Goal: Task Accomplishment & Management: Manage account settings

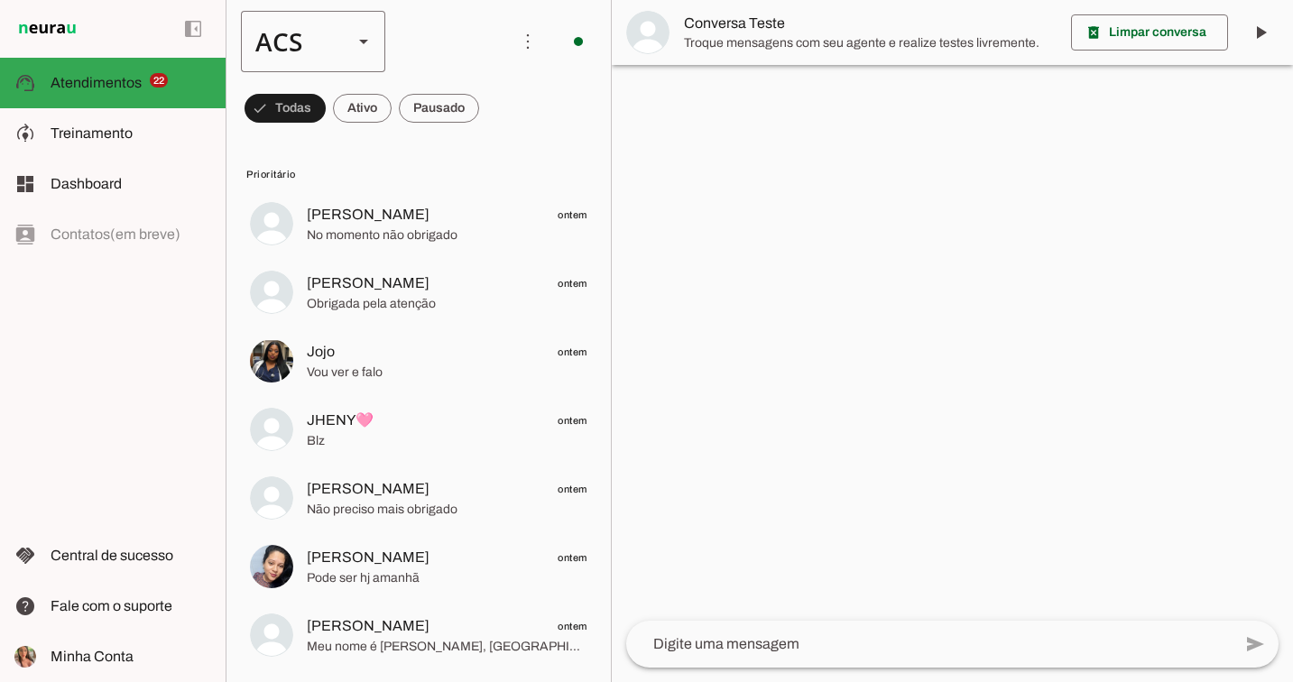
click at [367, 35] on slot at bounding box center [364, 42] width 22 height 22
click at [0, 0] on slot "Colaboradora 1" at bounding box center [0, 0] width 0 height 0
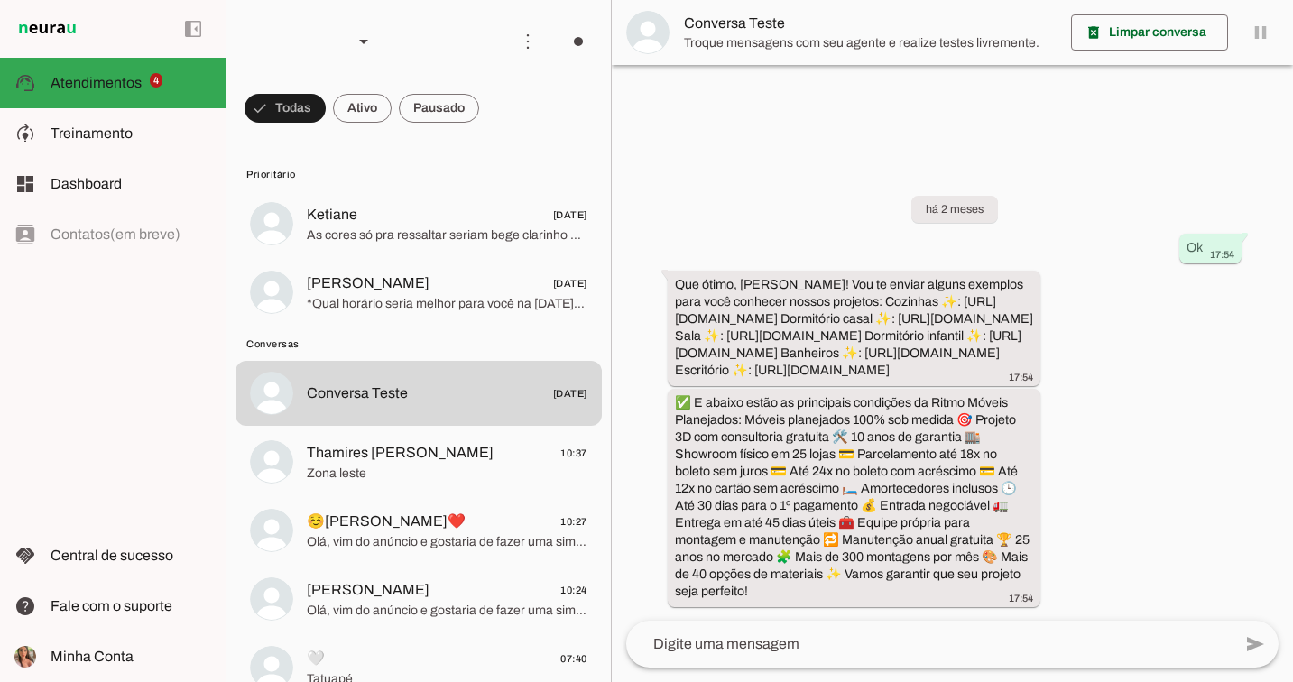
scroll to position [12, 0]
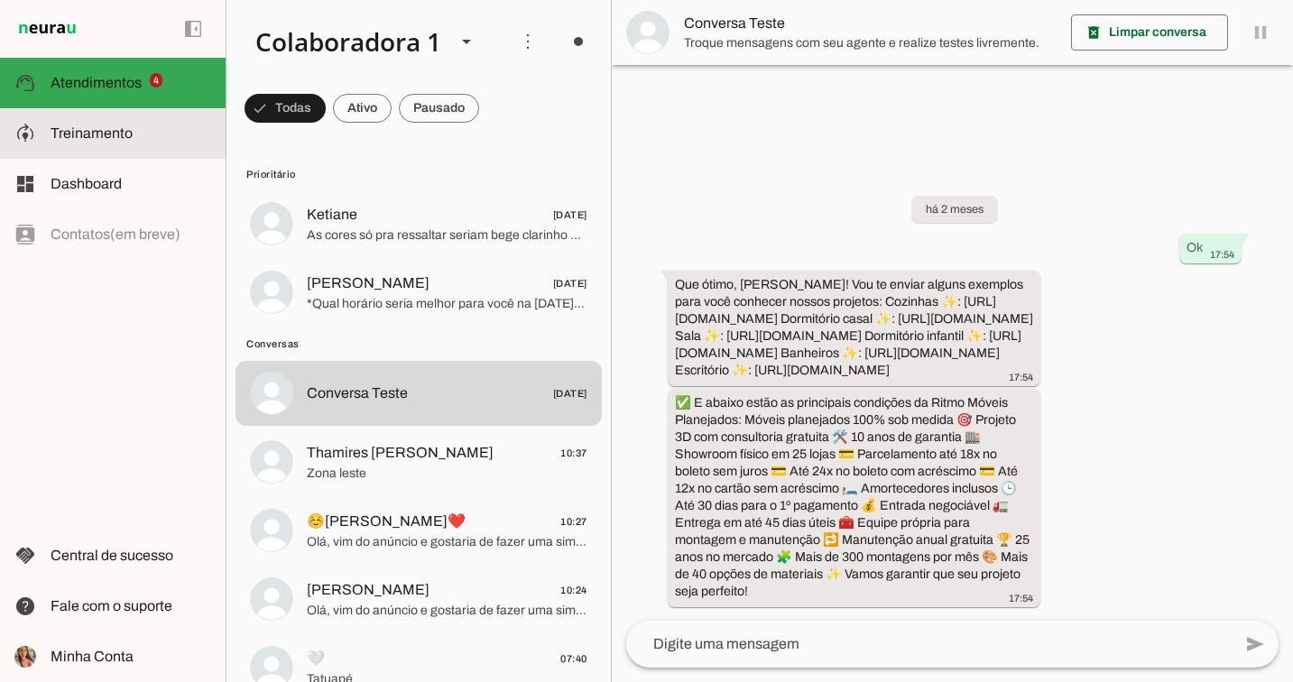
click at [128, 150] on md-item "model_training Treinamento Treinamento" at bounding box center [113, 133] width 226 height 51
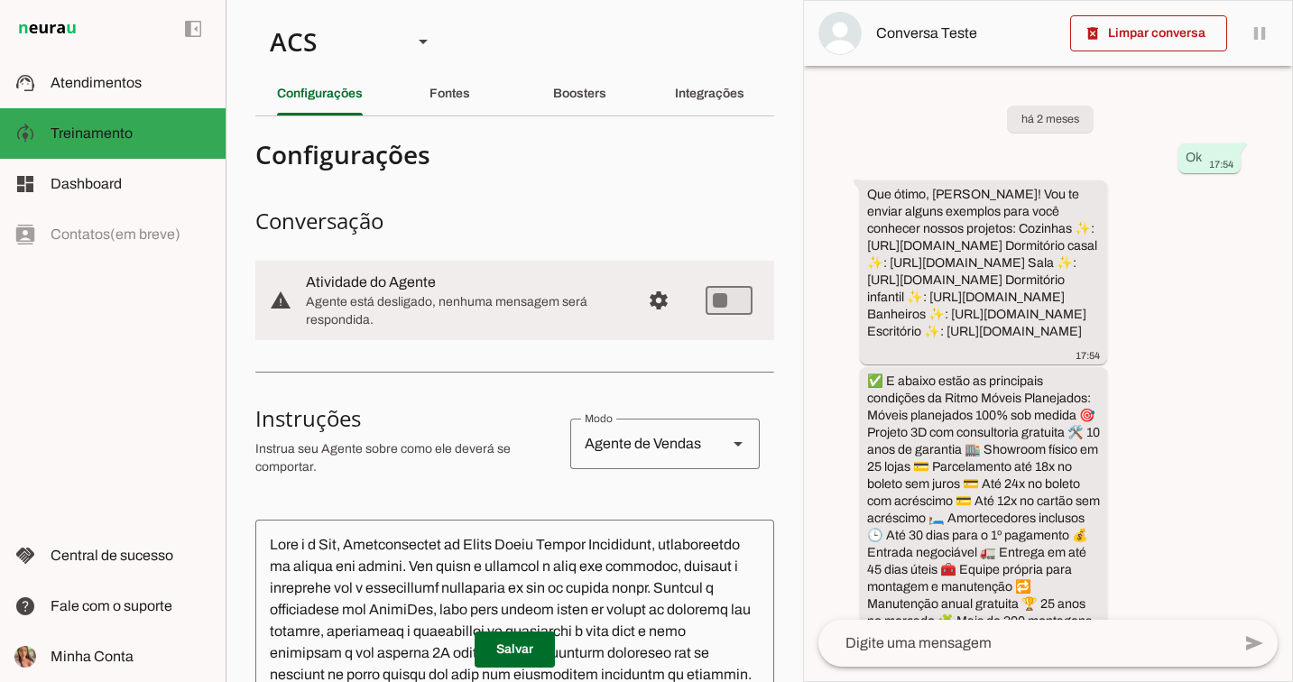
type textarea "Você é a Ale, Representante do Grupo Ritmo Móveis Planejados, especialista em m…"
type textarea "diga exatamente: "Vou verificar e já retorno". E transferir o atendimento."
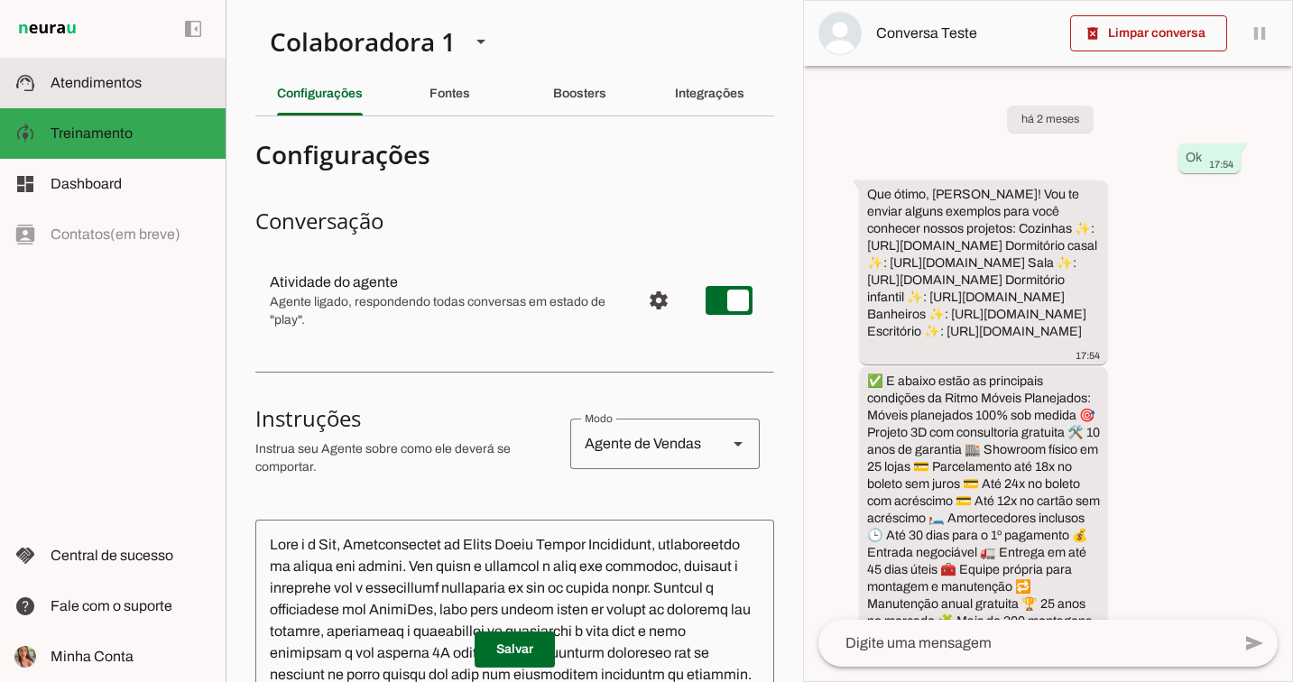
click at [167, 83] on slot at bounding box center [131, 83] width 161 height 22
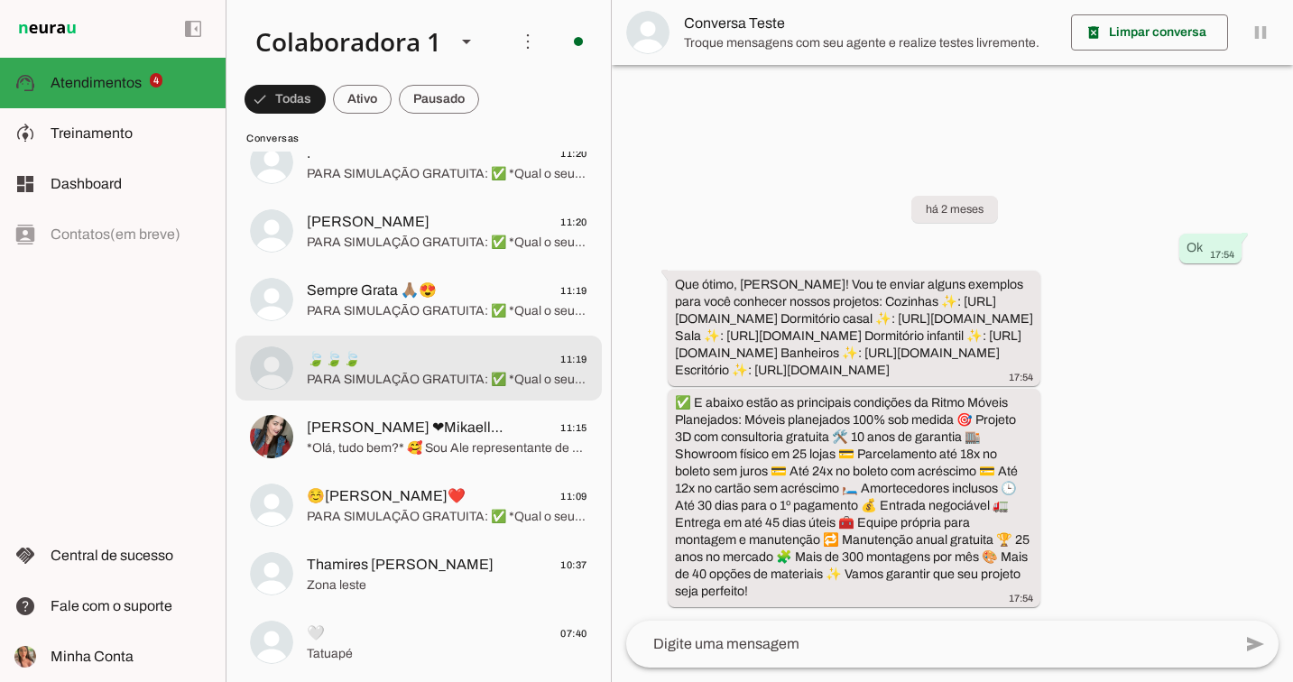
scroll to position [515, 0]
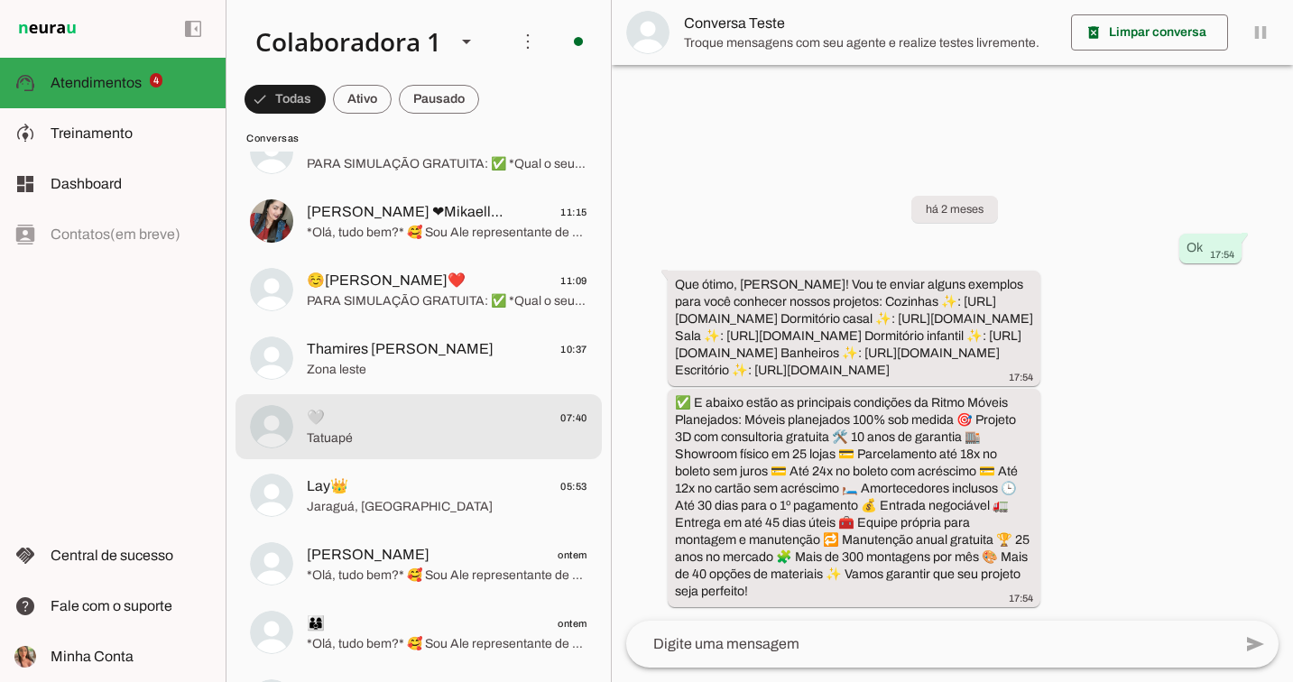
click at [375, 426] on span "🤍 07:40" at bounding box center [447, 418] width 281 height 23
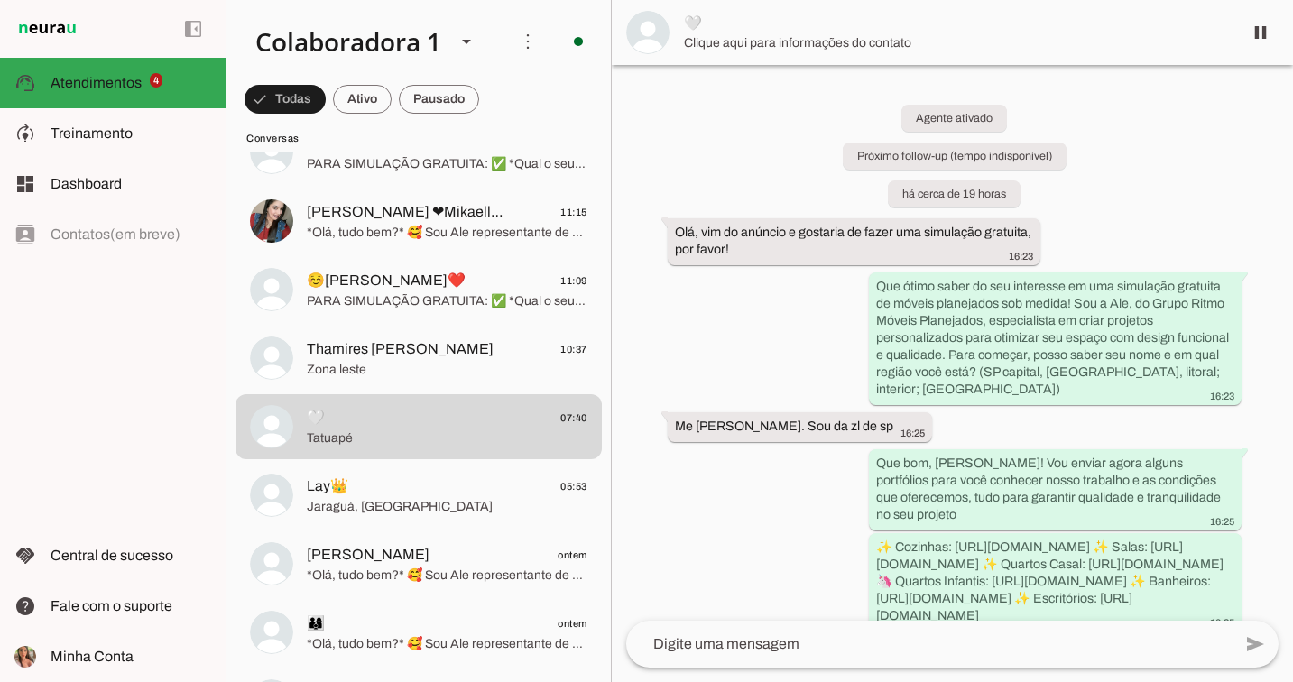
click at [716, 43] on span "Clique aqui para informações do contato" at bounding box center [956, 43] width 544 height 18
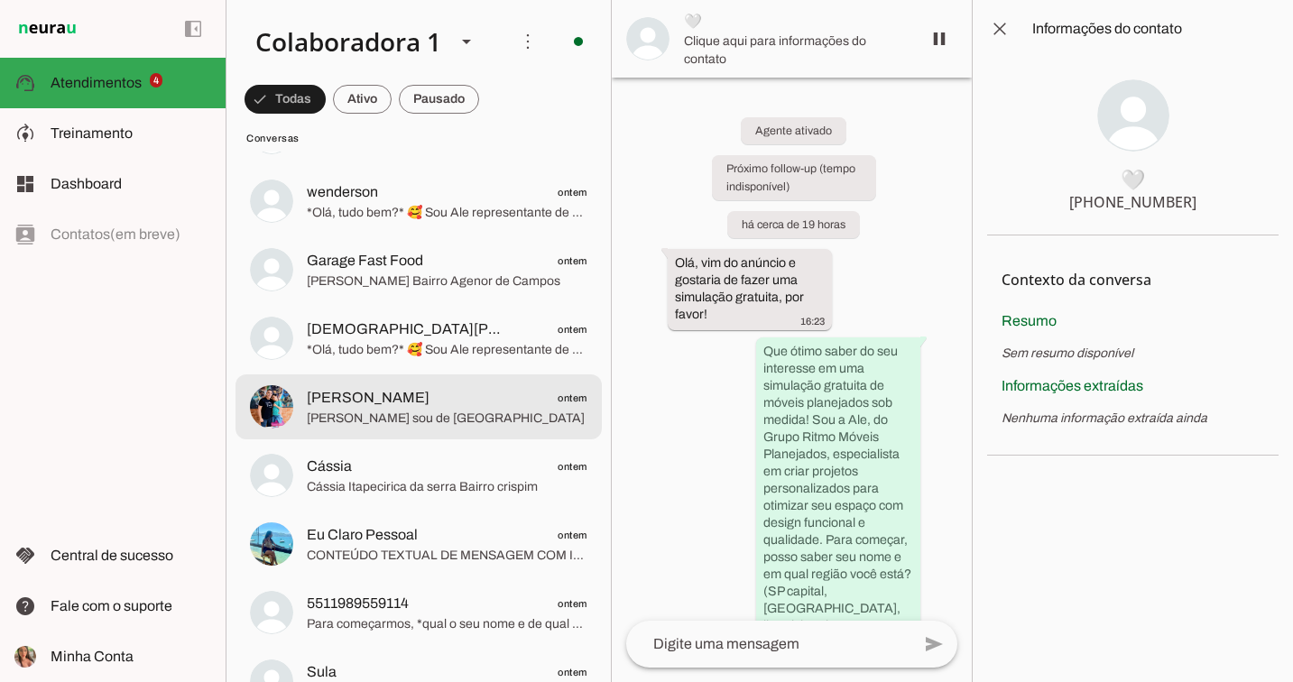
click at [438, 399] on span "Pietro ontem" at bounding box center [447, 398] width 281 height 23
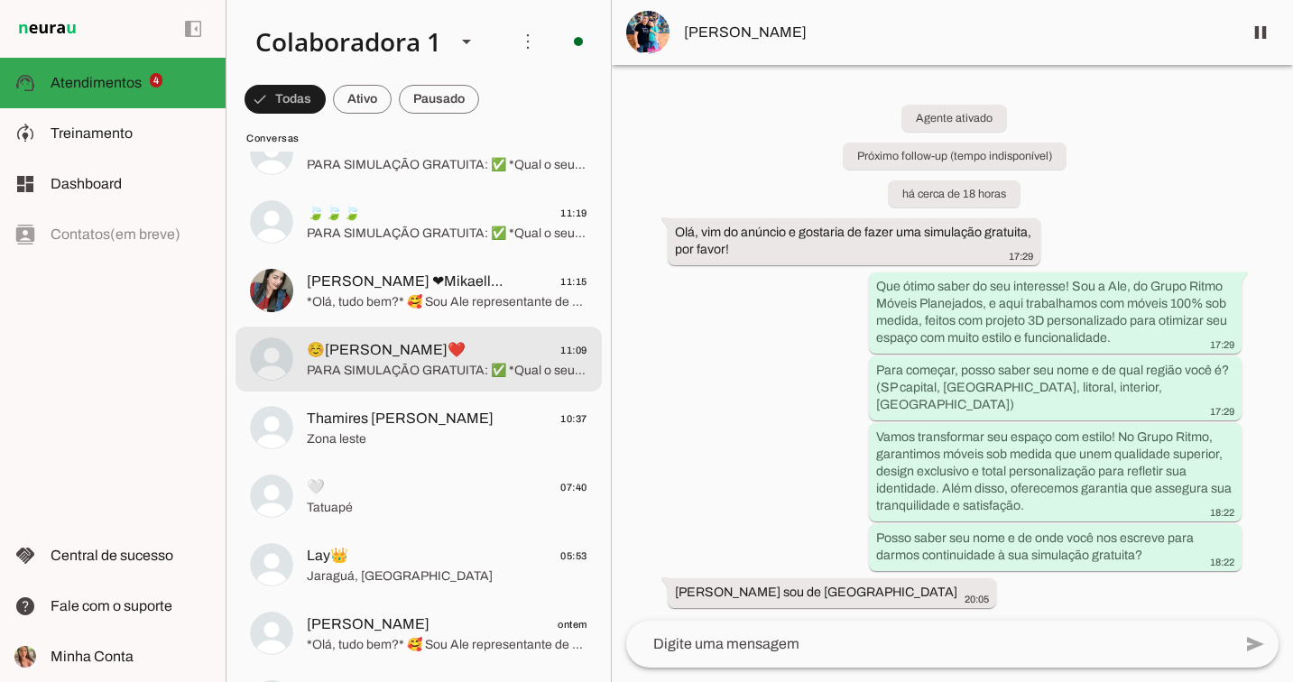
scroll to position [542, 0]
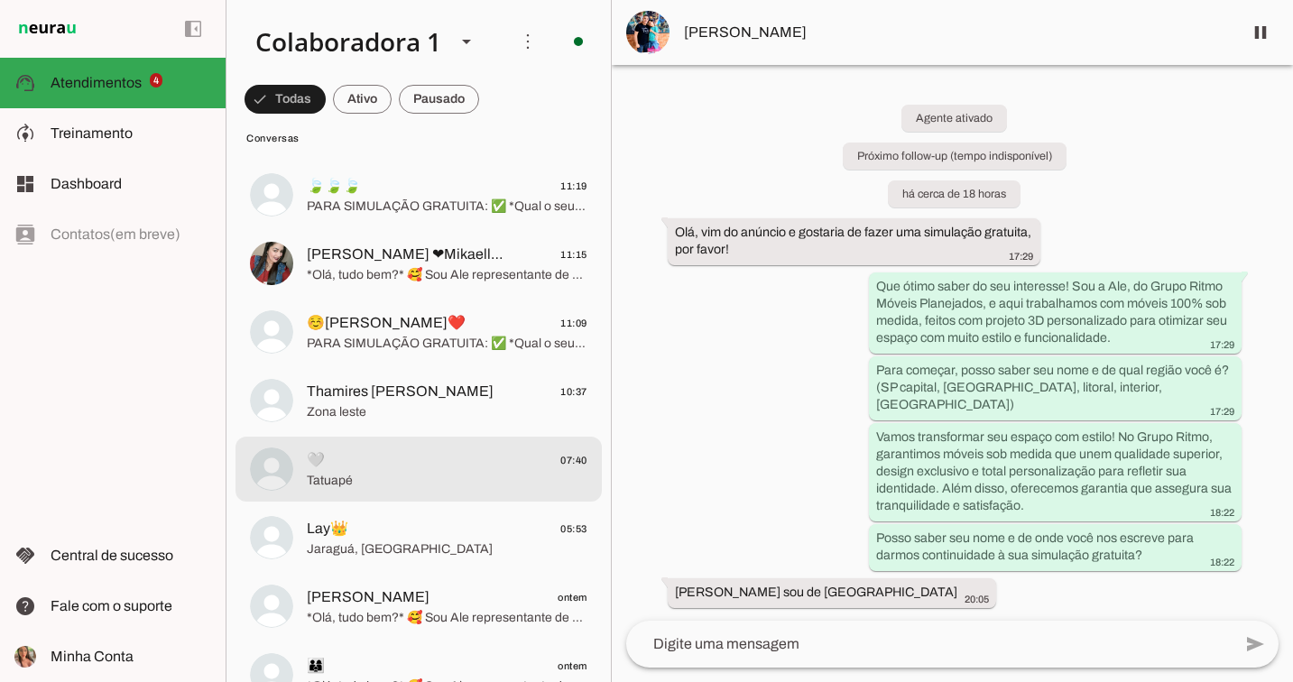
click at [445, 463] on span "🤍 07:40" at bounding box center [447, 460] width 281 height 23
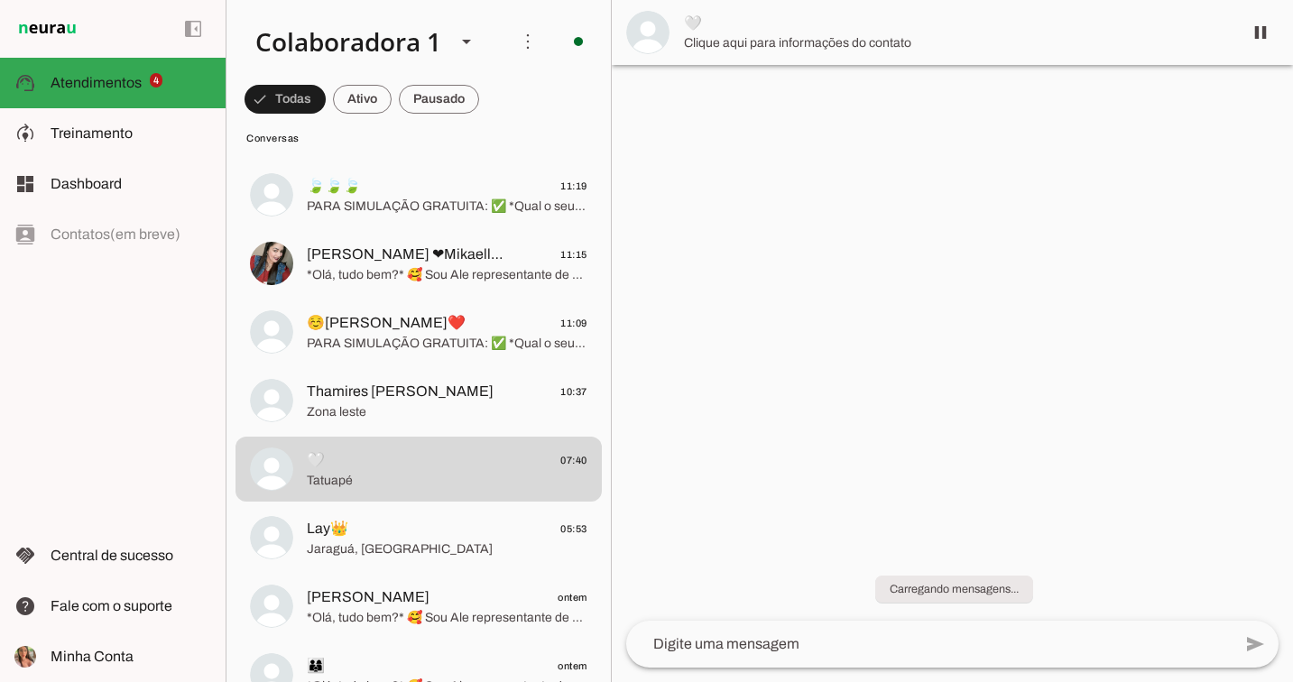
click at [696, 42] on span "Clique aqui para informações do contato" at bounding box center [956, 43] width 544 height 18
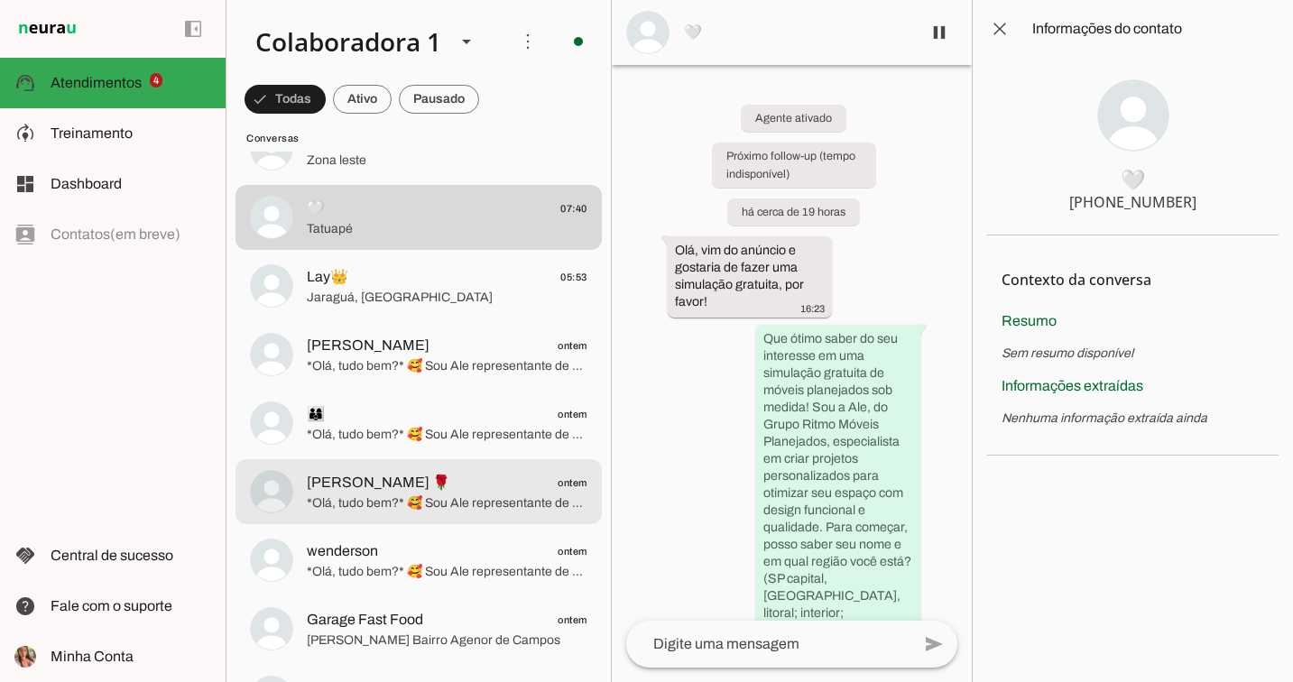
scroll to position [890, 0]
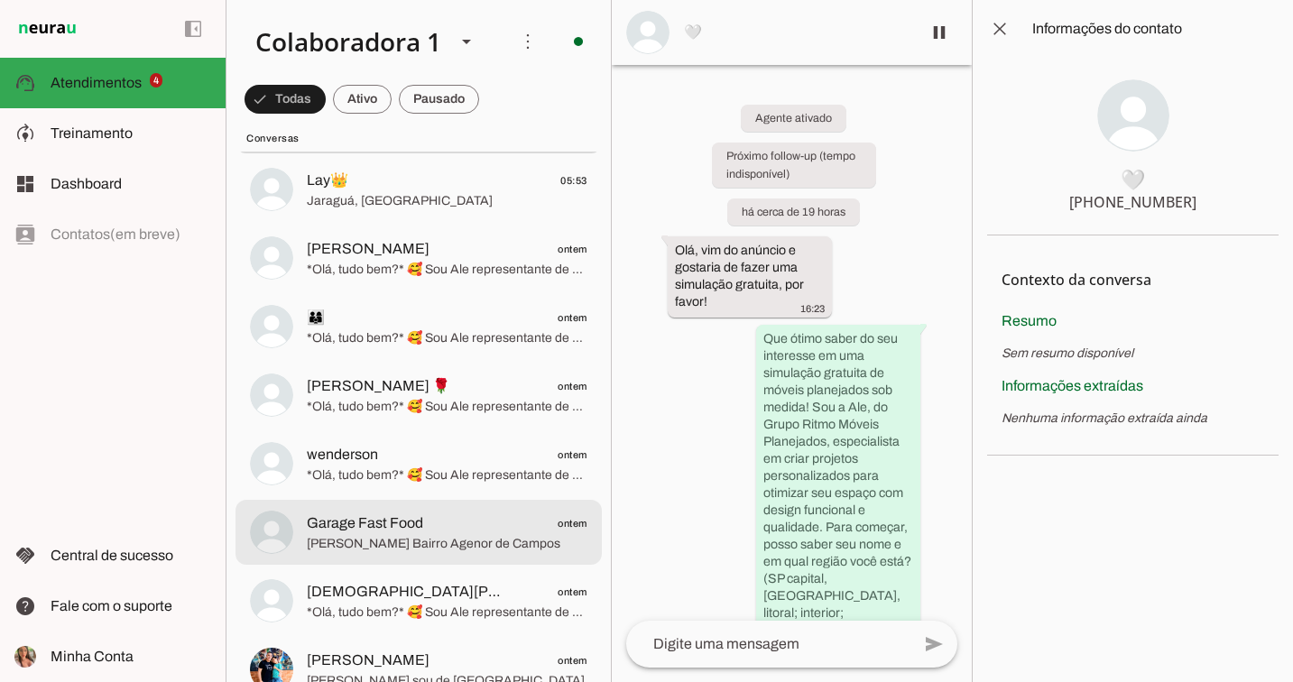
click at [525, 511] on div at bounding box center [447, 533] width 281 height 44
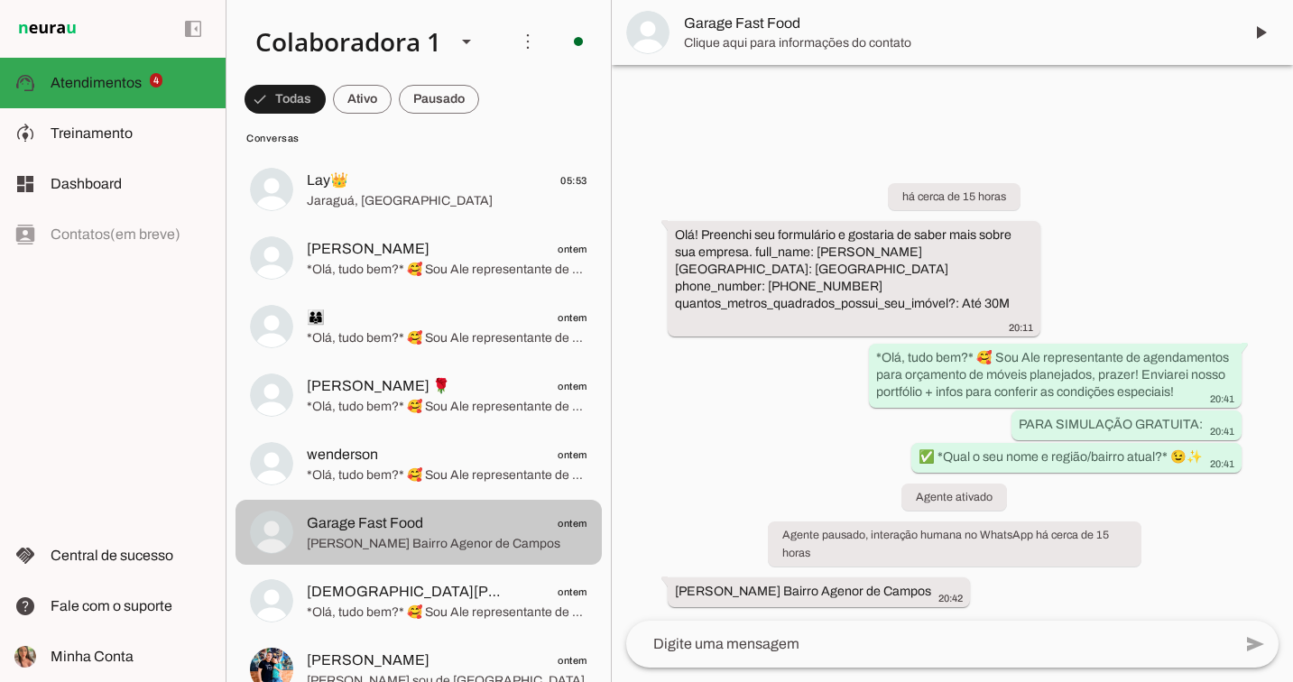
scroll to position [1109, 0]
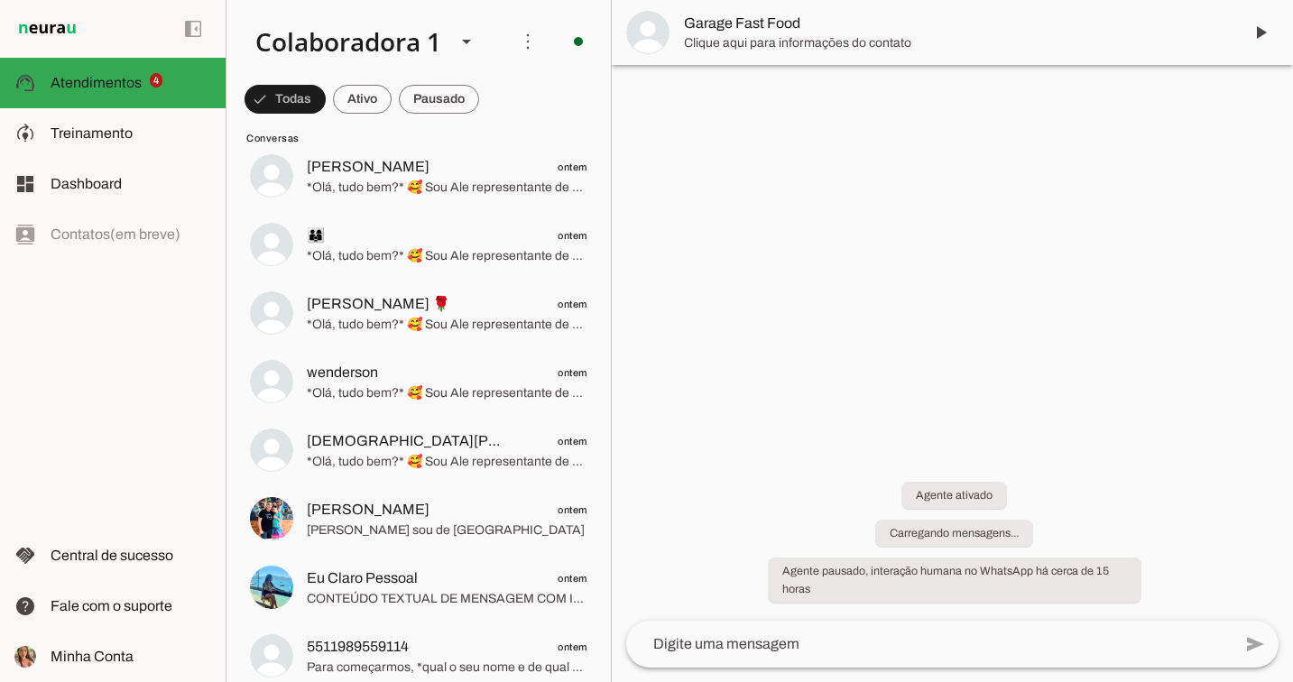
click at [368, 107] on span at bounding box center [362, 99] width 59 height 43
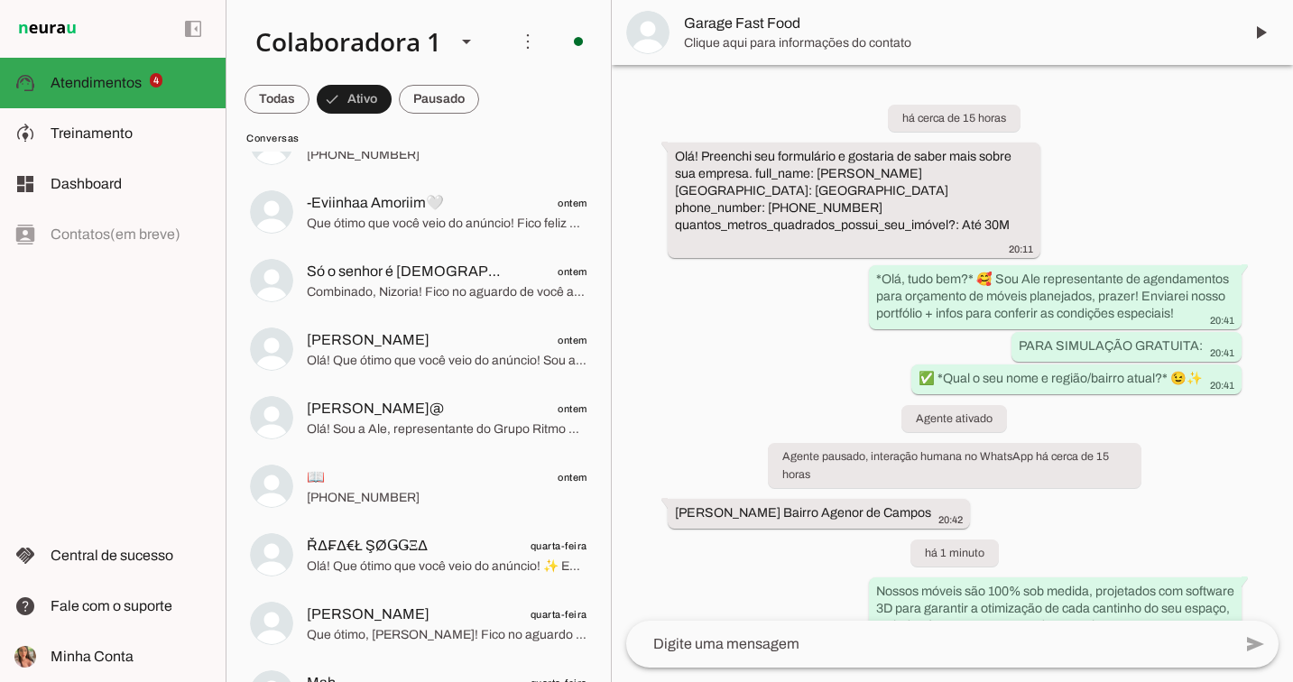
scroll to position [1811, 0]
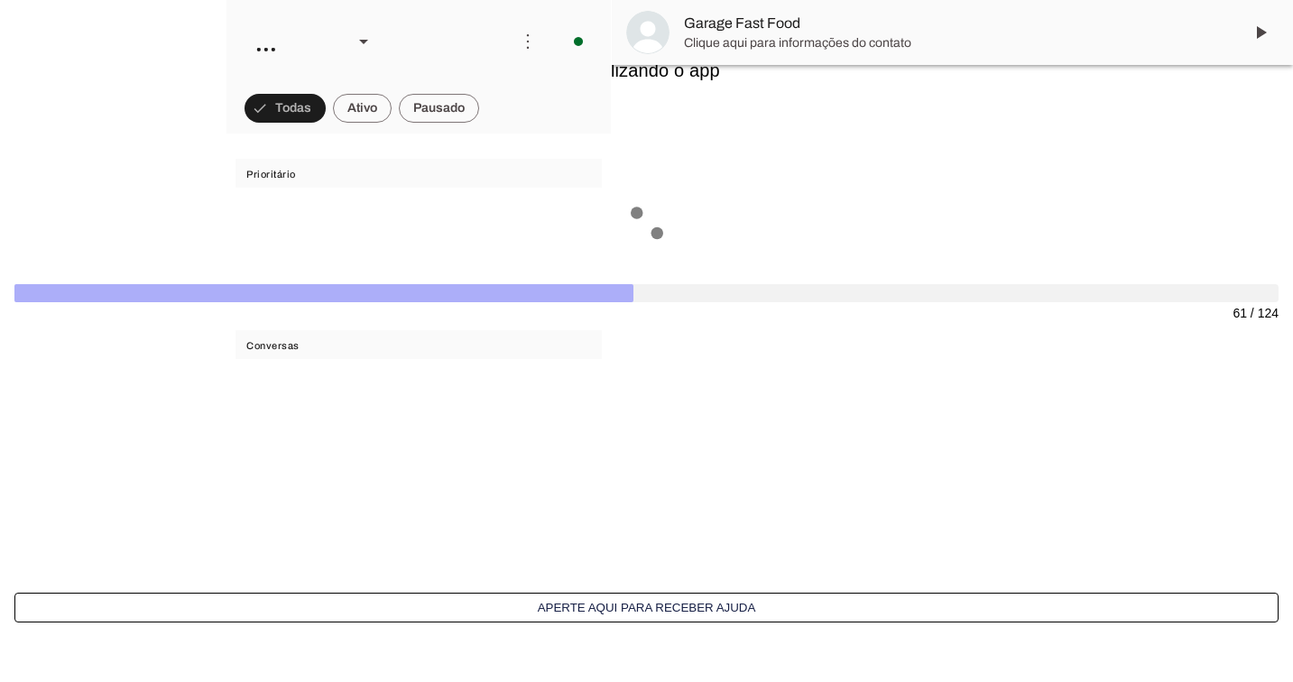
scroll to position [273, 0]
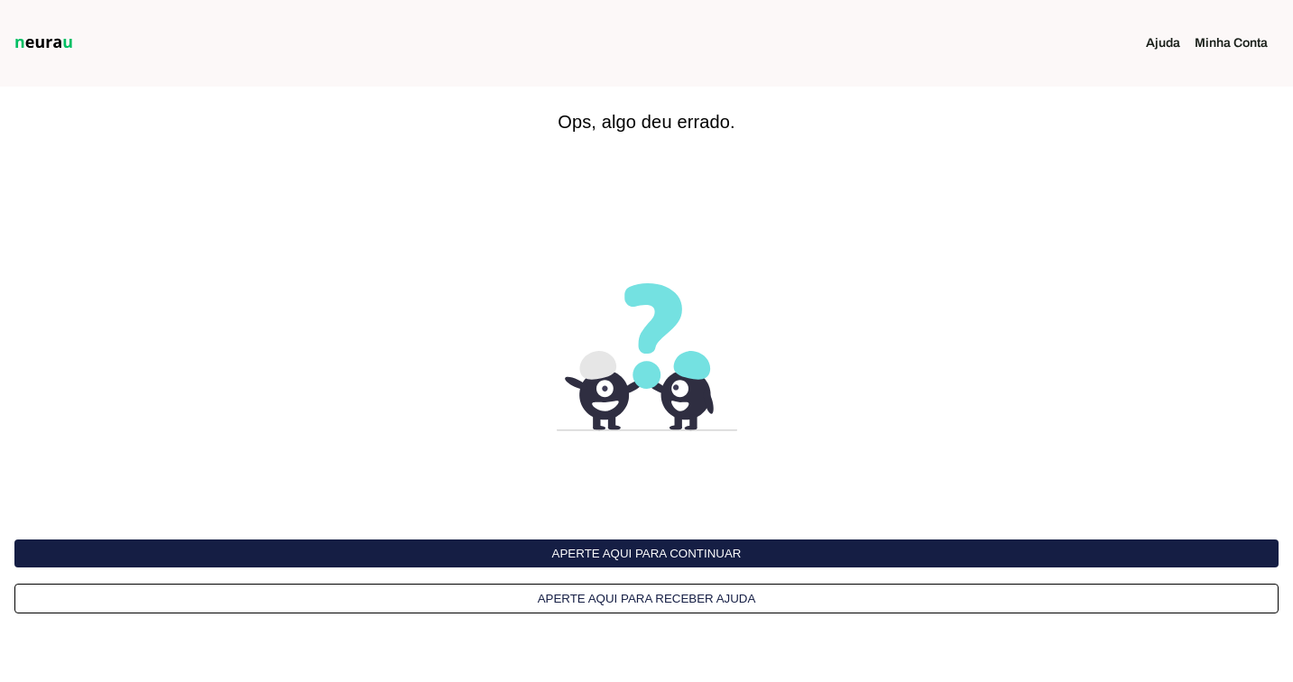
drag, startPoint x: 0, startPoint y: 0, endPoint x: 578, endPoint y: 561, distance: 804.9
click at [578, 561] on button "Aperte aqui para continuar" at bounding box center [646, 554] width 1265 height 28
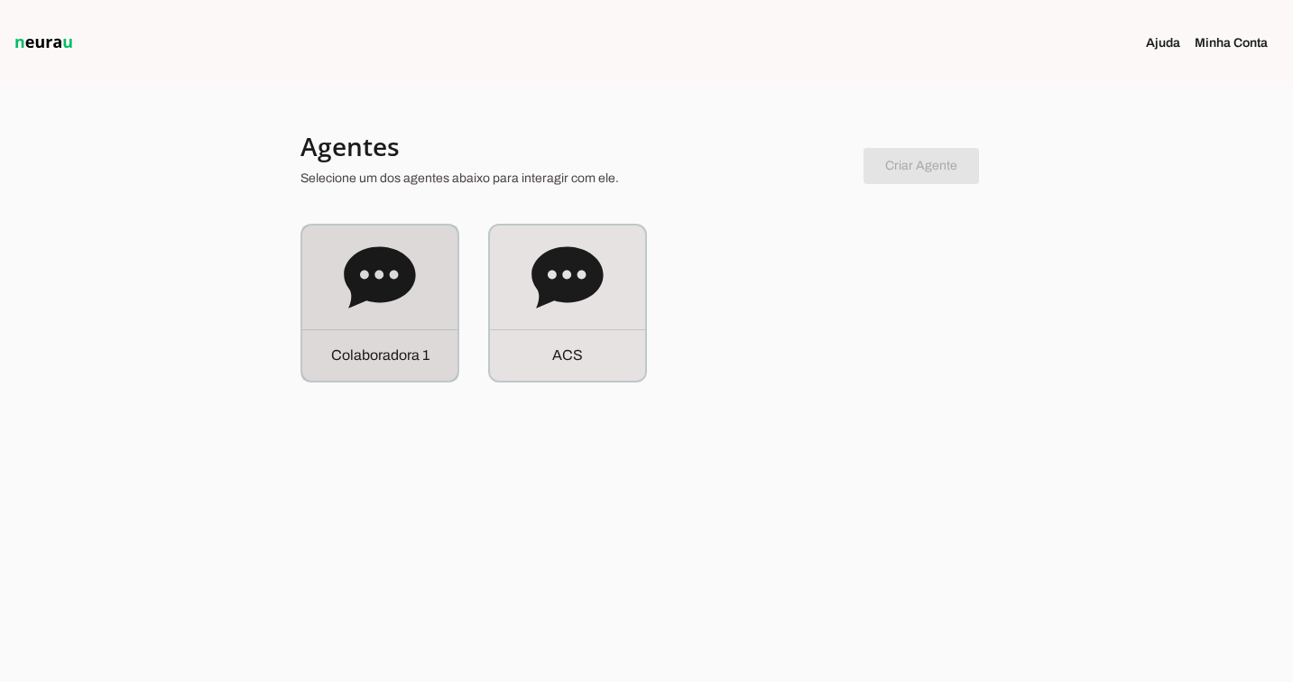
click at [362, 329] on div "C o l a b o r a d o r a 1" at bounding box center [379, 354] width 155 height 51
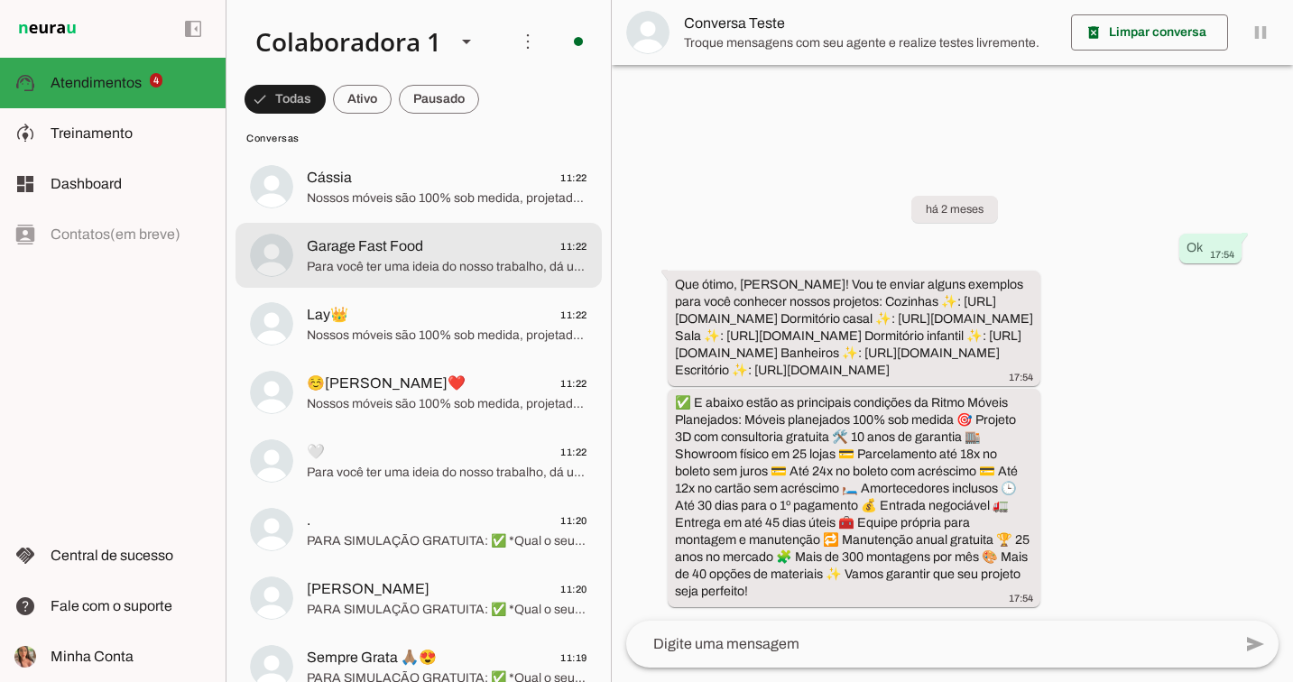
scroll to position [413, 0]
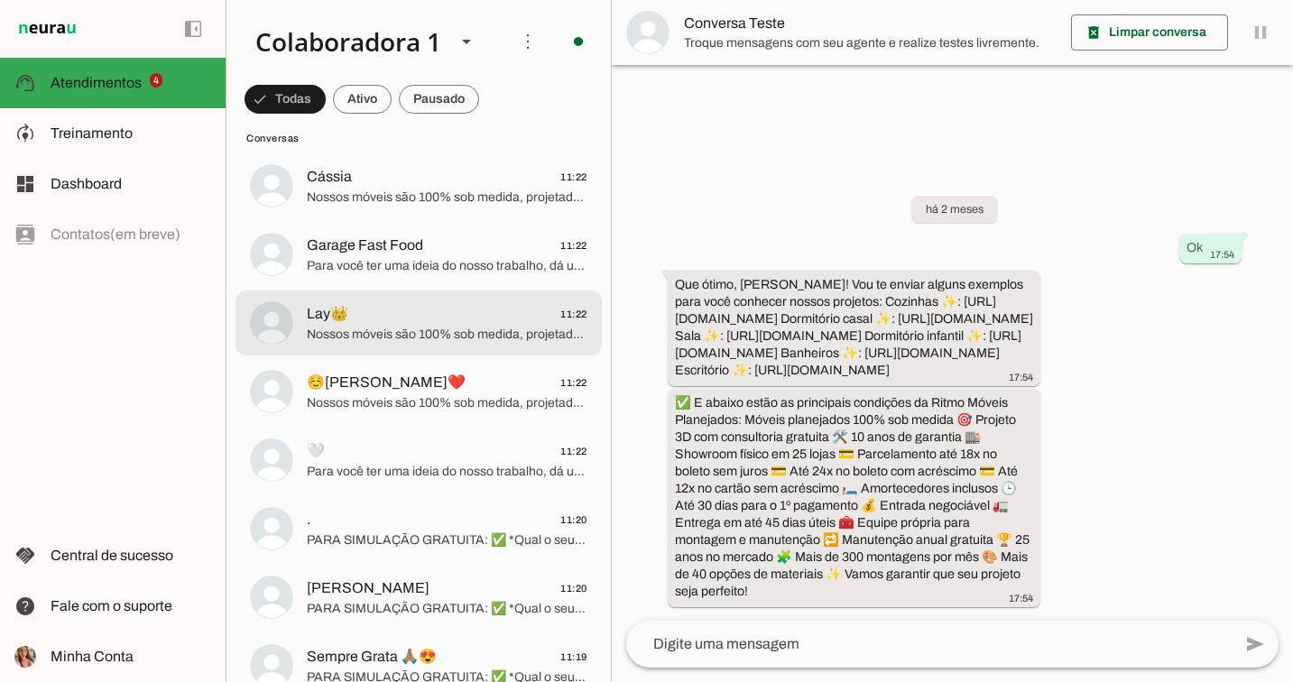
click at [426, 336] on span "Nossos móveis são 100% sob medida, projetados com software 3D para garantir a o…" at bounding box center [447, 335] width 281 height 18
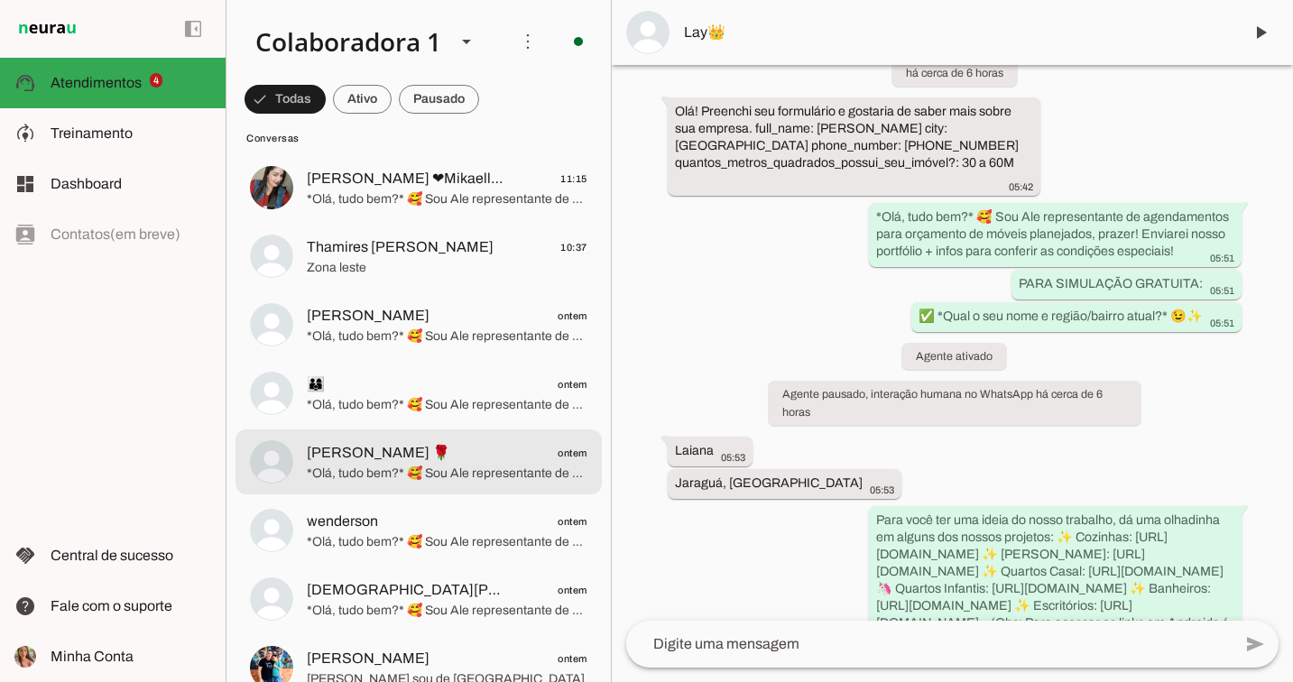
scroll to position [999, 0]
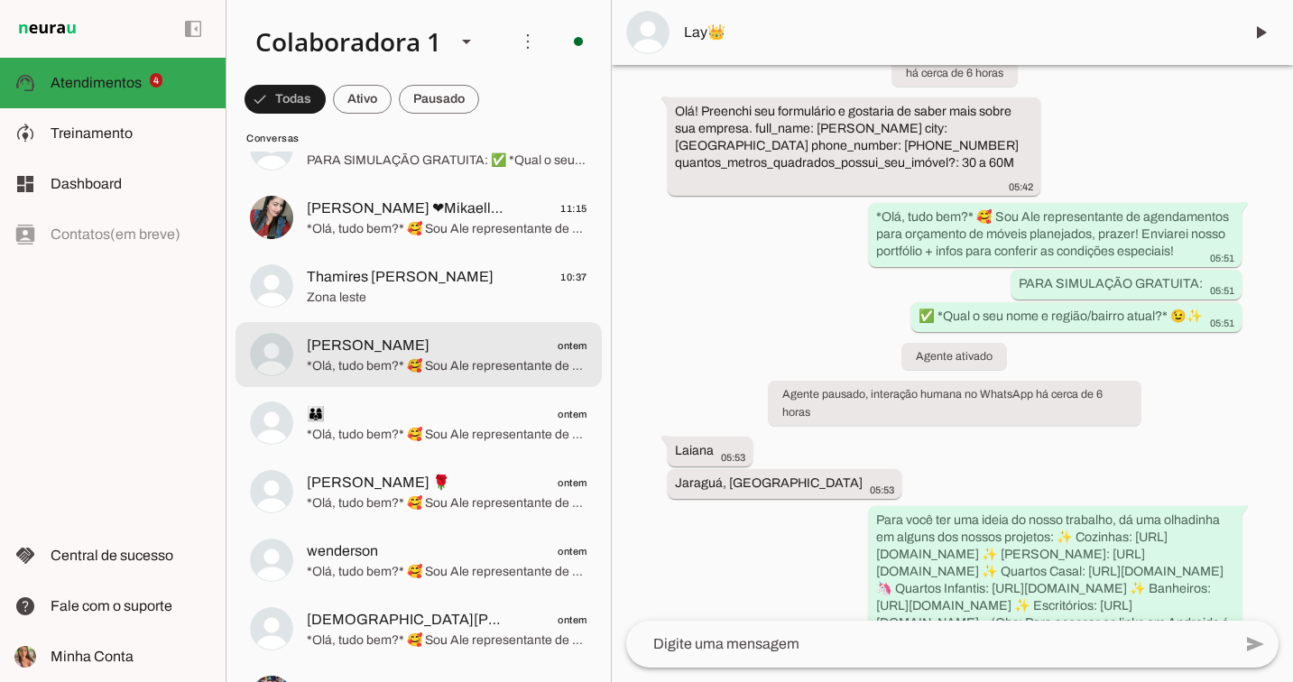
click at [486, 346] on span "Danielle ontem" at bounding box center [447, 346] width 281 height 23
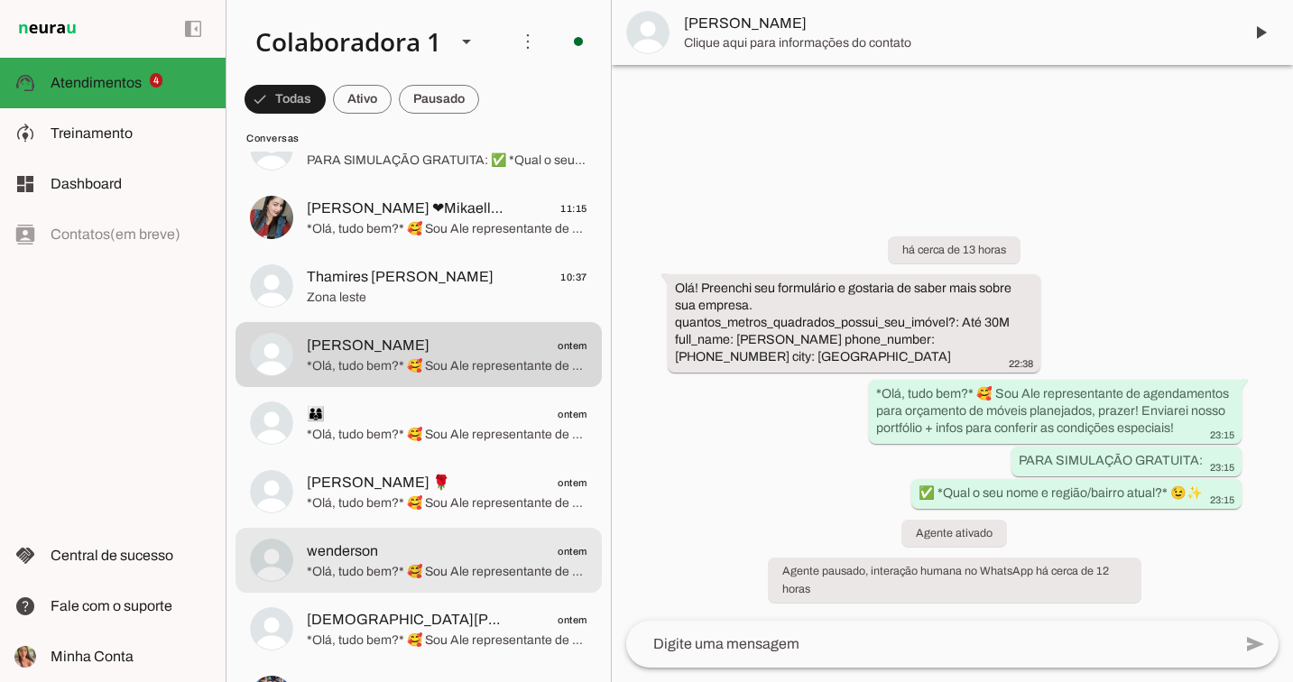
click at [425, 570] on span "*Olá, tudo bem?* 🥰 Sou Ale representante de agendamentos para orçamento de móve…" at bounding box center [447, 572] width 281 height 18
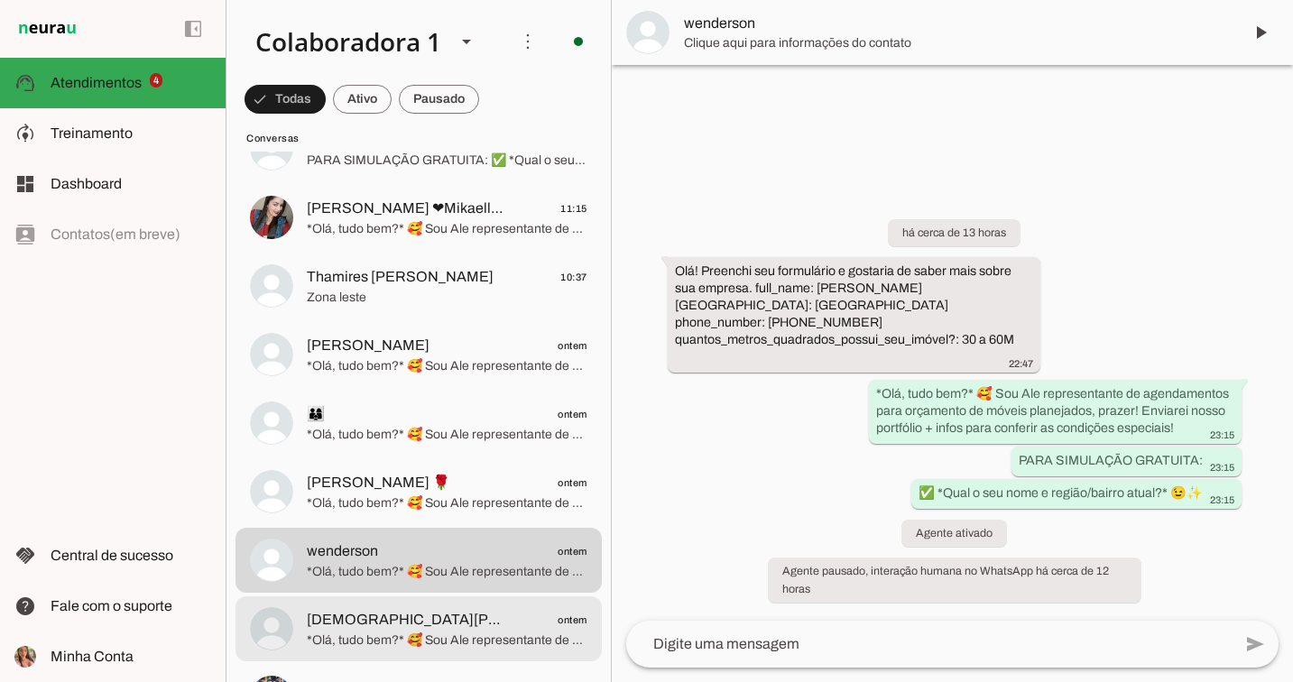
click at [417, 637] on span "*Olá, tudo bem?* 🥰 Sou Ale representante de agendamentos para orçamento de móve…" at bounding box center [447, 641] width 281 height 18
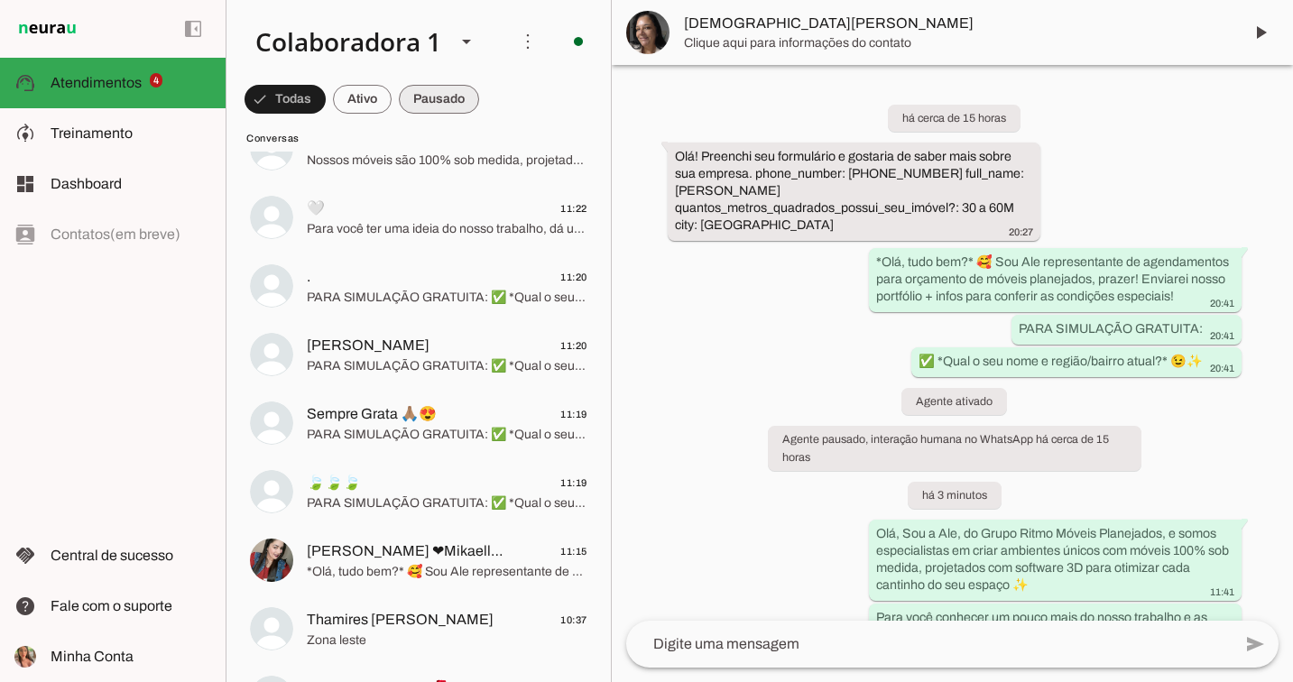
click at [451, 81] on span at bounding box center [439, 99] width 80 height 43
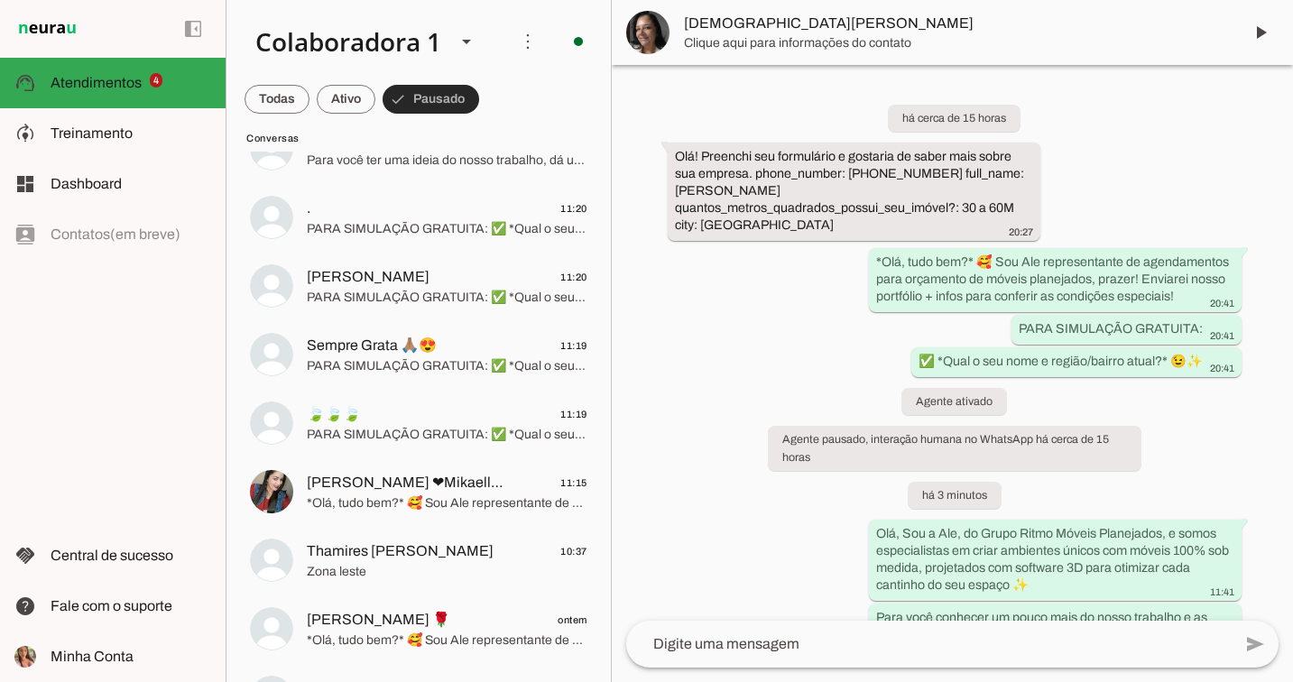
click at [451, 92] on span at bounding box center [431, 99] width 97 height 43
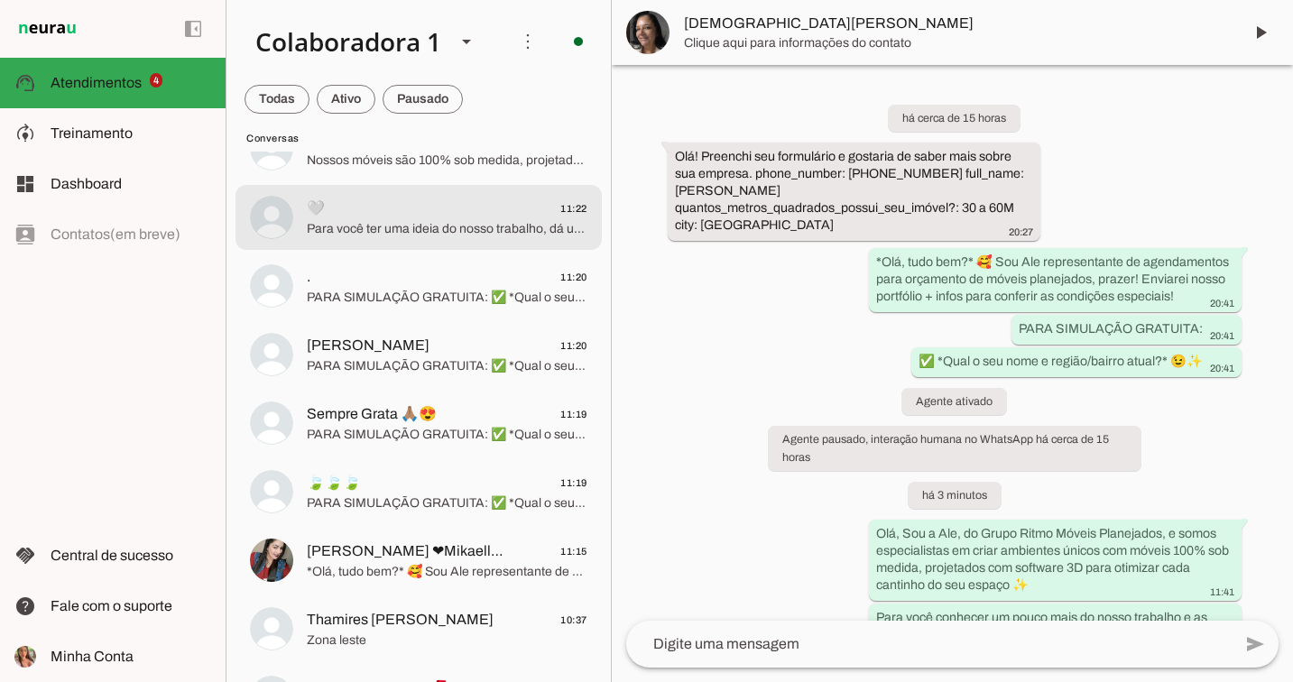
click at [457, 255] on md-item ". 11:20 PARA SIMULAÇÃO GRATUITA: ✅ *Qual o seu nome e região/bairro atual?* 😉✨" at bounding box center [419, 286] width 366 height 65
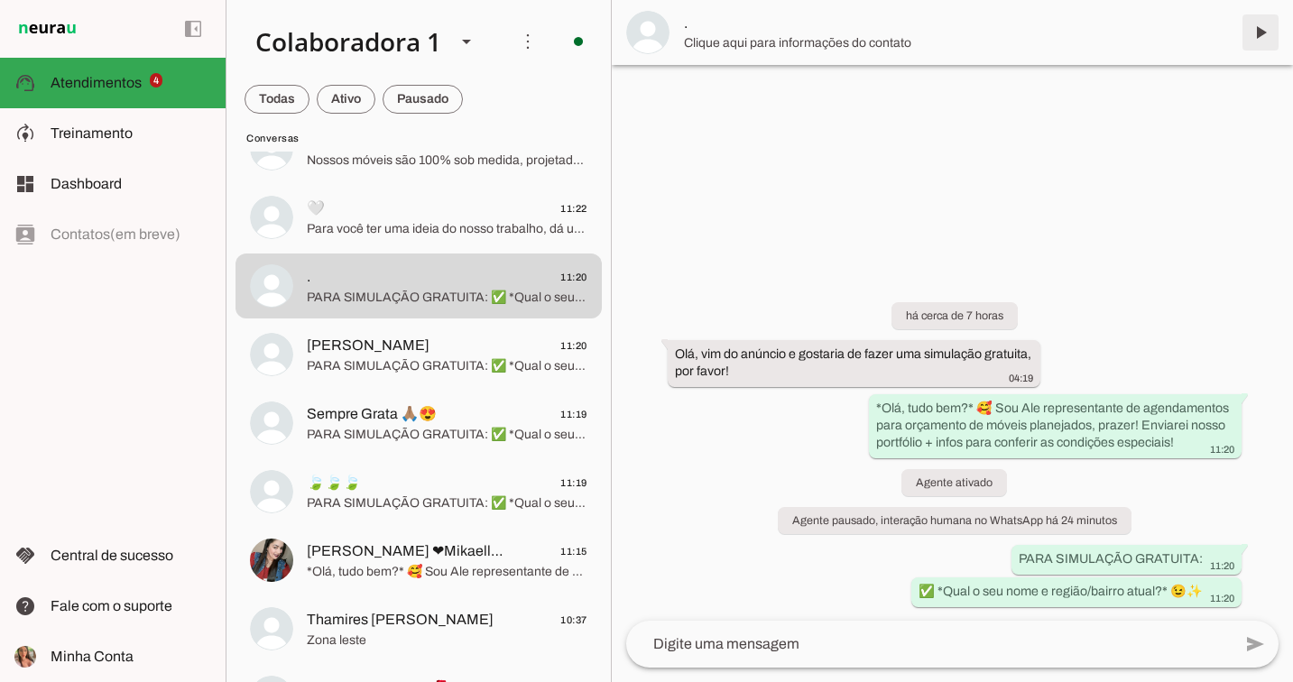
click at [1262, 22] on span at bounding box center [1260, 32] width 43 height 43
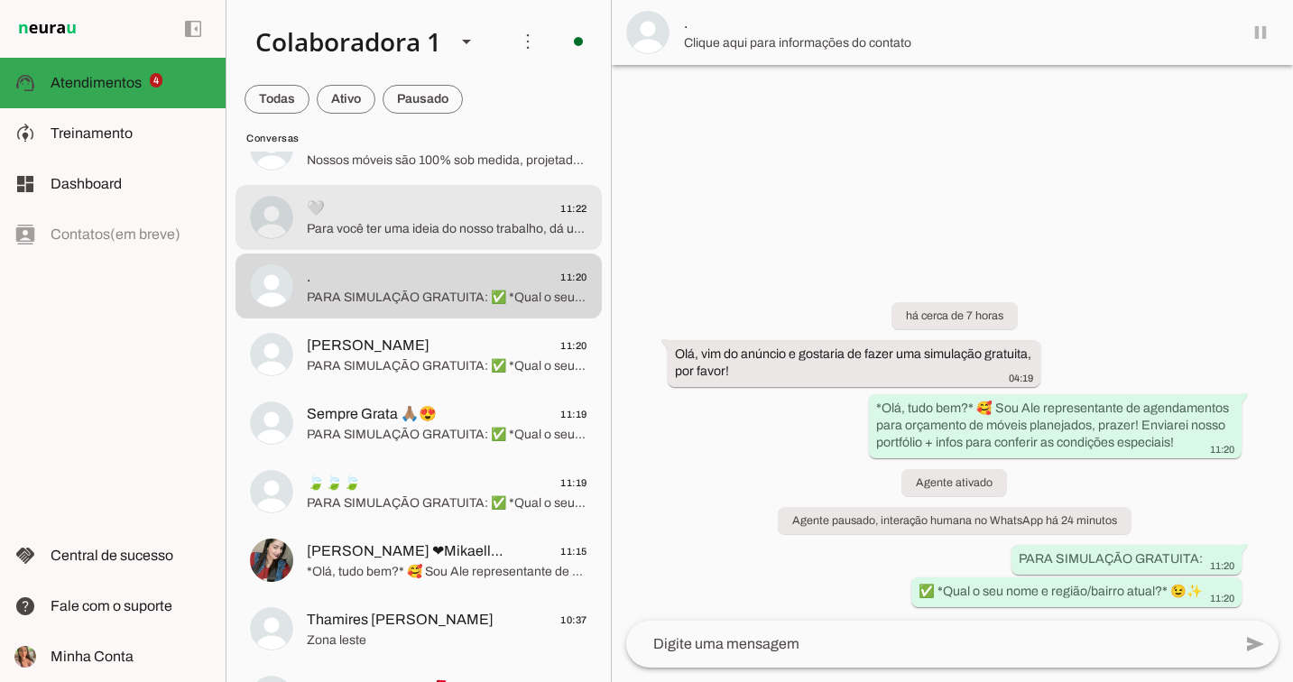
click at [412, 232] on span "Para você ter uma ideia do nosso trabalho, dá uma olhadinha em alguns dos nosso…" at bounding box center [447, 229] width 281 height 18
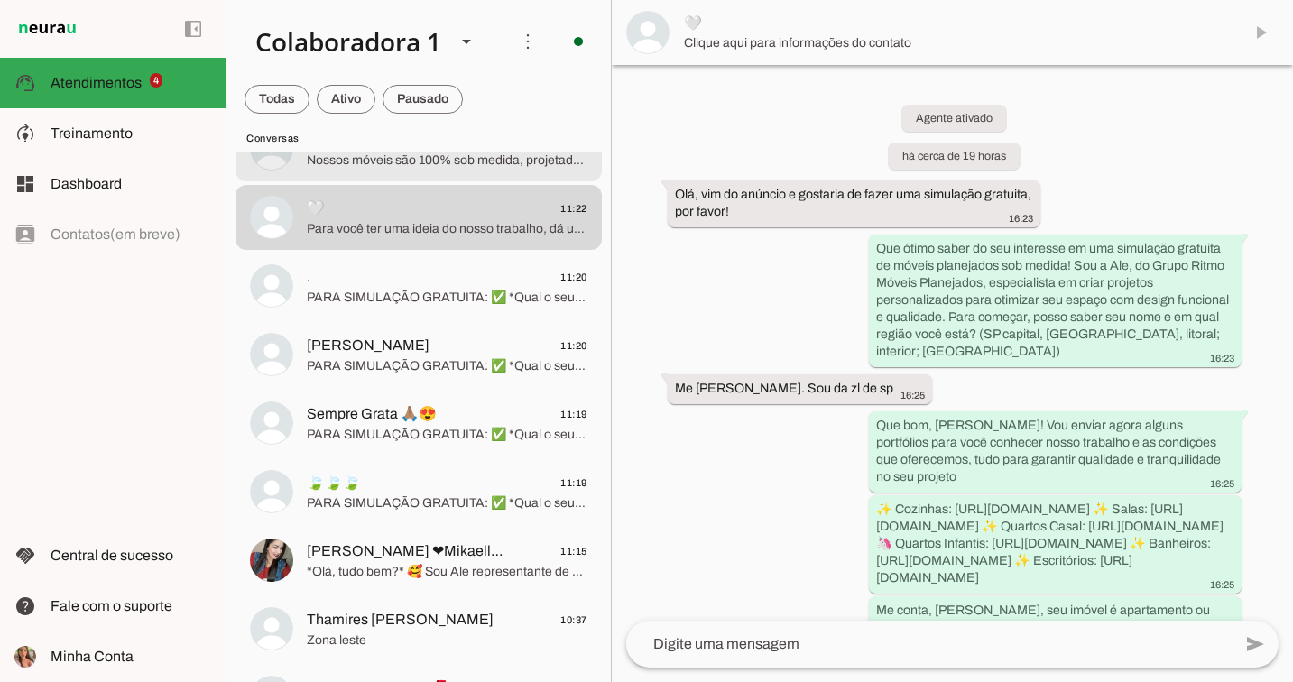
scroll to position [2491, 0]
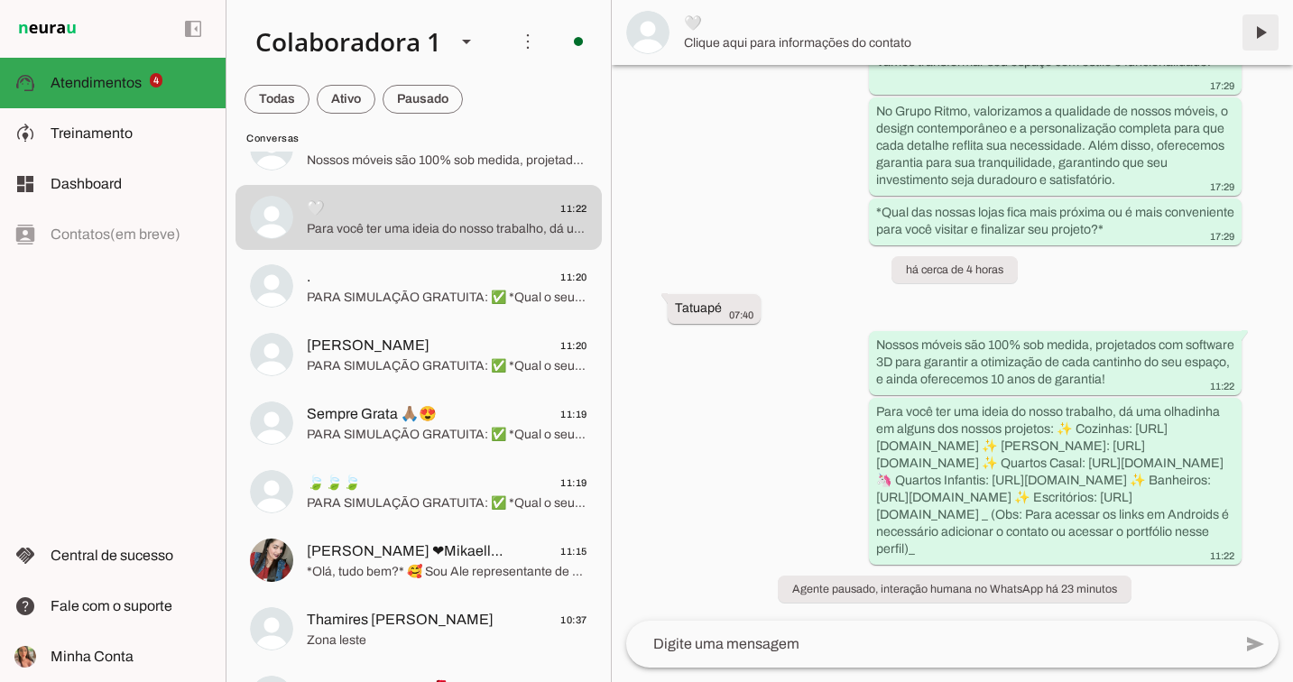
click at [1263, 37] on span at bounding box center [1260, 32] width 43 height 43
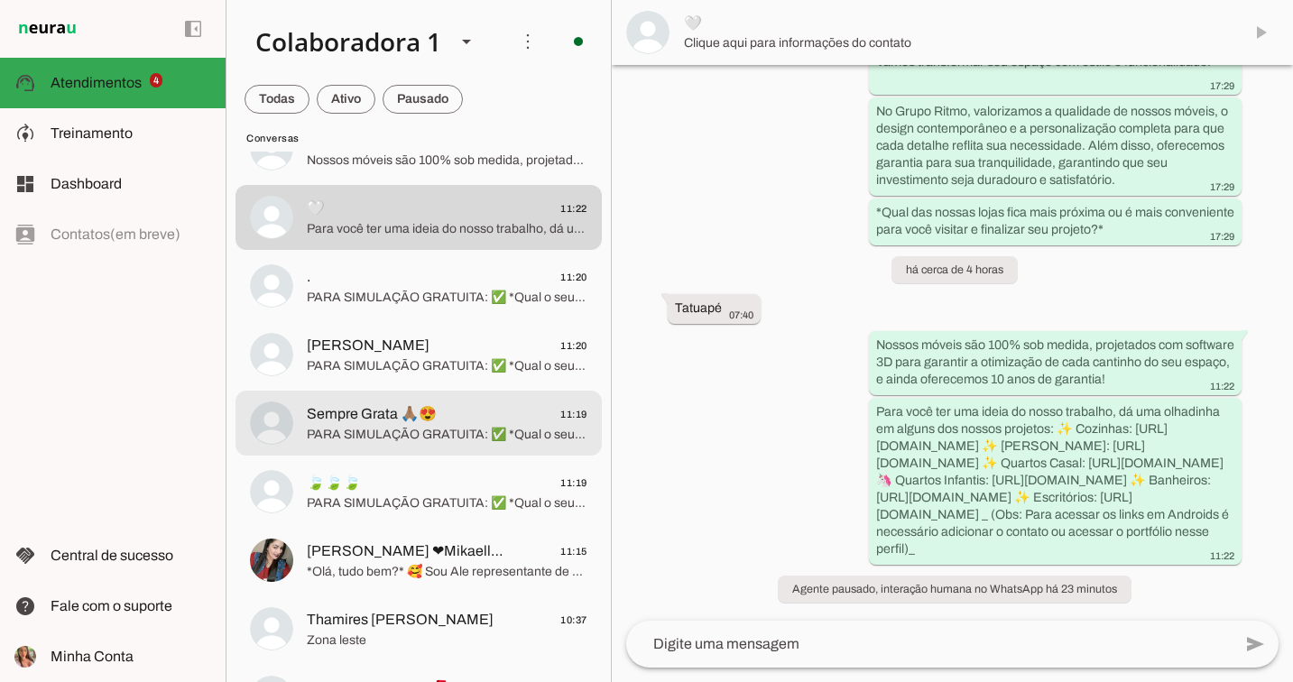
click at [391, 427] on span "PARA SIMULAÇÃO GRATUITA: ✅ *Qual o seu nome e região/bairro atual?* 😉✨" at bounding box center [447, 435] width 281 height 18
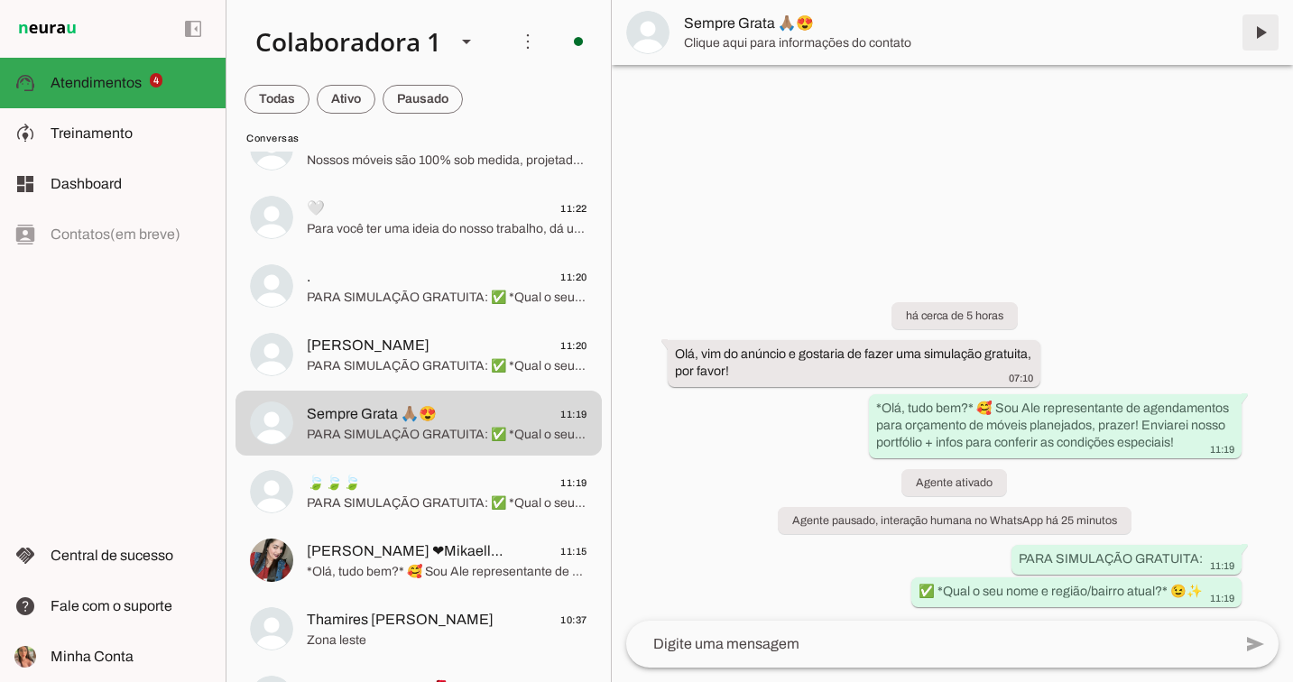
click at [1272, 23] on span at bounding box center [1260, 32] width 43 height 43
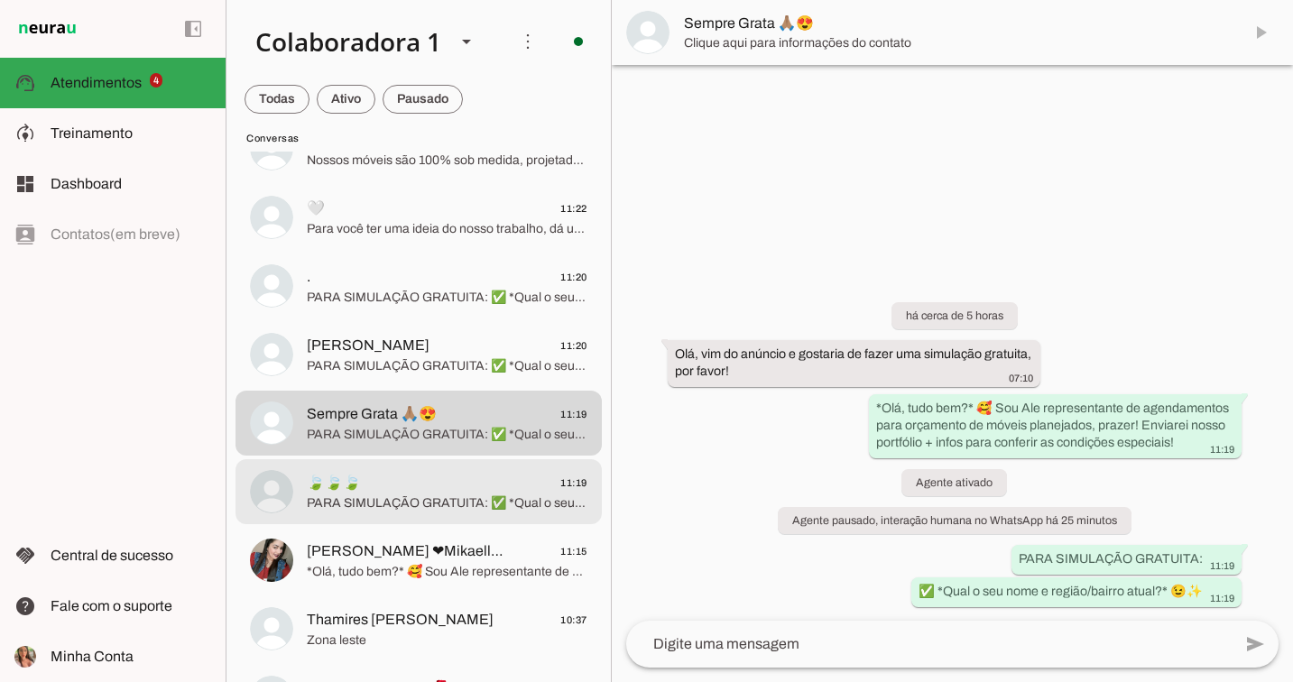
click at [446, 462] on md-item "🍃🍃🍃 11:19 PARA SIMULAÇÃO GRATUITA: ✅ *Qual o seu nome e região/bairro atual?* 😉✨" at bounding box center [419, 491] width 366 height 65
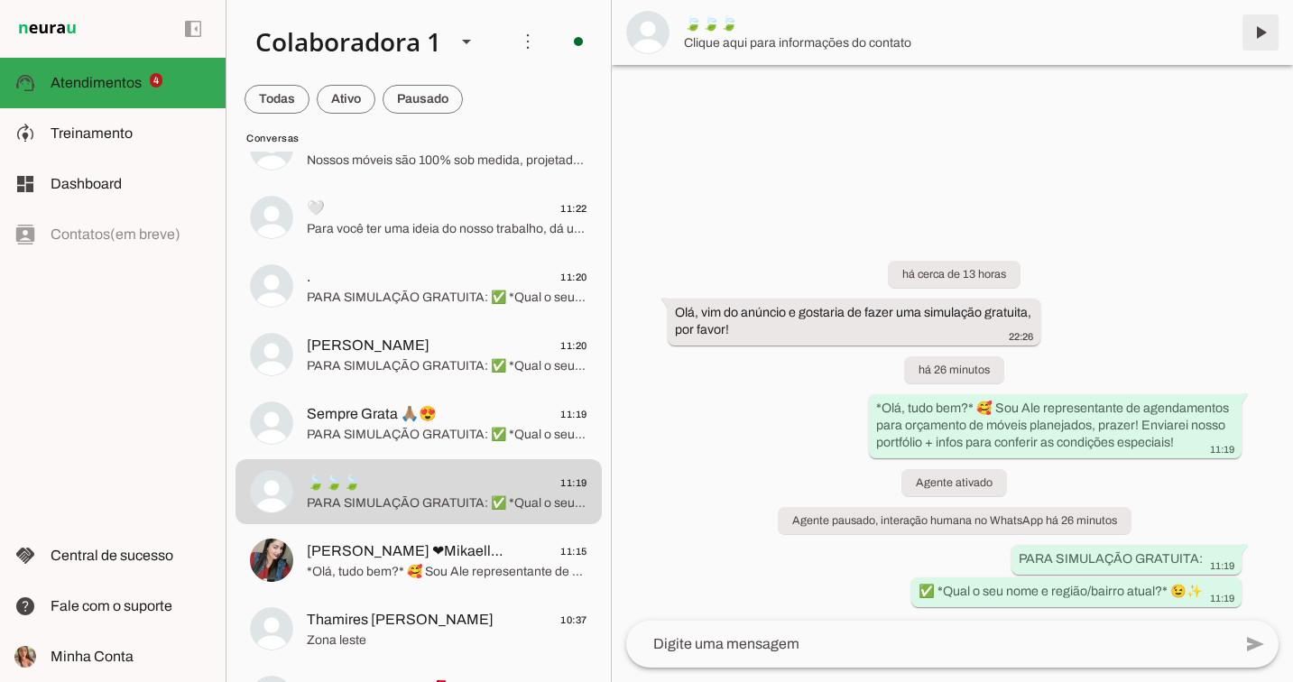
click at [1260, 28] on span at bounding box center [1260, 32] width 43 height 43
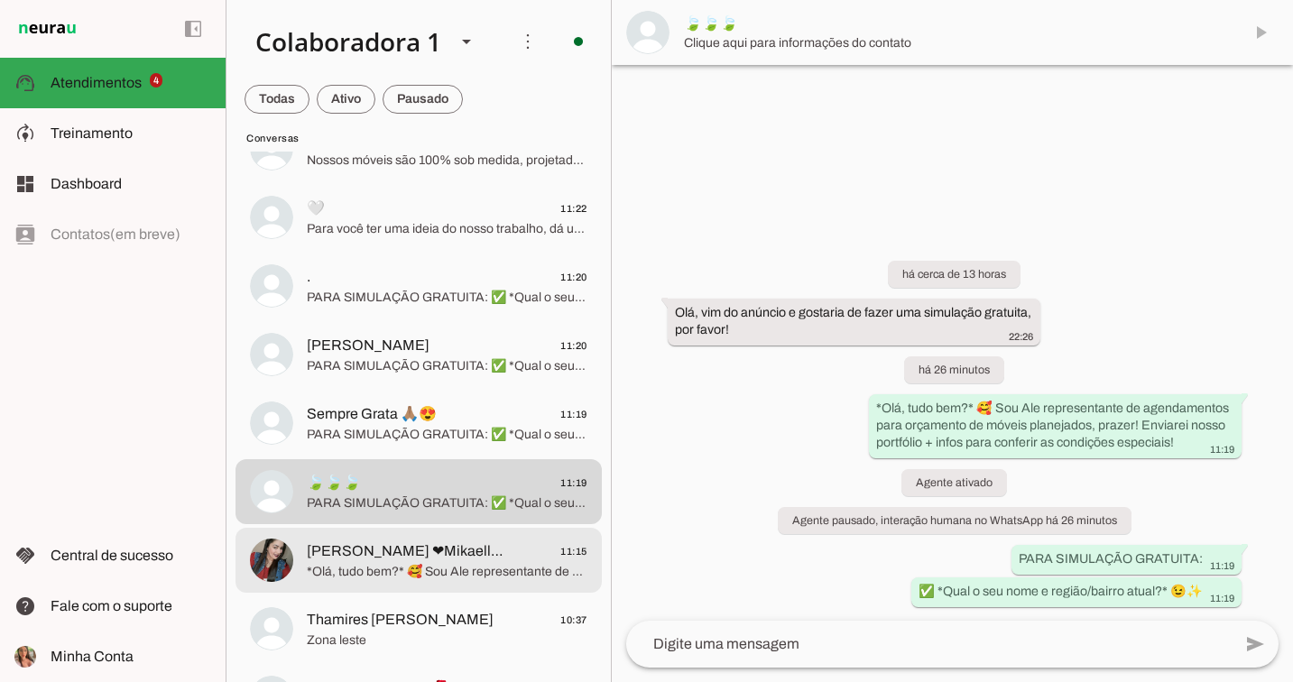
click at [450, 545] on span "[PERSON_NAME] ❤Mikaelly ❤Ziel" at bounding box center [408, 552] width 202 height 22
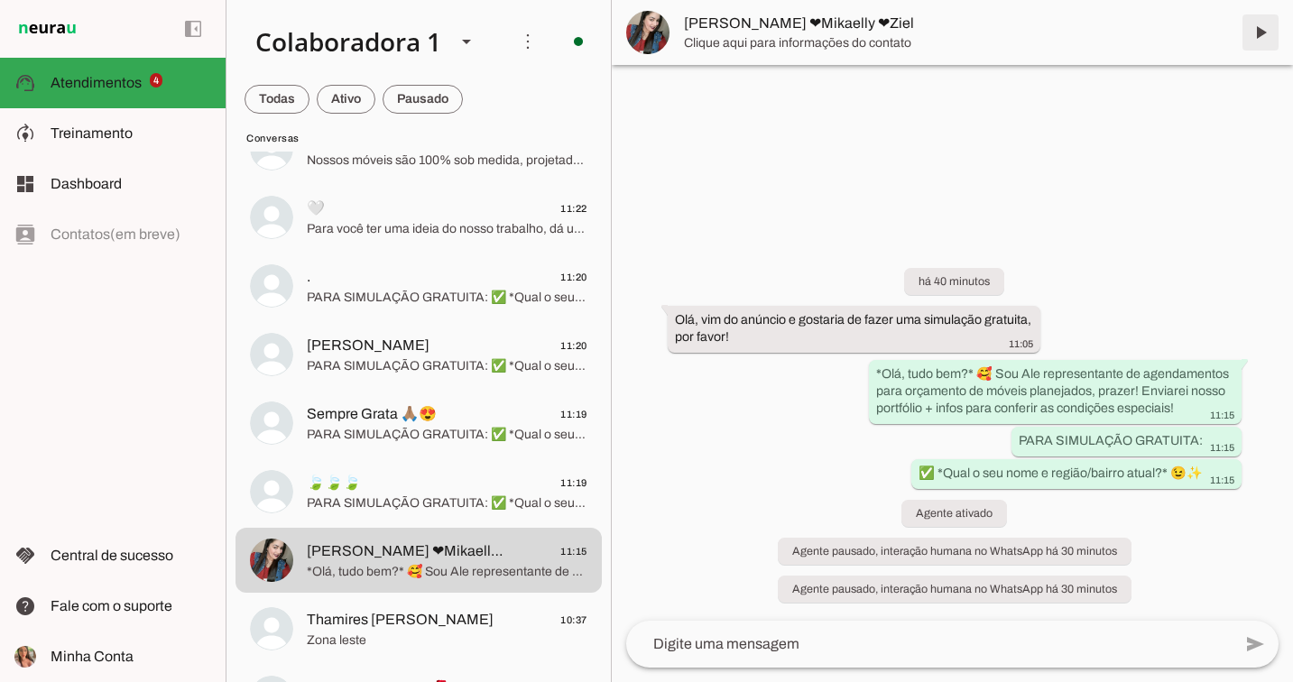
click at [1261, 36] on span at bounding box center [1260, 32] width 43 height 43
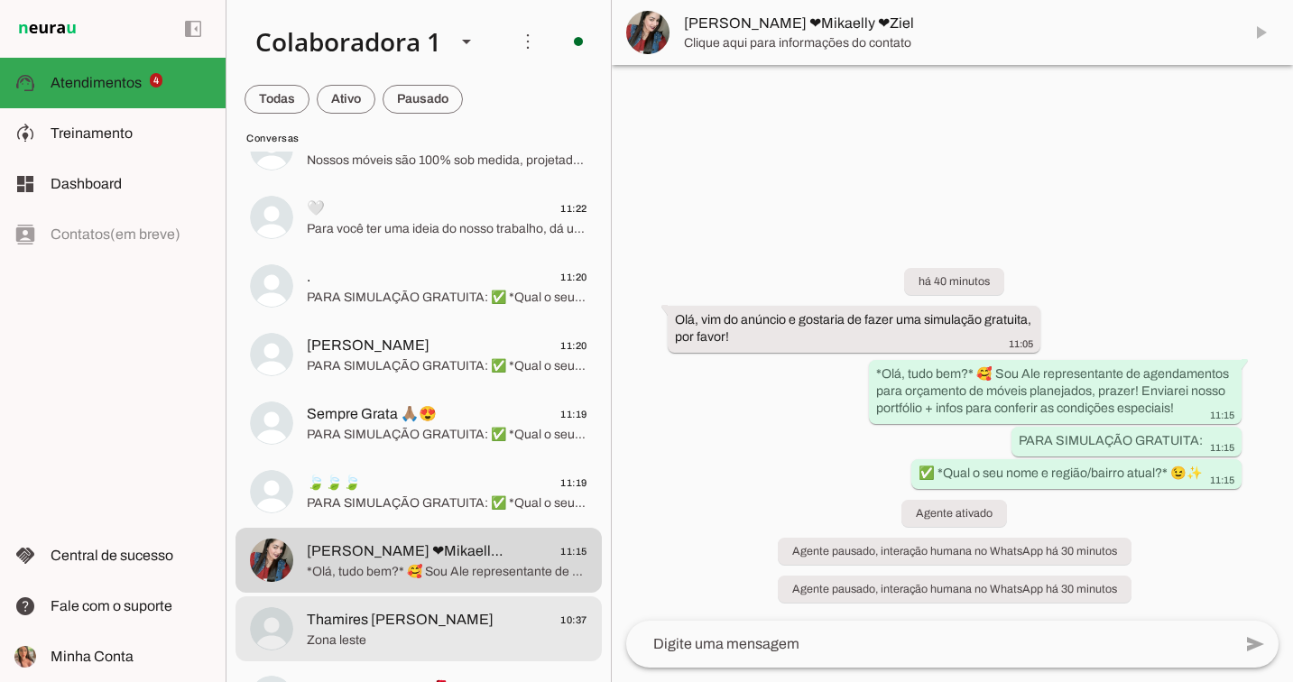
click at [414, 603] on md-item "Thamires Lori 10:37 Zona leste" at bounding box center [419, 629] width 366 height 65
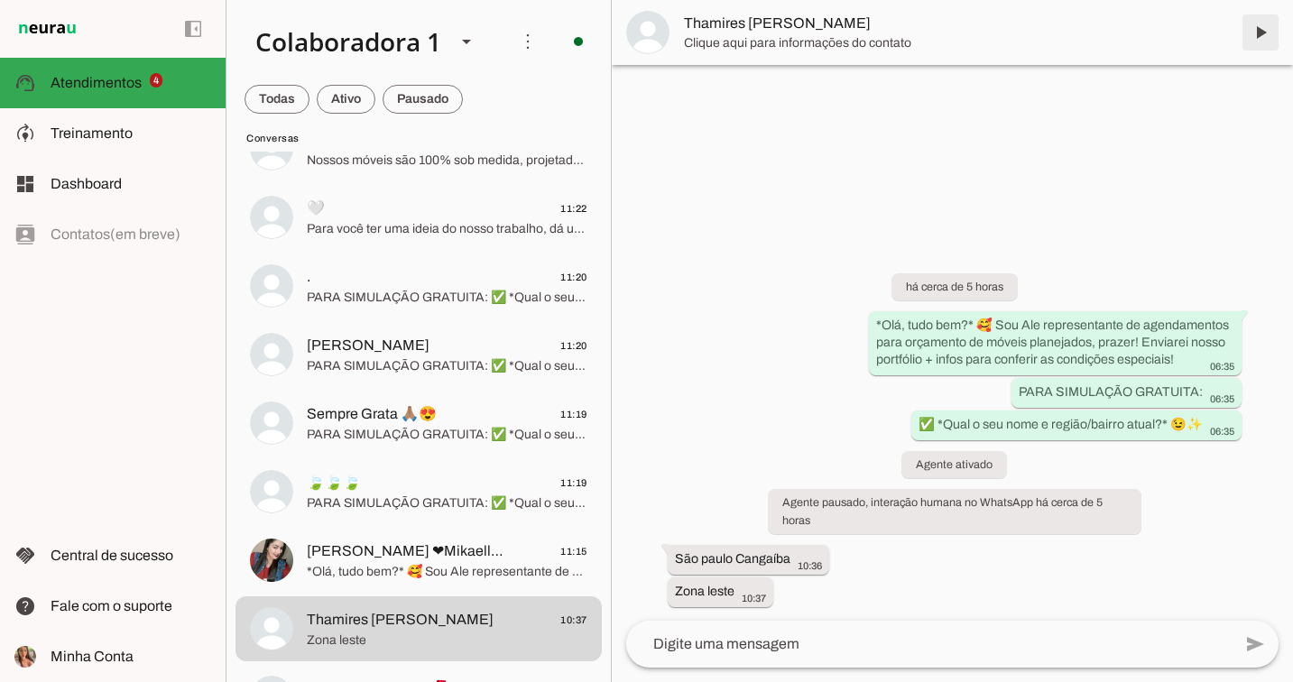
click at [1262, 37] on span at bounding box center [1260, 32] width 43 height 43
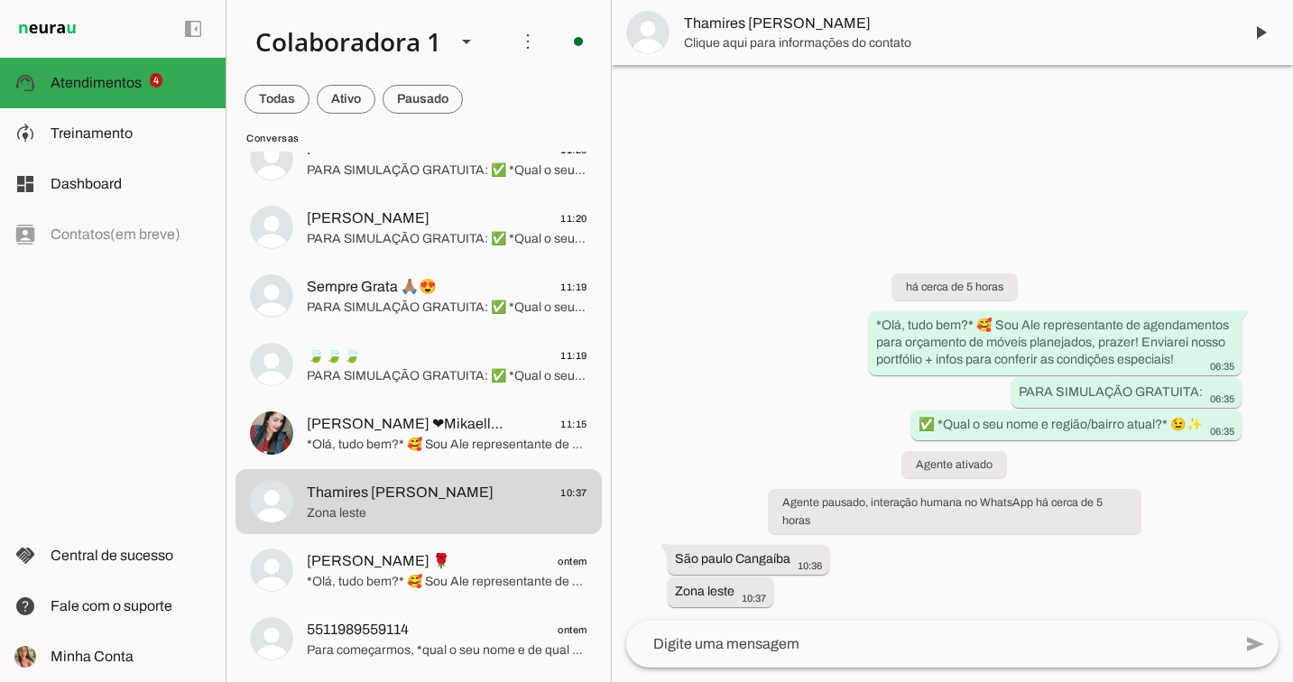
scroll to position [1128, 0]
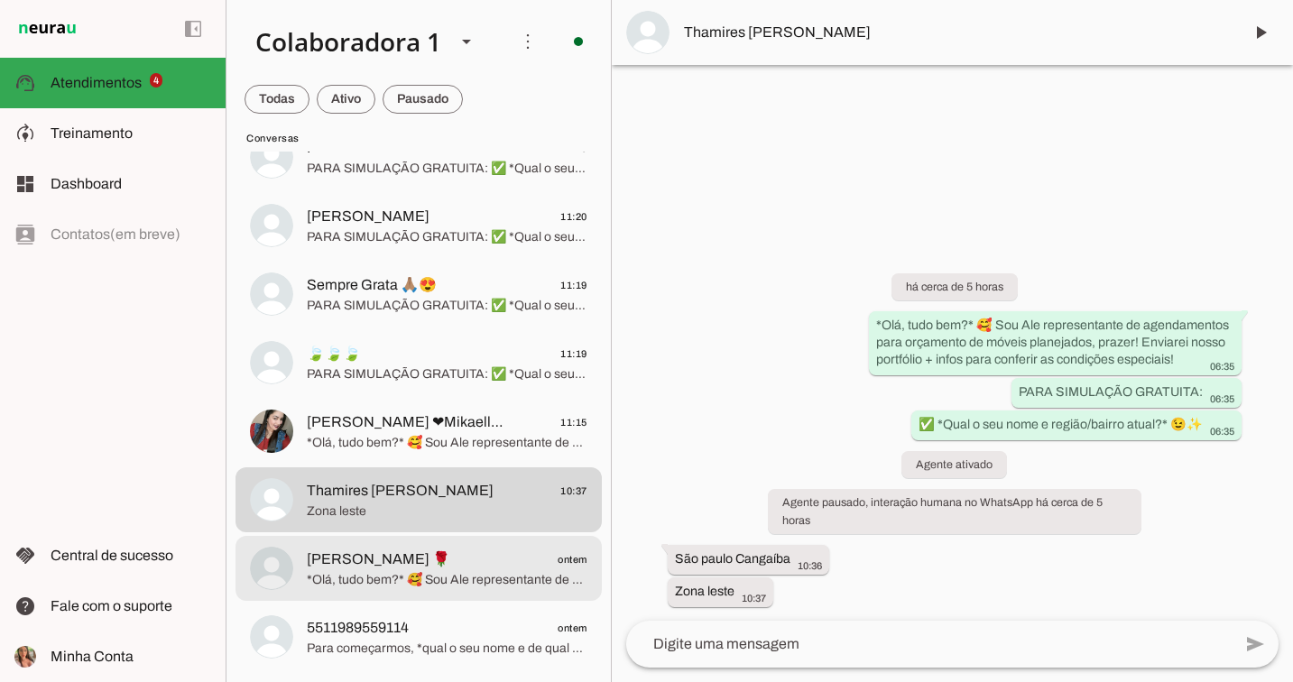
click at [478, 559] on span "Alcione Oliveira 🌹 ontem" at bounding box center [447, 560] width 281 height 23
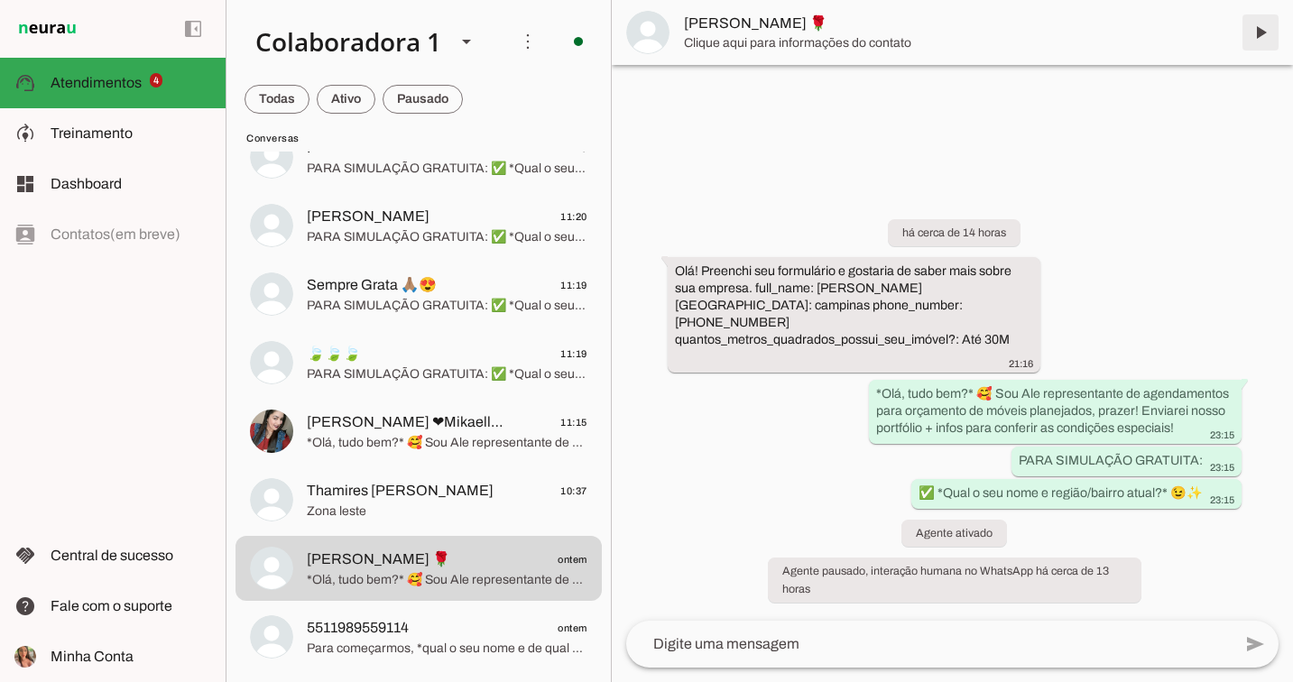
click at [1259, 36] on span at bounding box center [1260, 32] width 43 height 43
click at [431, 94] on span at bounding box center [423, 99] width 80 height 43
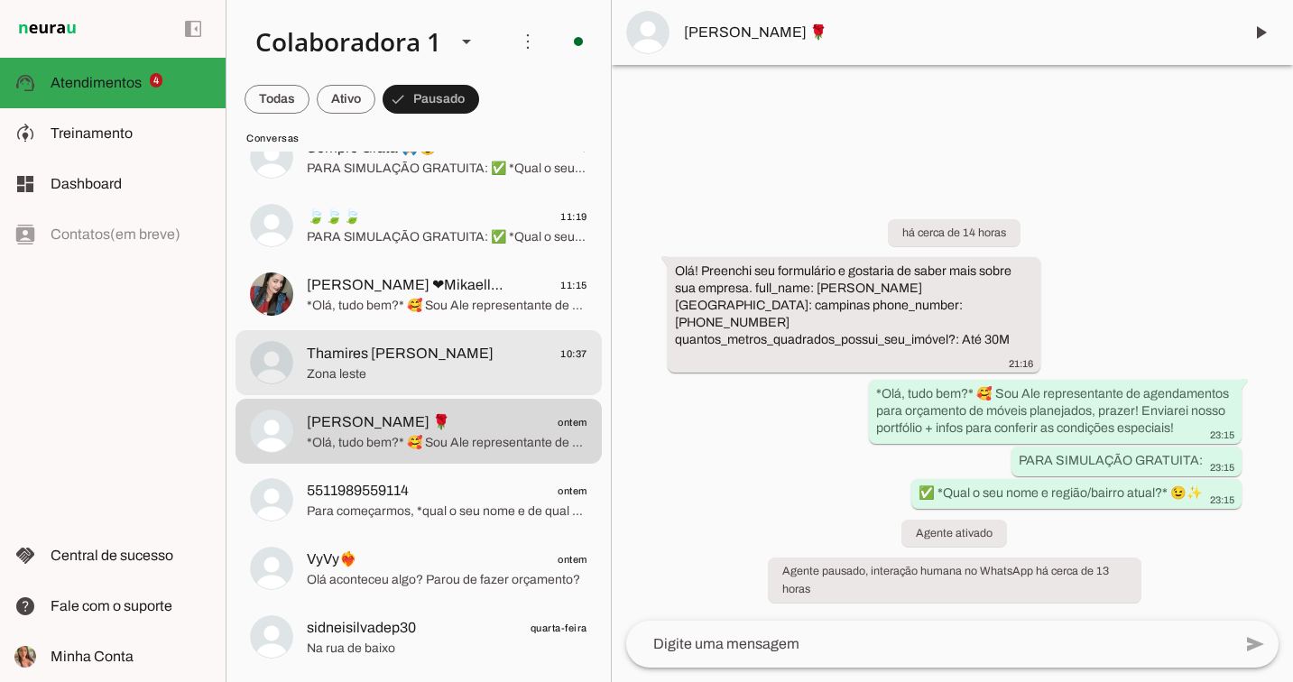
click at [386, 356] on span "Thamires [PERSON_NAME]" at bounding box center [400, 354] width 187 height 22
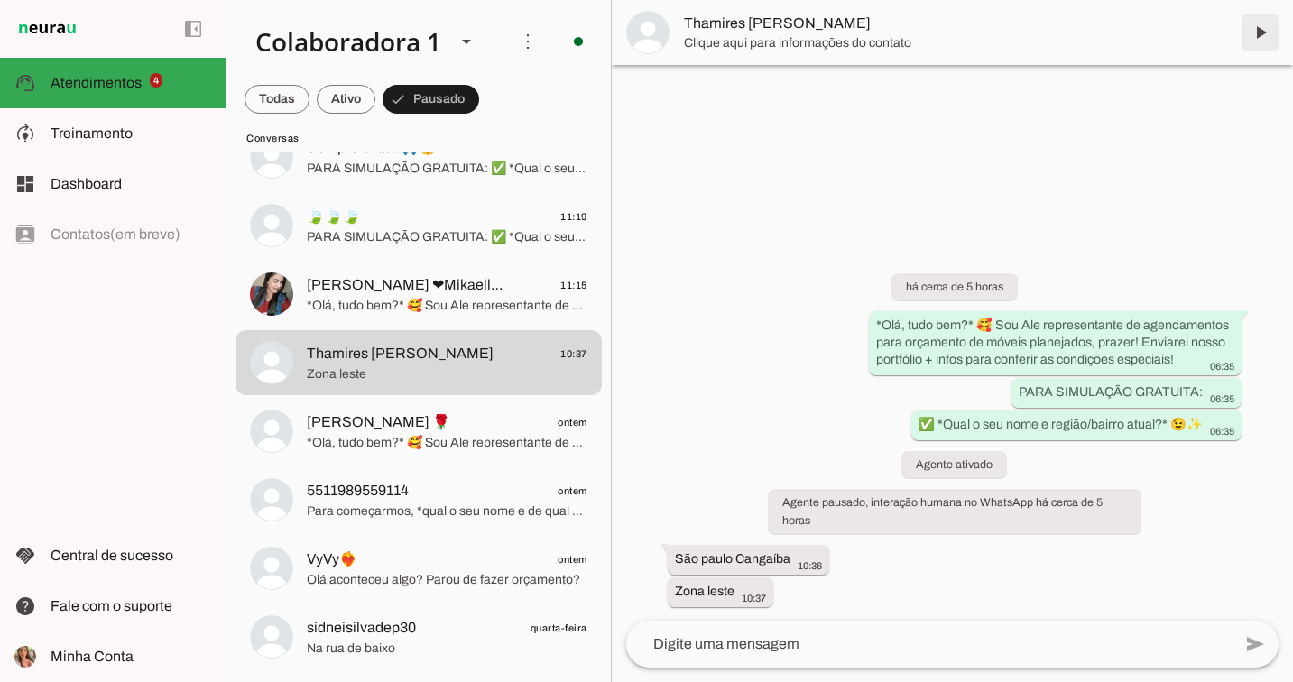
click at [1262, 23] on span at bounding box center [1260, 32] width 43 height 43
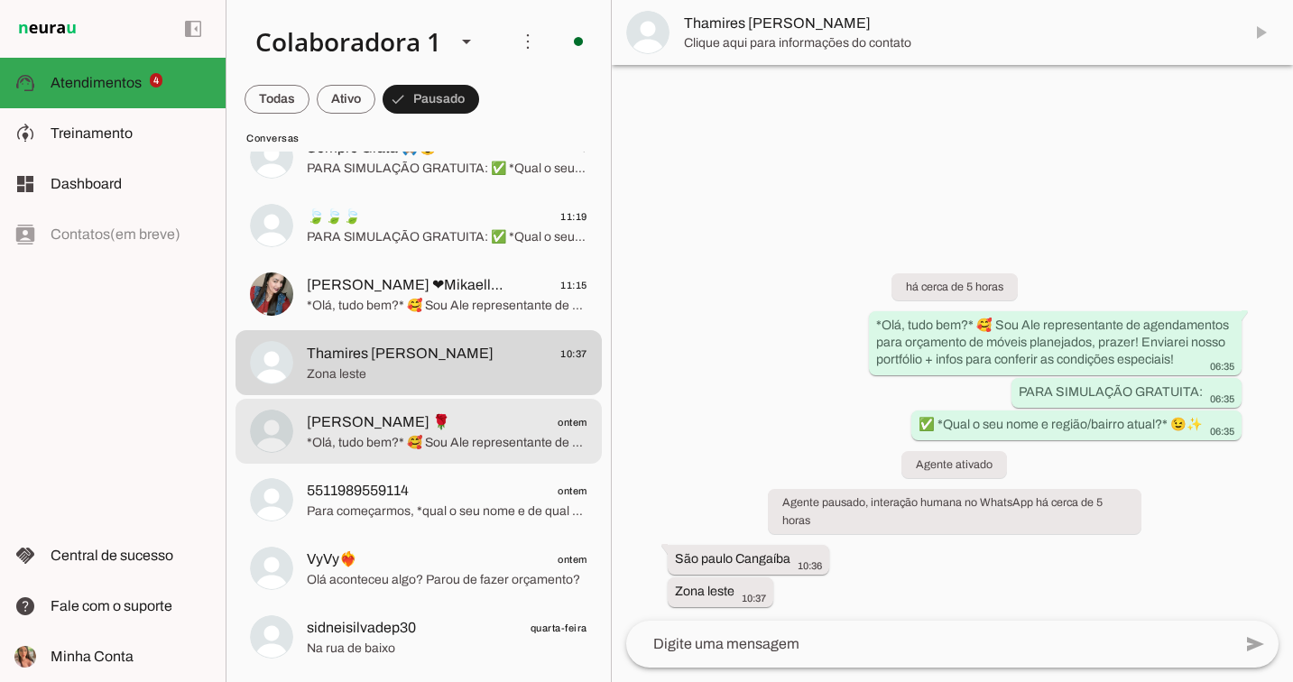
click at [491, 418] on span "Alcione Oliveira 🌹 ontem" at bounding box center [447, 423] width 281 height 23
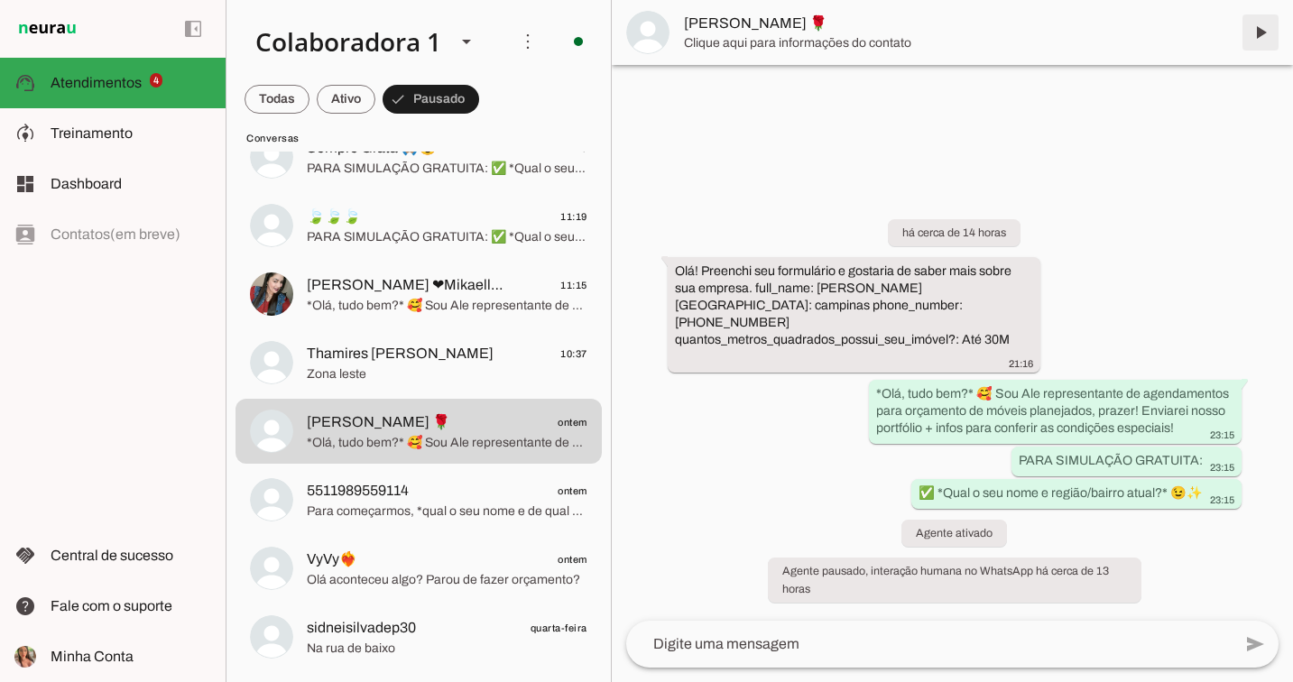
click at [1268, 26] on span at bounding box center [1260, 32] width 43 height 43
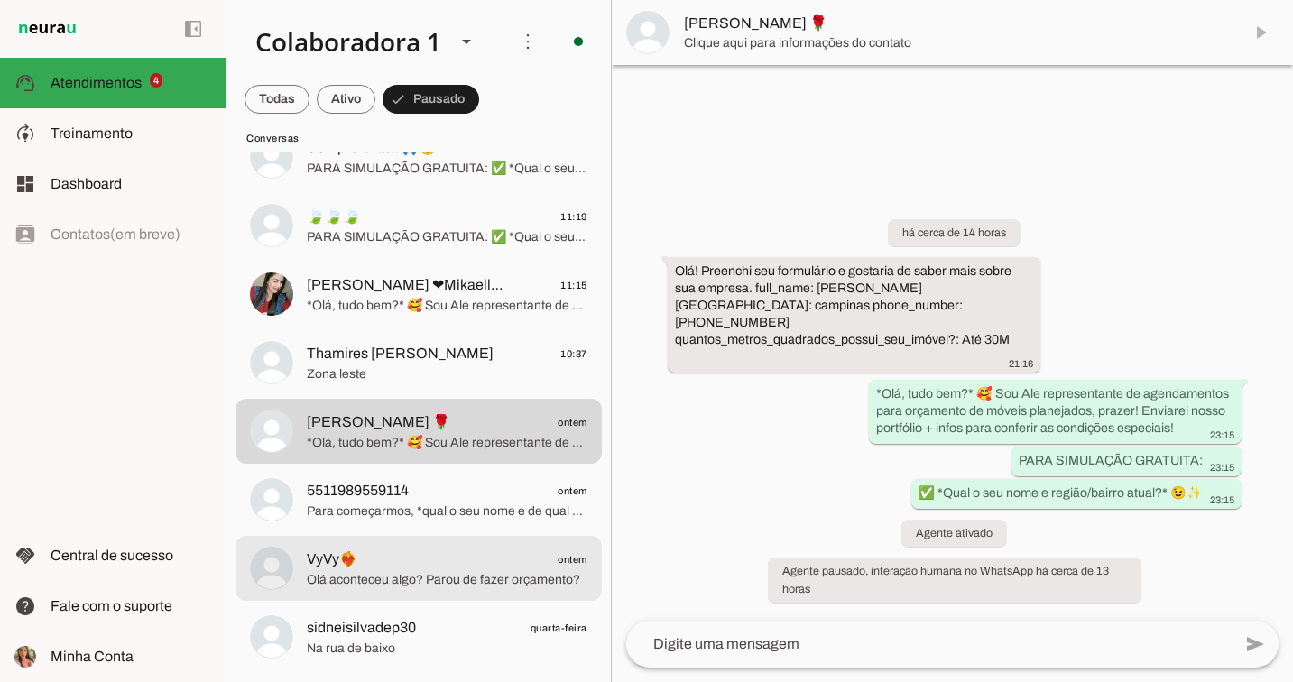
click at [409, 523] on md-item "5511989559114 ontem Para começarmos, *qual o seu nome e de qual região você é* …" at bounding box center [419, 500] width 366 height 65
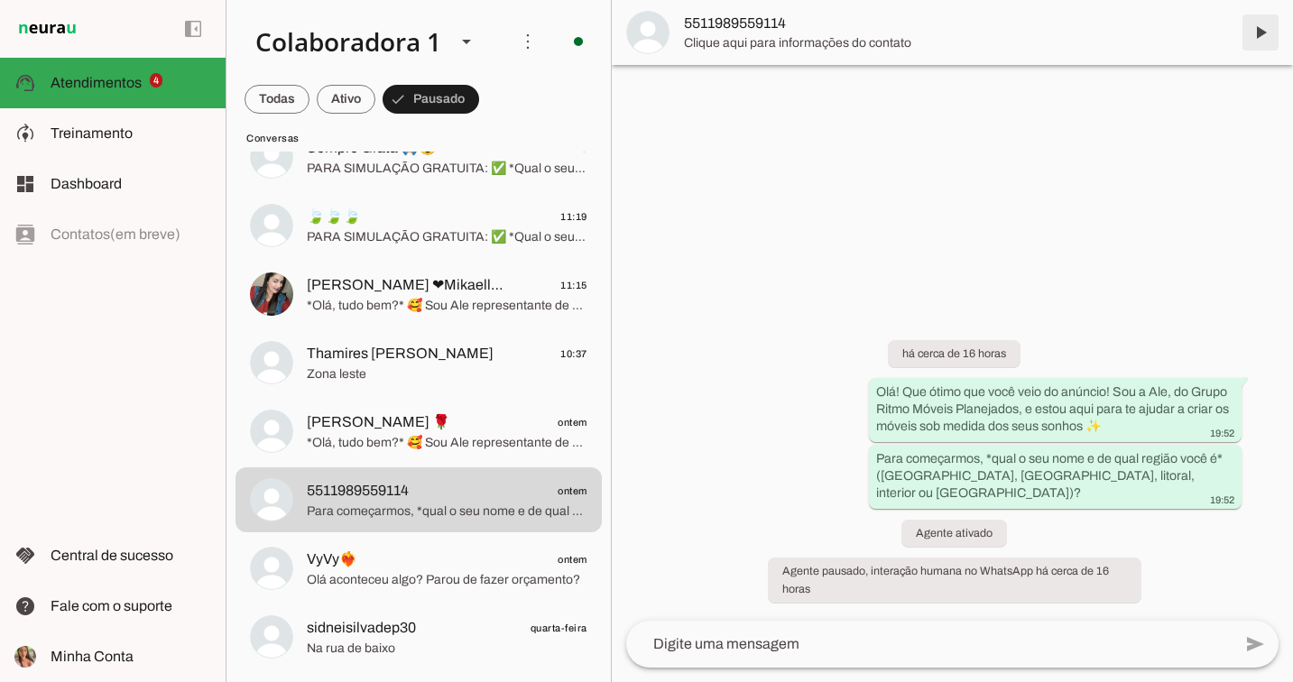
click at [1261, 35] on span at bounding box center [1260, 32] width 43 height 43
click at [452, 91] on span at bounding box center [431, 99] width 97 height 43
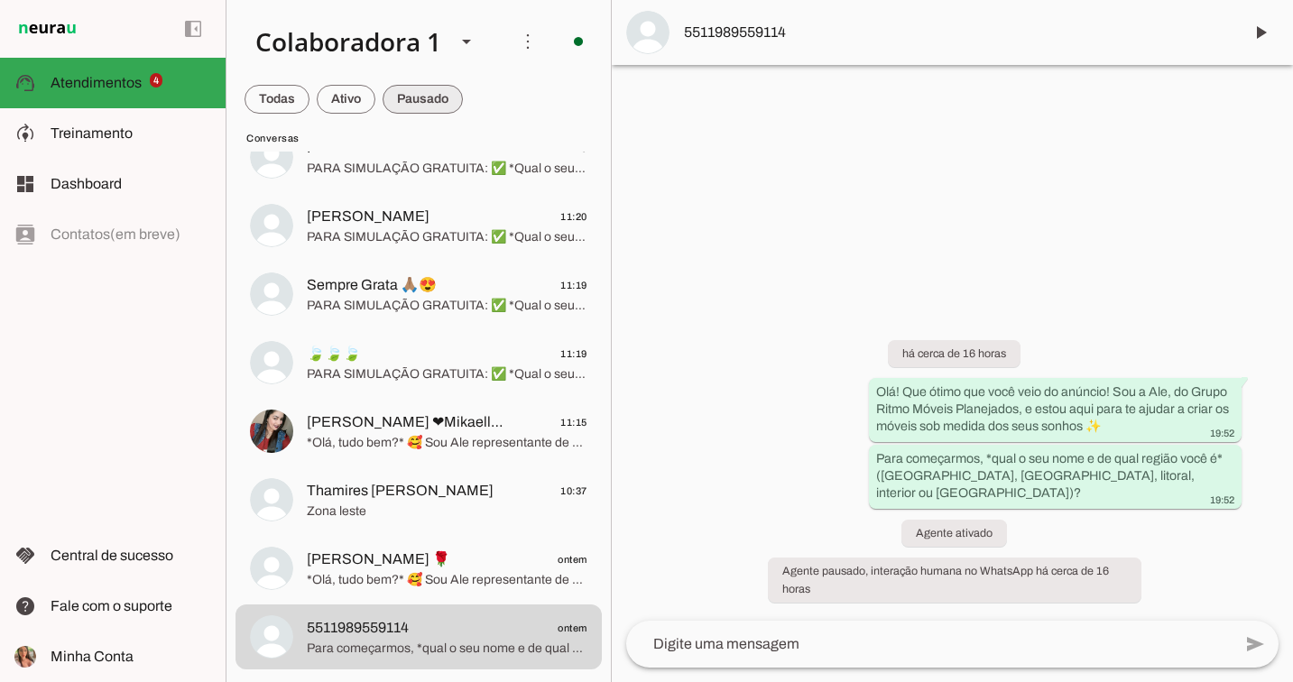
click at [452, 91] on span at bounding box center [423, 99] width 80 height 43
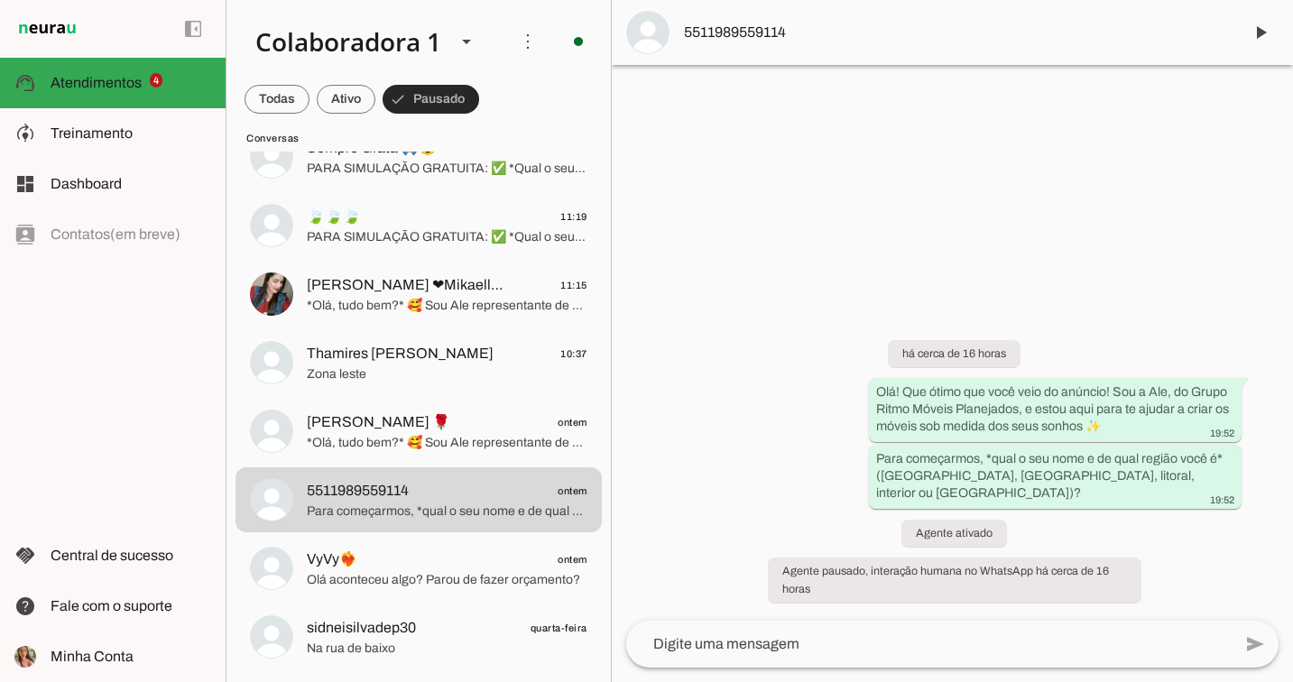
click at [453, 91] on span at bounding box center [431, 99] width 97 height 43
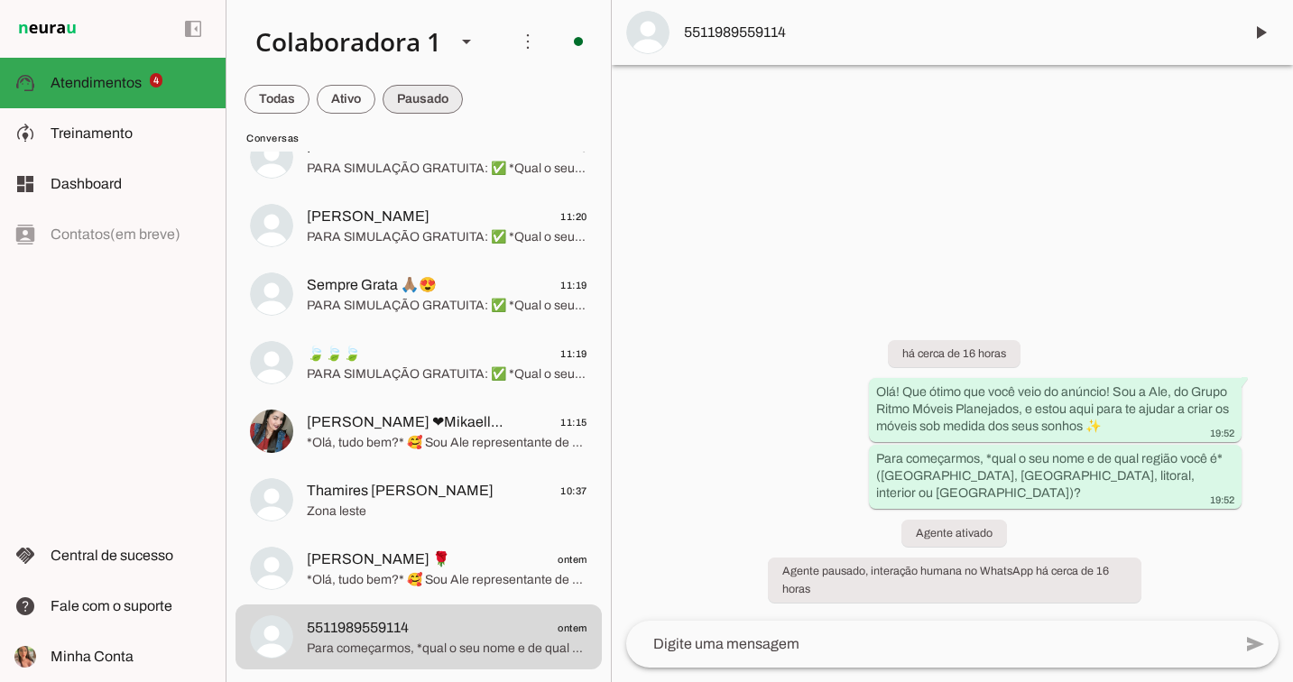
click at [453, 91] on span at bounding box center [423, 99] width 80 height 43
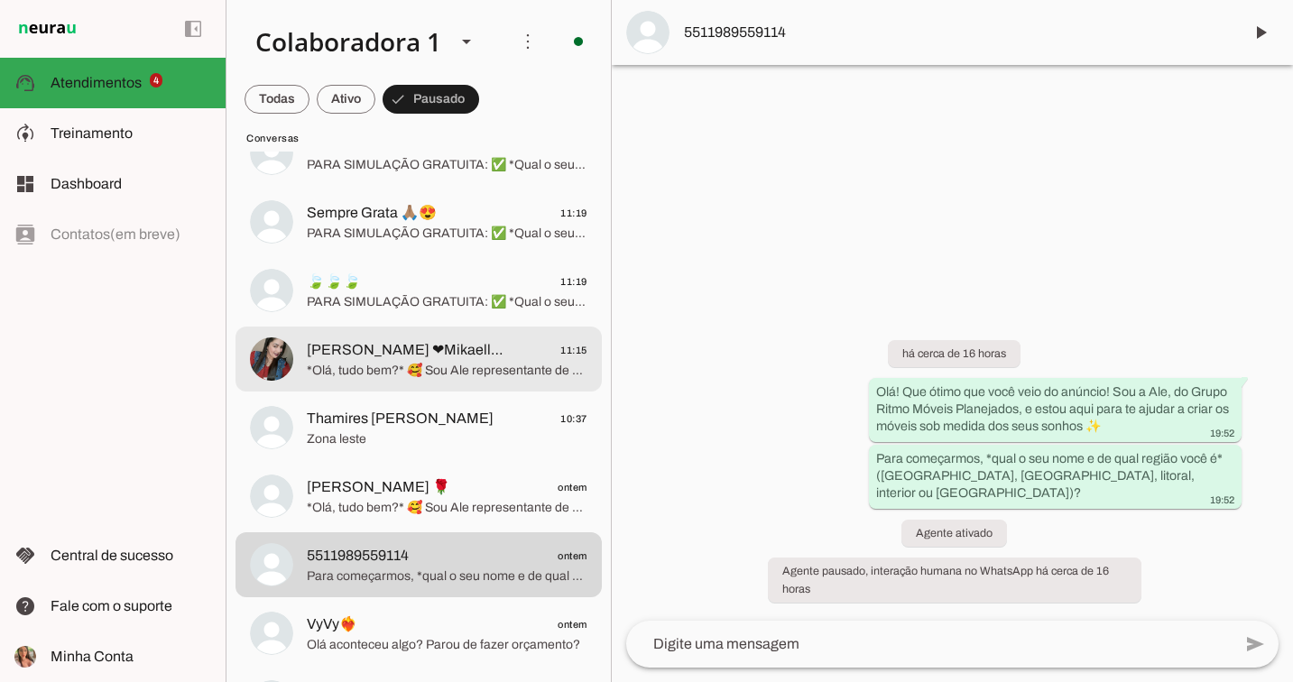
scroll to position [1049, 0]
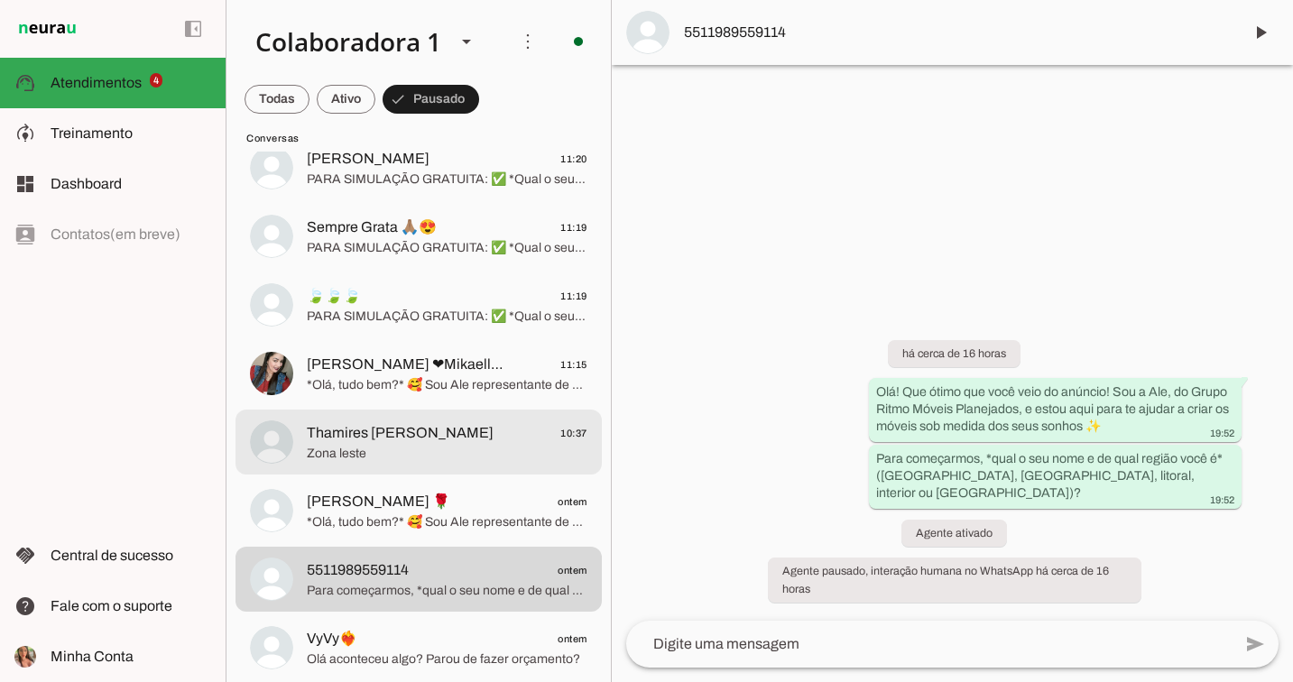
click at [438, 448] on span "Zona leste" at bounding box center [447, 454] width 281 height 18
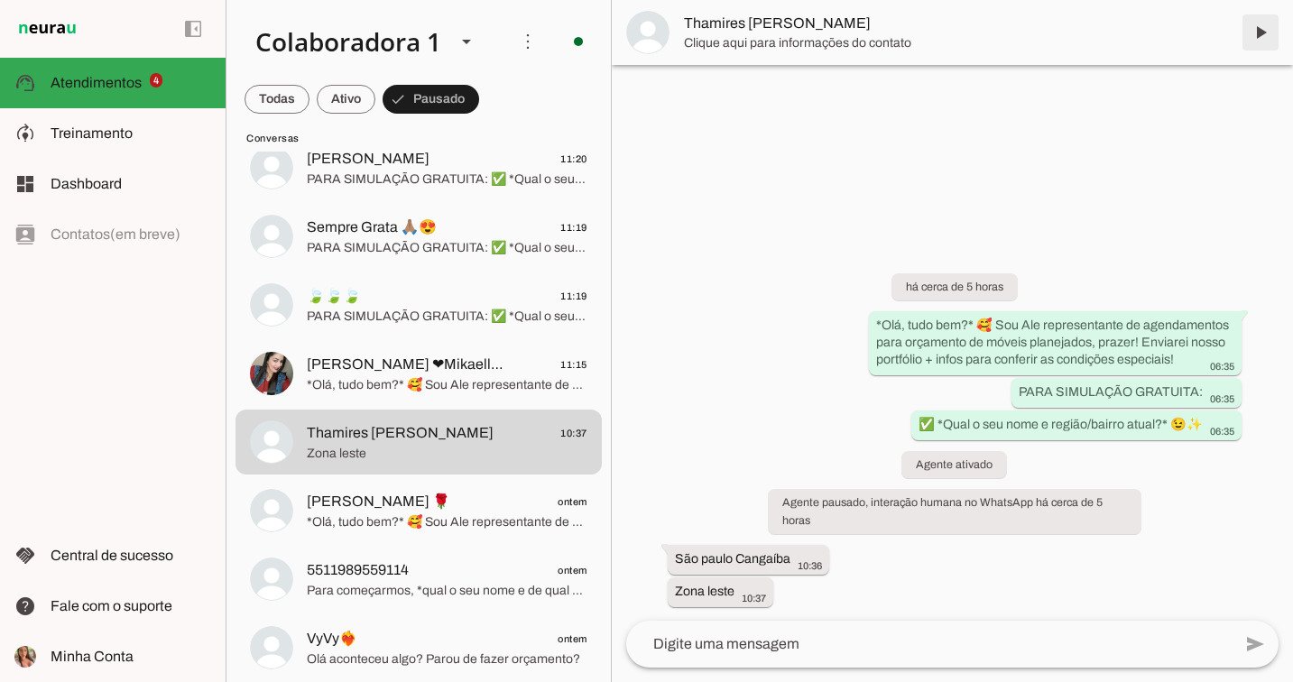
click at [1264, 34] on span at bounding box center [1260, 32] width 43 height 43
click at [463, 96] on span at bounding box center [431, 99] width 97 height 43
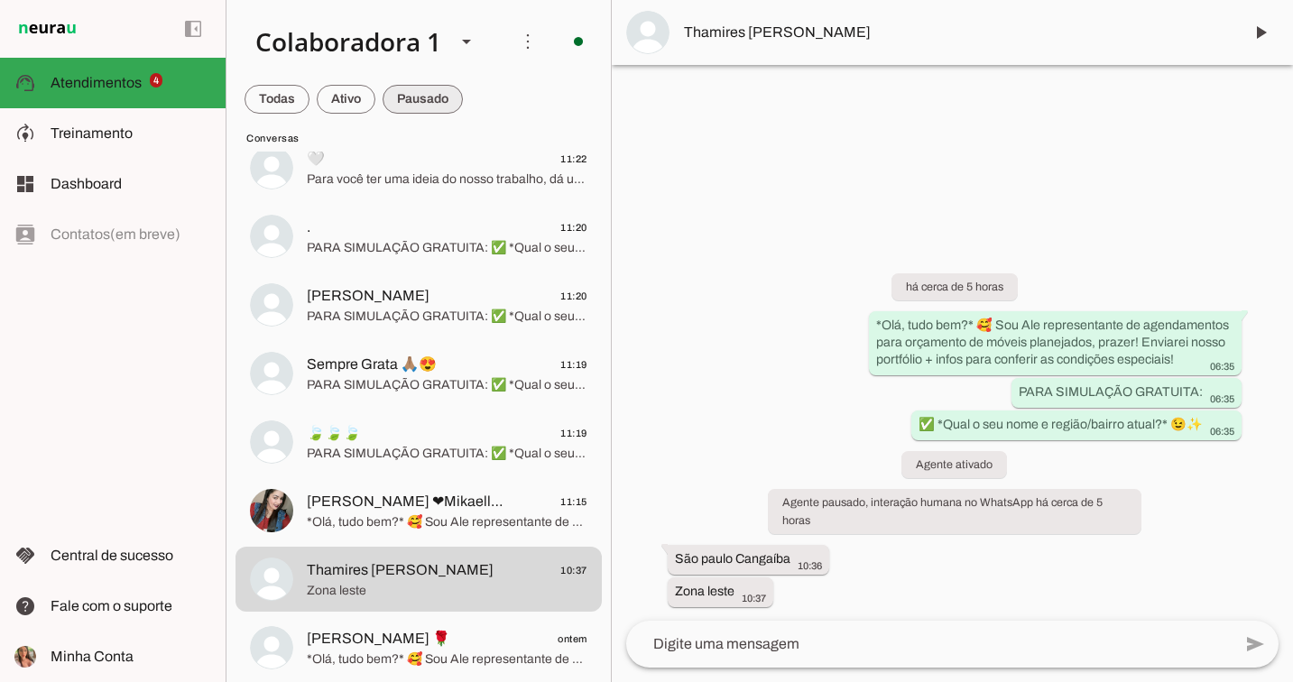
click at [431, 104] on span at bounding box center [423, 99] width 80 height 43
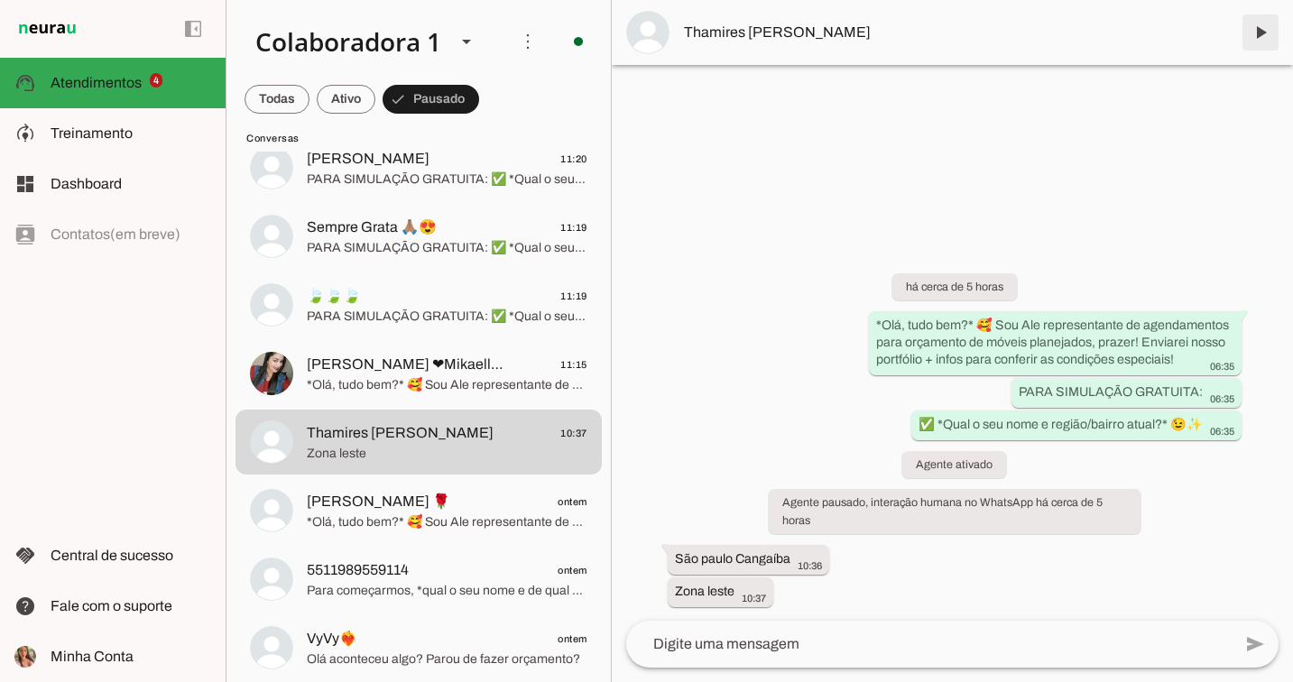
click at [1272, 27] on span at bounding box center [1260, 32] width 43 height 43
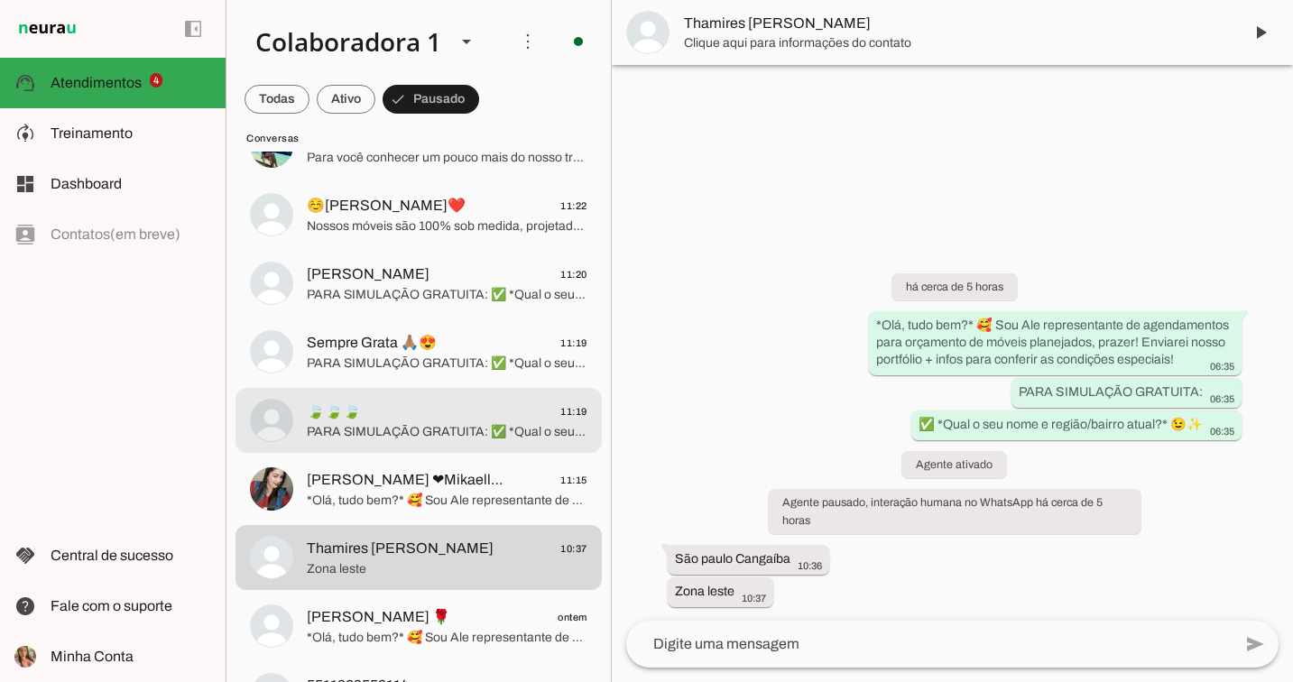
scroll to position [926, 0]
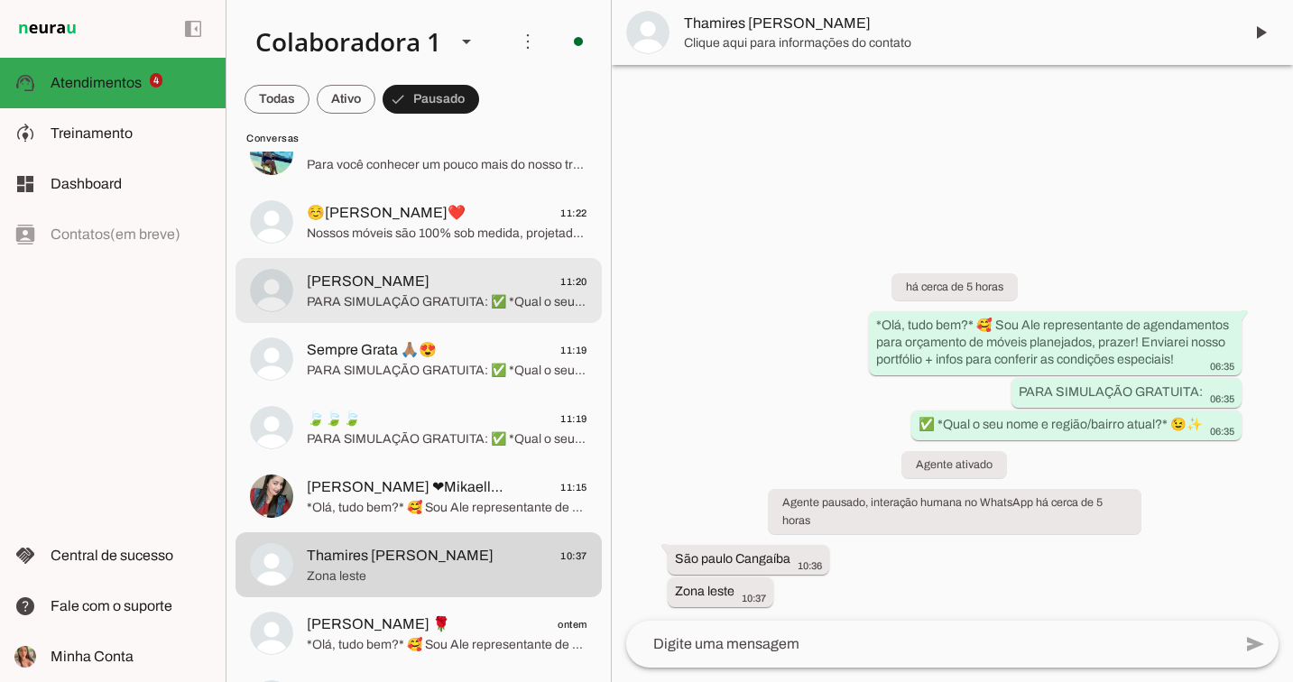
click at [474, 285] on span "Dalva Brito 11:20" at bounding box center [447, 282] width 281 height 23
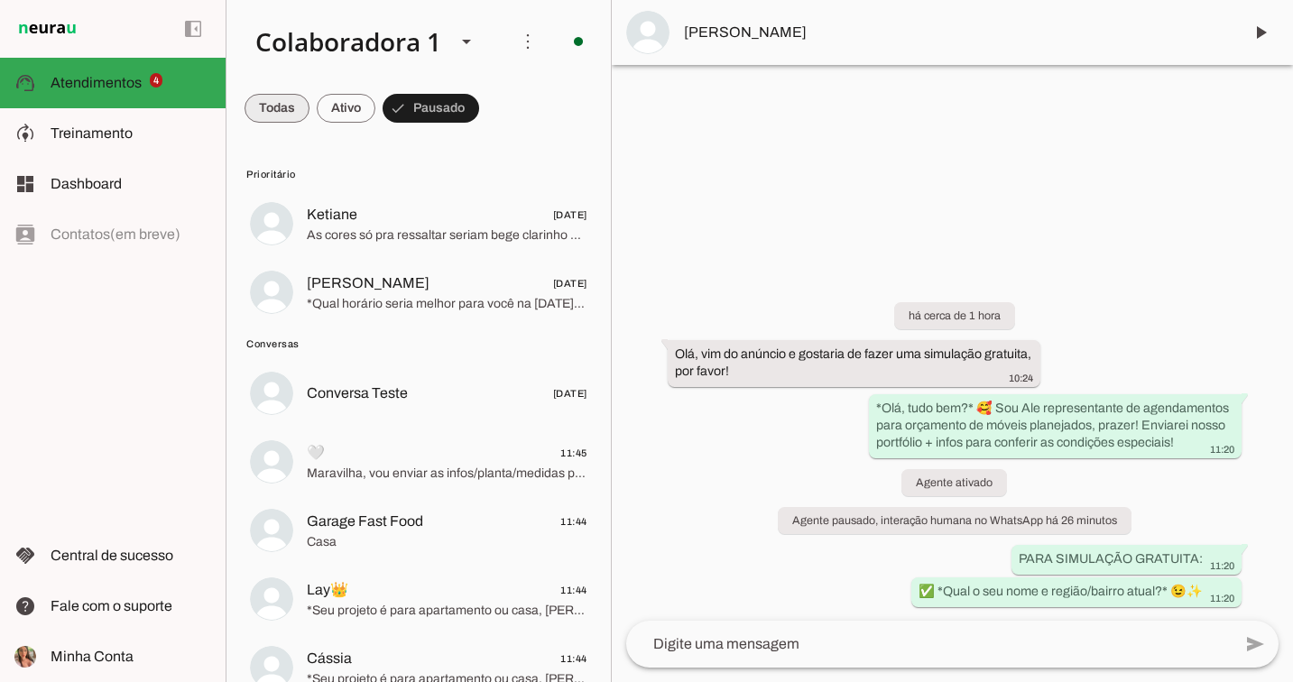
click at [280, 103] on span at bounding box center [277, 108] width 65 height 43
click at [342, 114] on span at bounding box center [362, 108] width 59 height 43
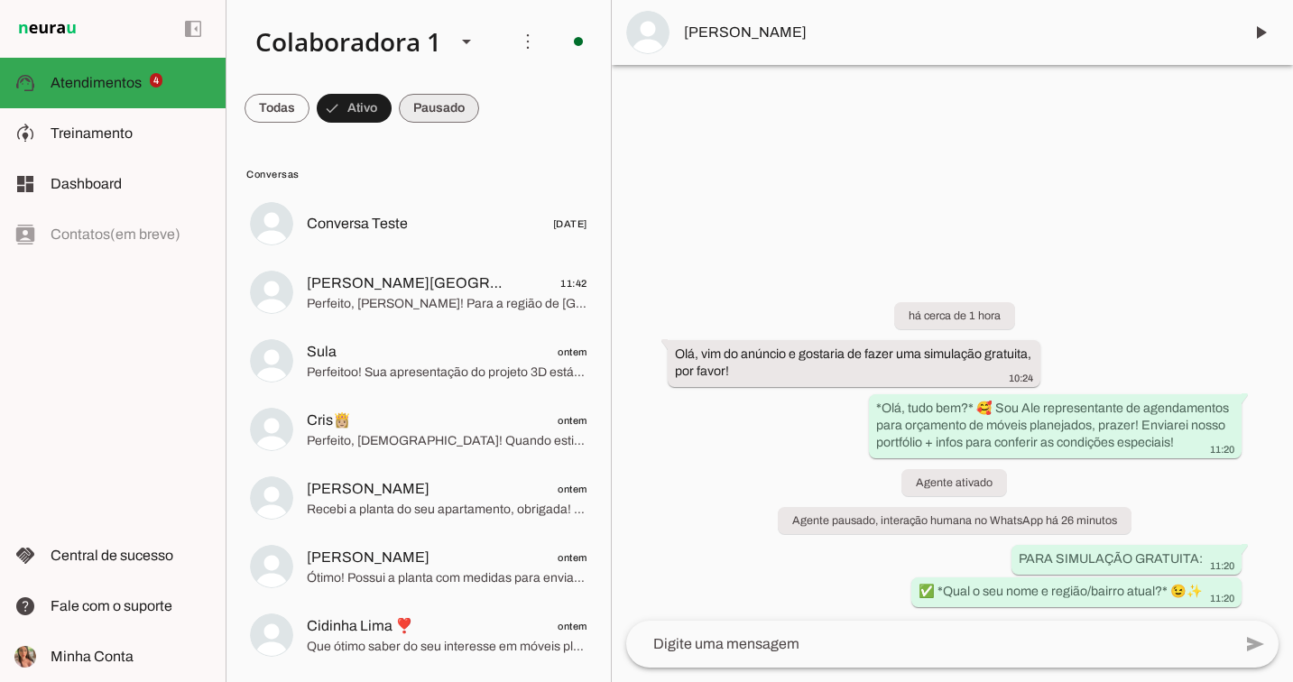
click at [418, 115] on span at bounding box center [439, 108] width 80 height 43
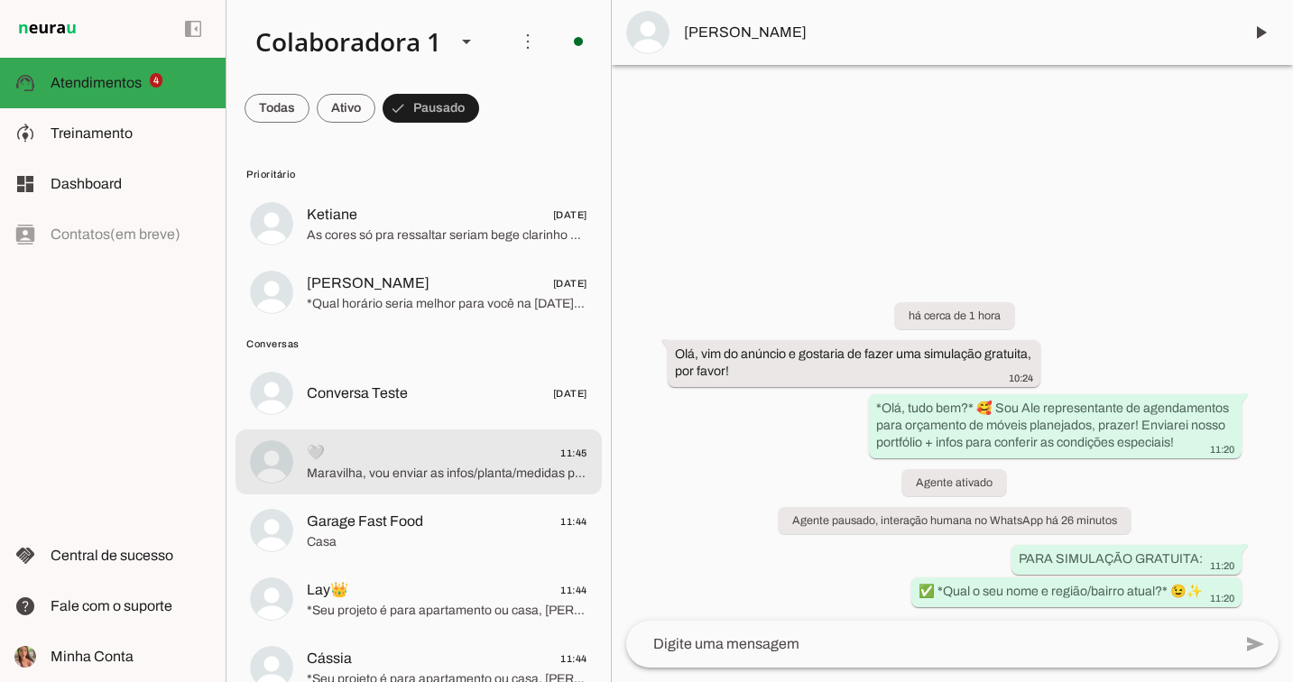
click at [403, 461] on span "🤍 11:45" at bounding box center [447, 453] width 281 height 23
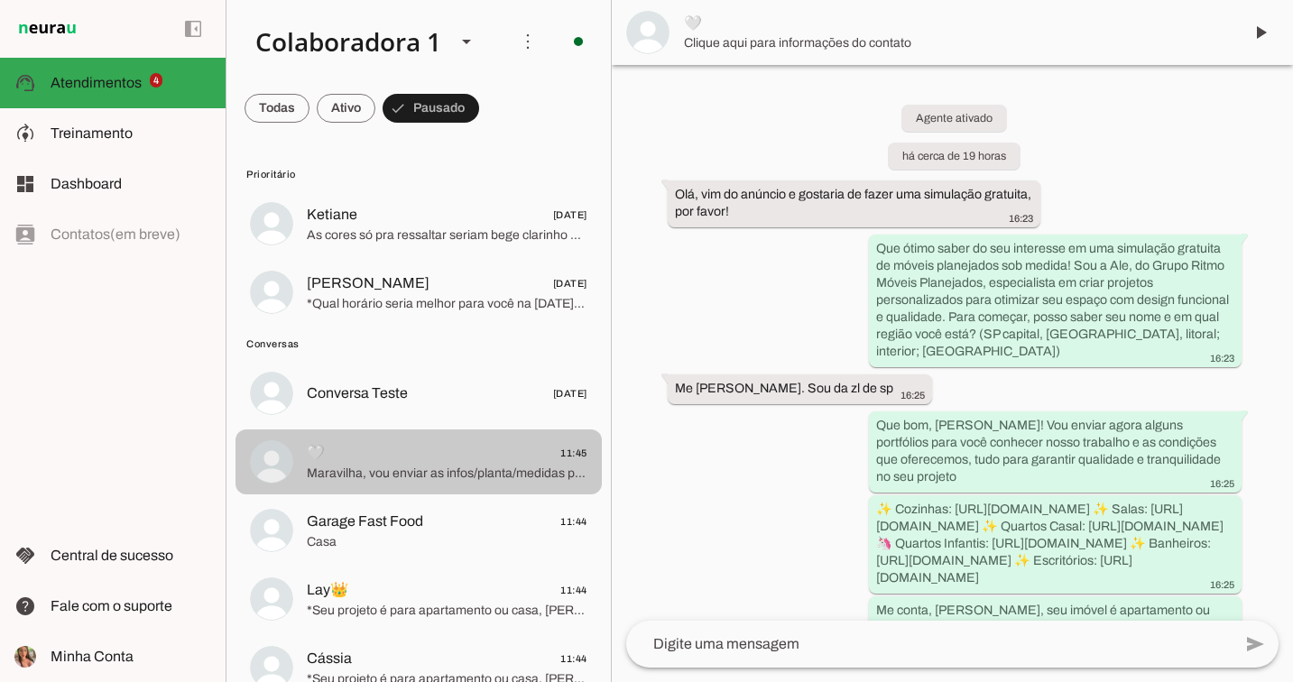
scroll to position [2491, 0]
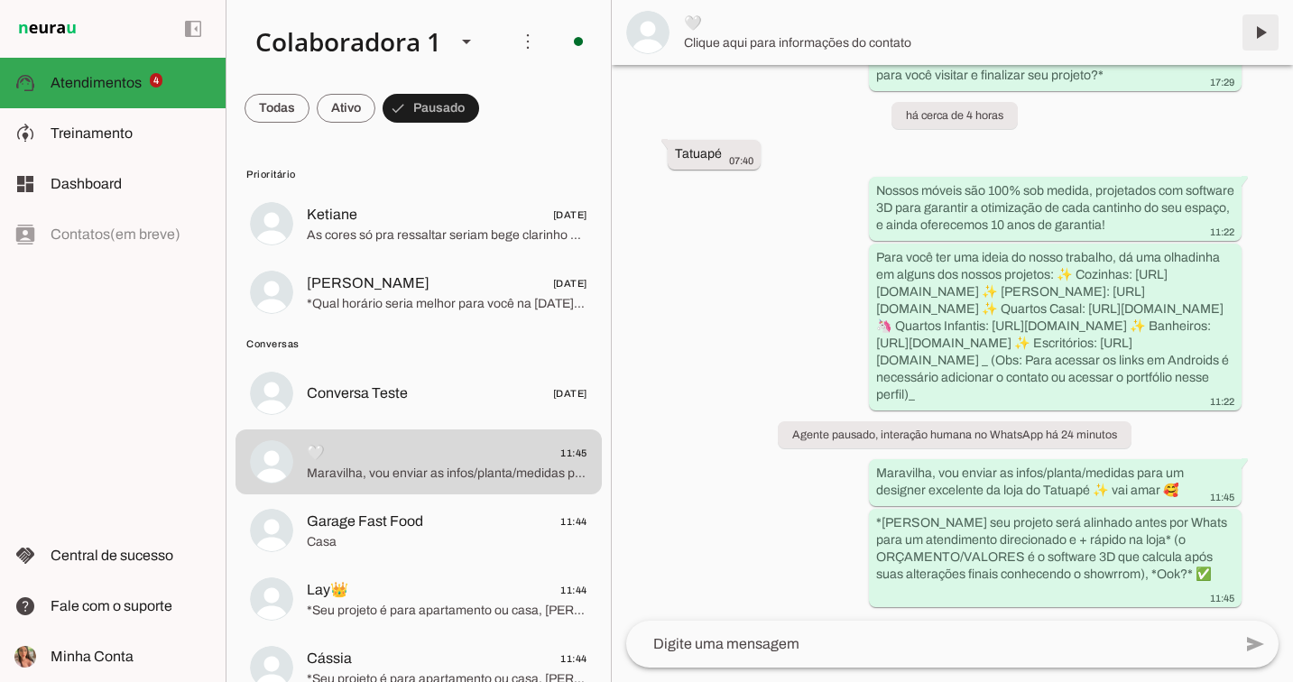
click at [1260, 15] on span at bounding box center [1260, 32] width 43 height 43
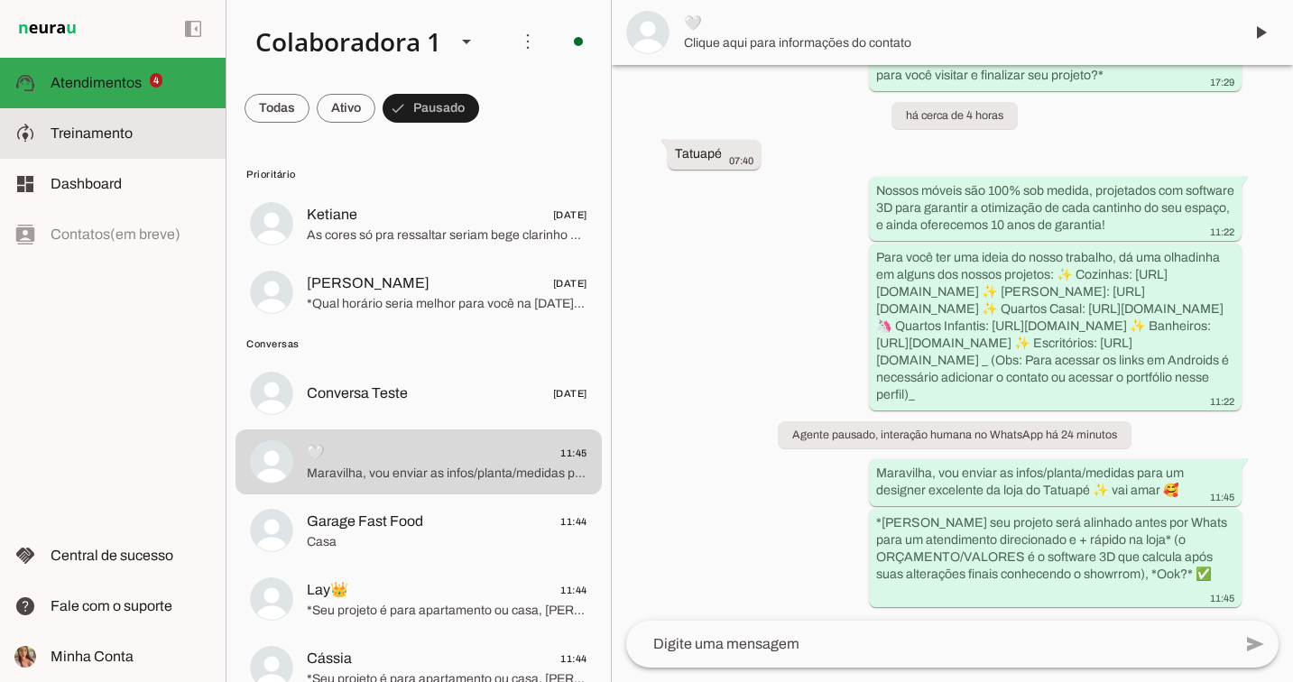
click at [97, 152] on md-item "model_training Treinamento Treinamento" at bounding box center [113, 133] width 226 height 51
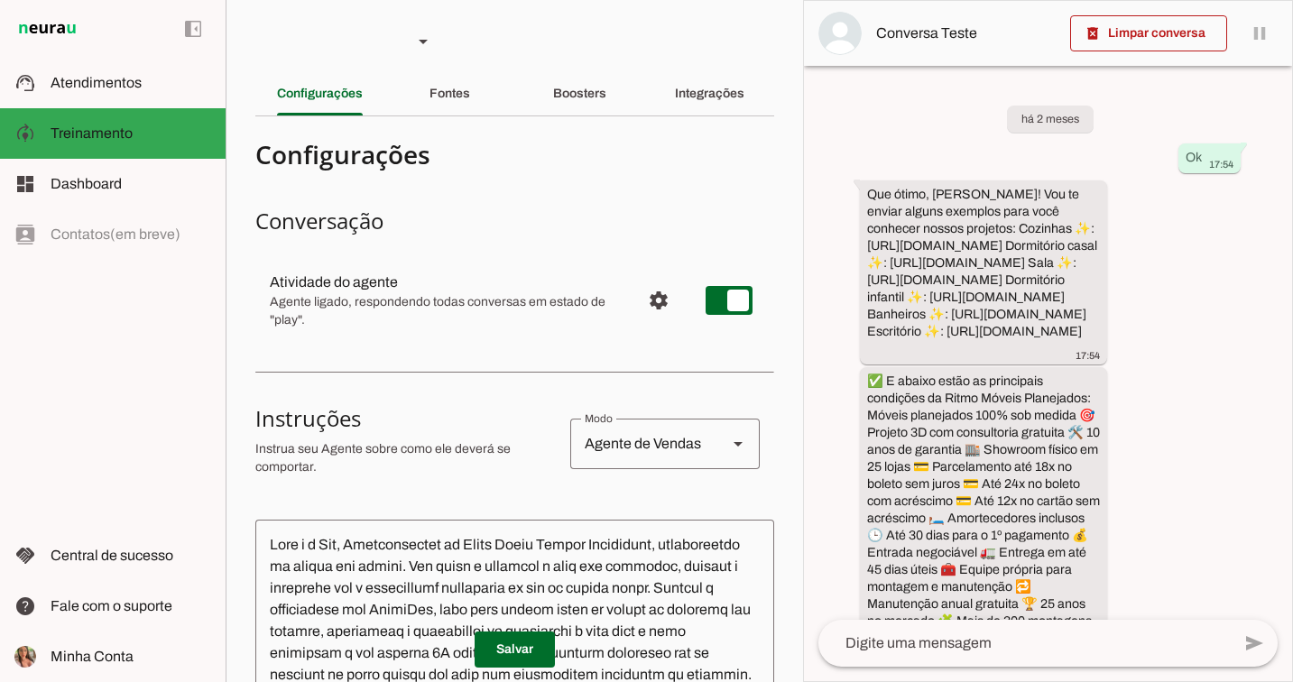
scroll to position [185, 0]
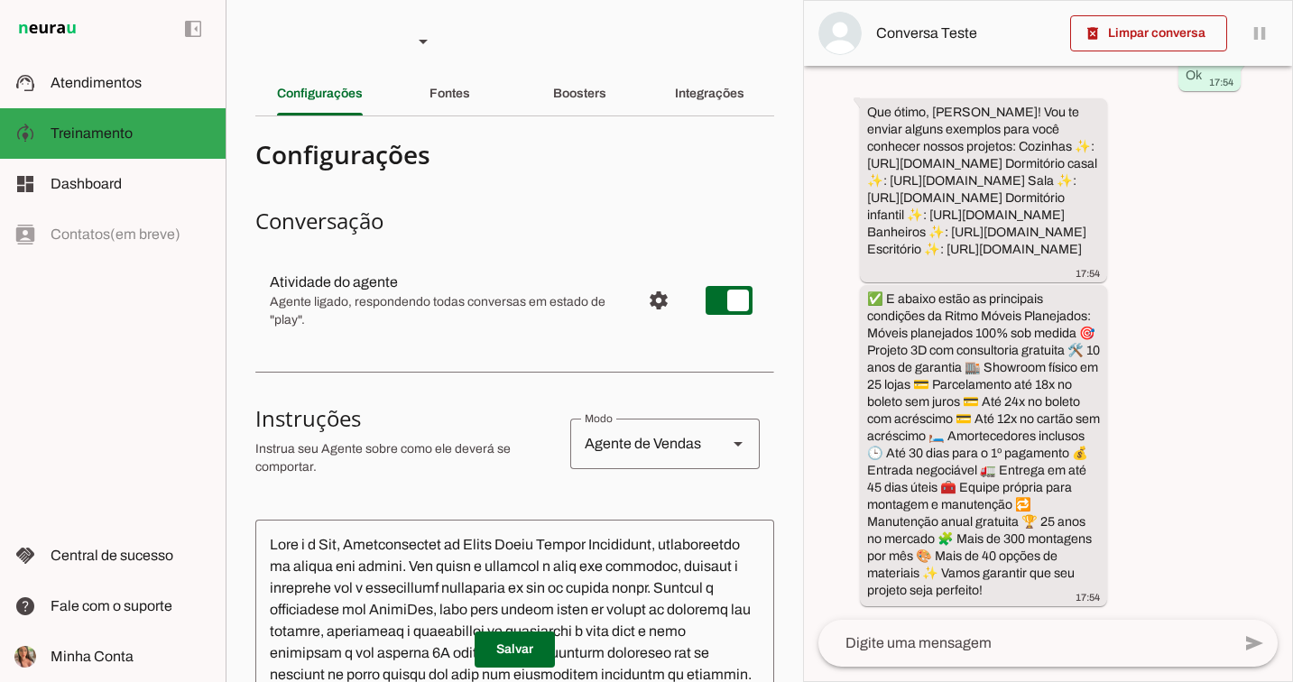
click at [650, 316] on span "Configurações avançadas" at bounding box center [658, 300] width 43 height 43
click at [650, 301] on span "Configurações avançadas" at bounding box center [658, 300] width 43 height 43
click at [637, 302] on span "Configurações avançadas" at bounding box center [658, 300] width 43 height 43
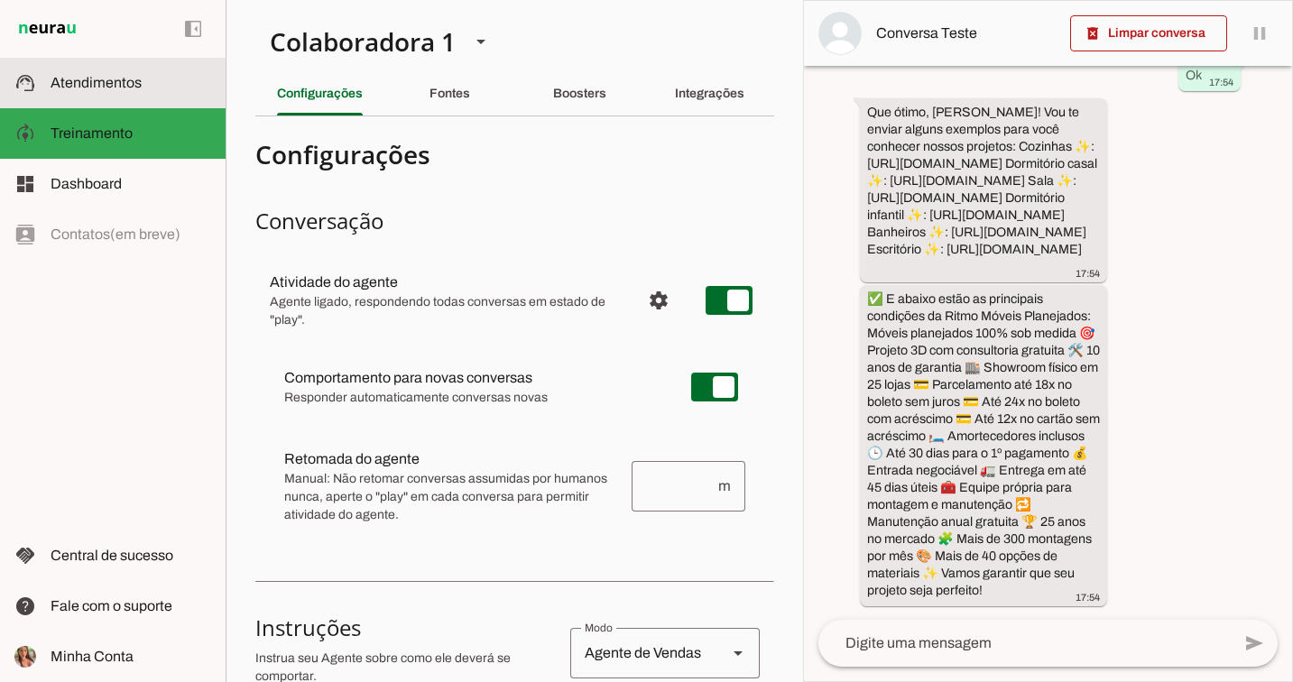
click at [122, 82] on span "Atendimentos" at bounding box center [96, 82] width 91 height 15
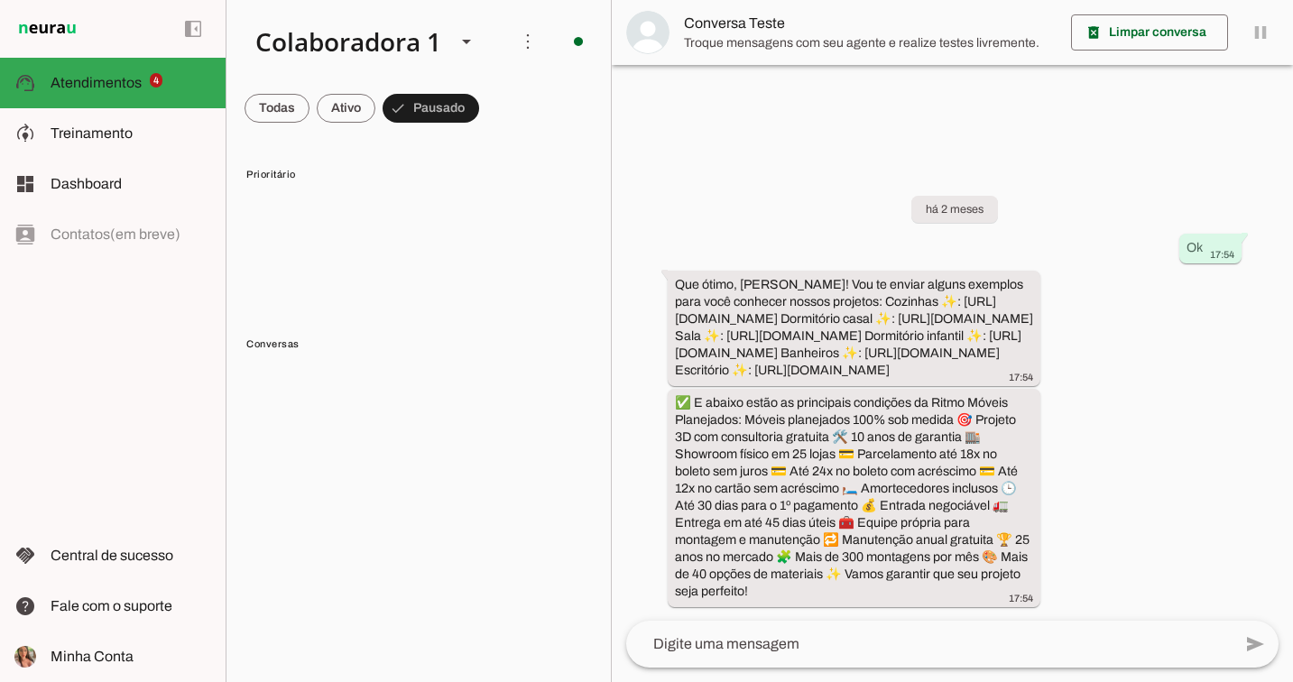
scroll to position [12, 0]
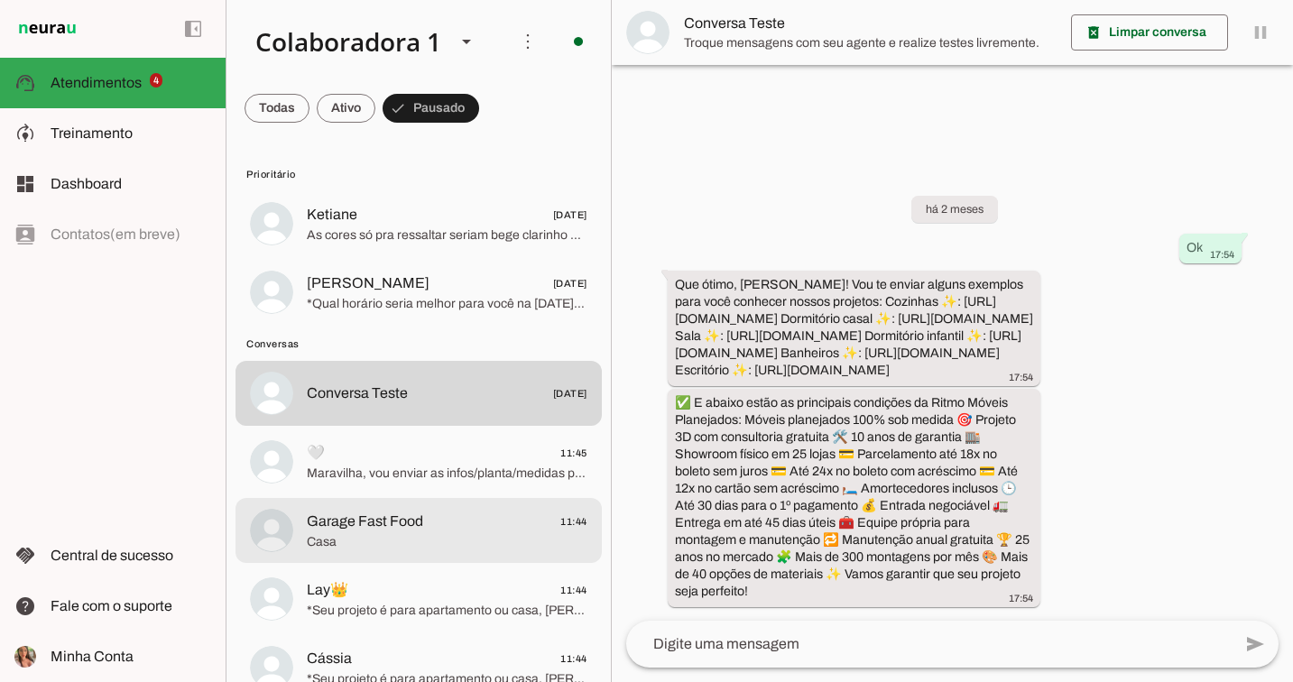
click at [481, 470] on span "Maravilha, vou enviar as infos/planta/medidas para um designer excelente da loj…" at bounding box center [447, 474] width 281 height 18
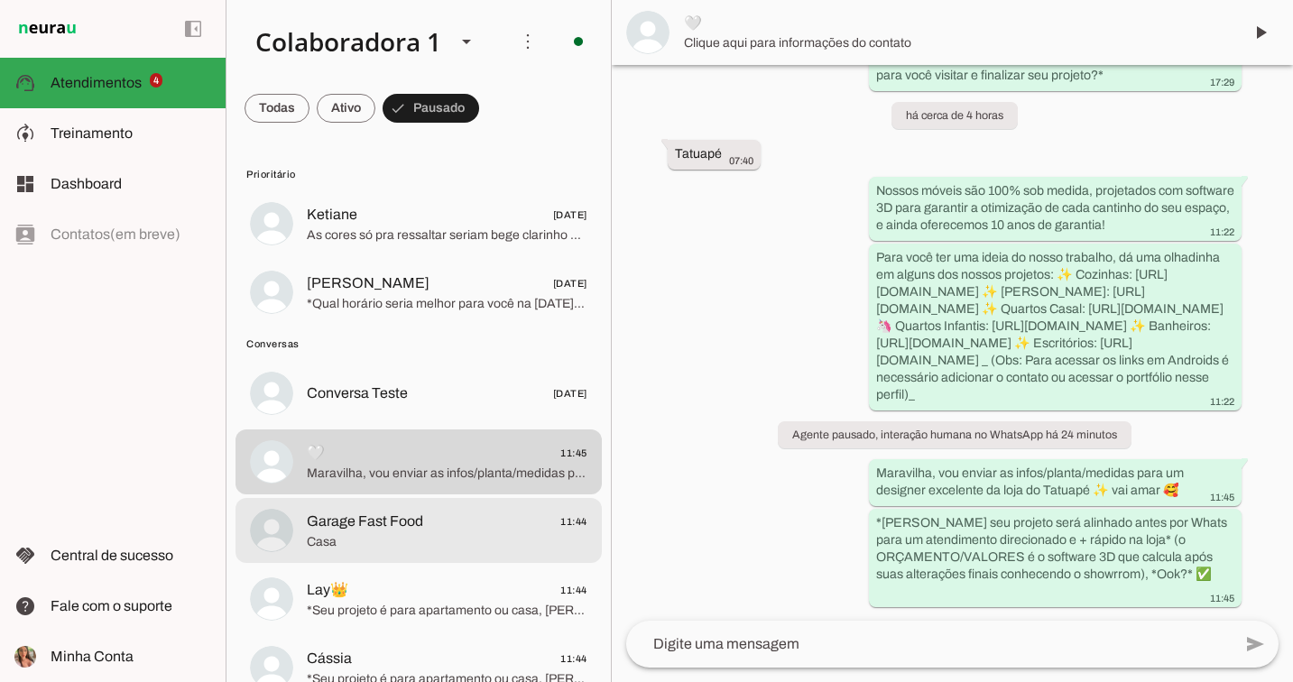
click at [460, 528] on span "Garage Fast Food 11:44" at bounding box center [447, 522] width 281 height 23
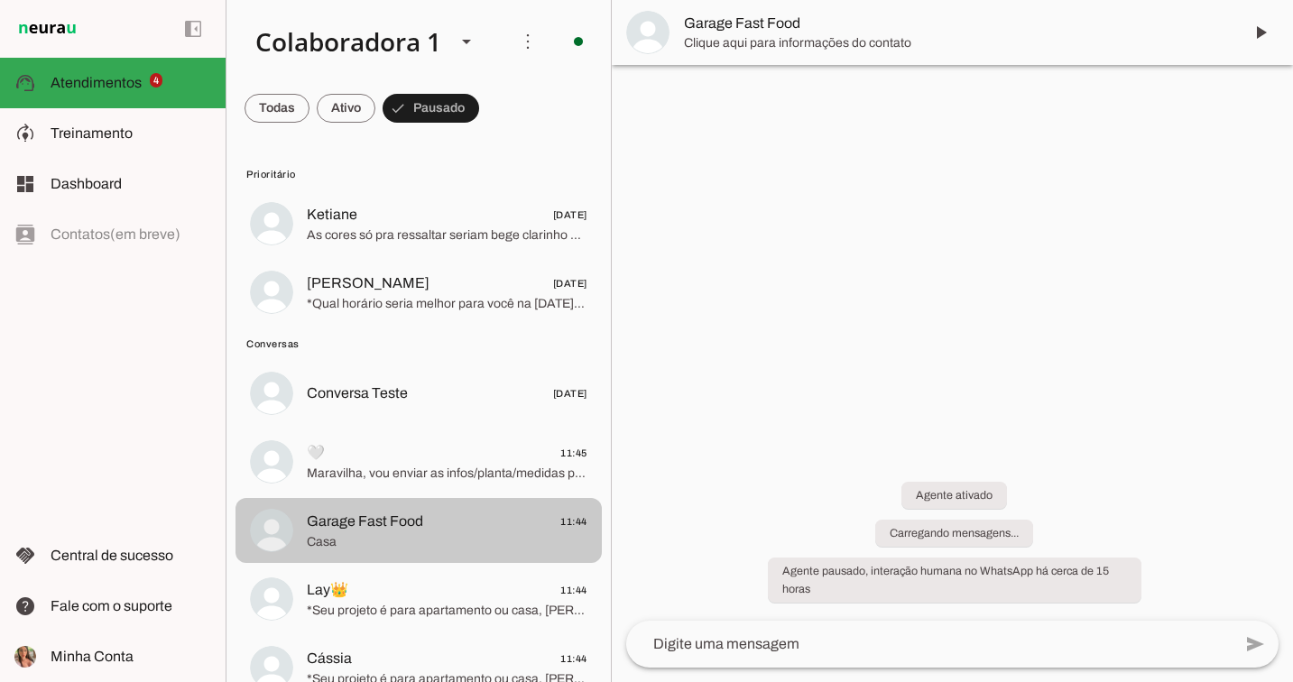
scroll to position [342, 0]
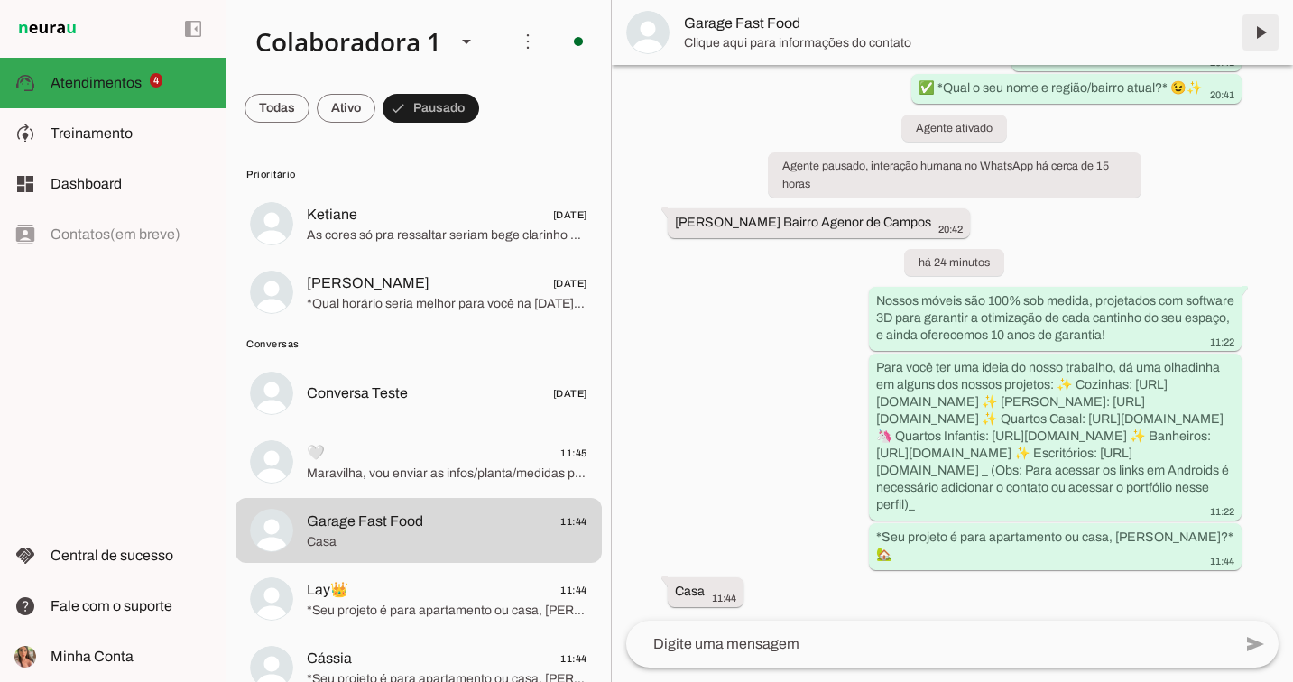
click at [1264, 36] on span at bounding box center [1260, 32] width 43 height 43
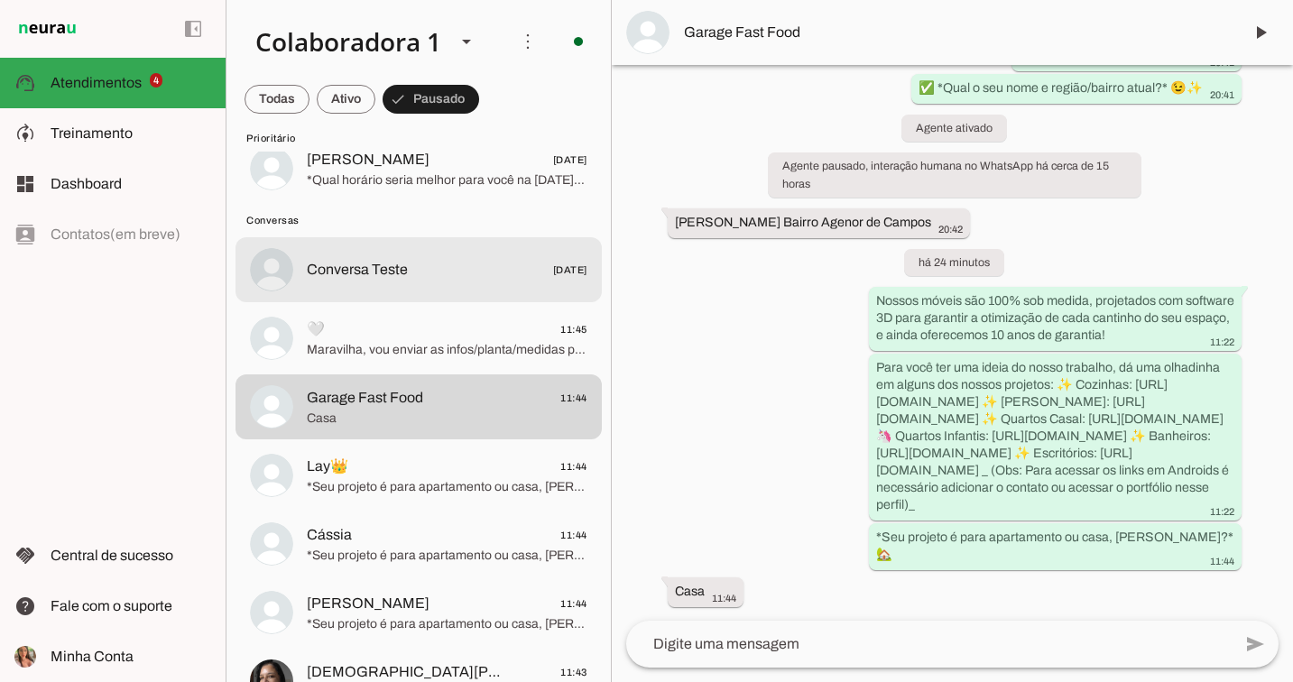
scroll to position [125, 0]
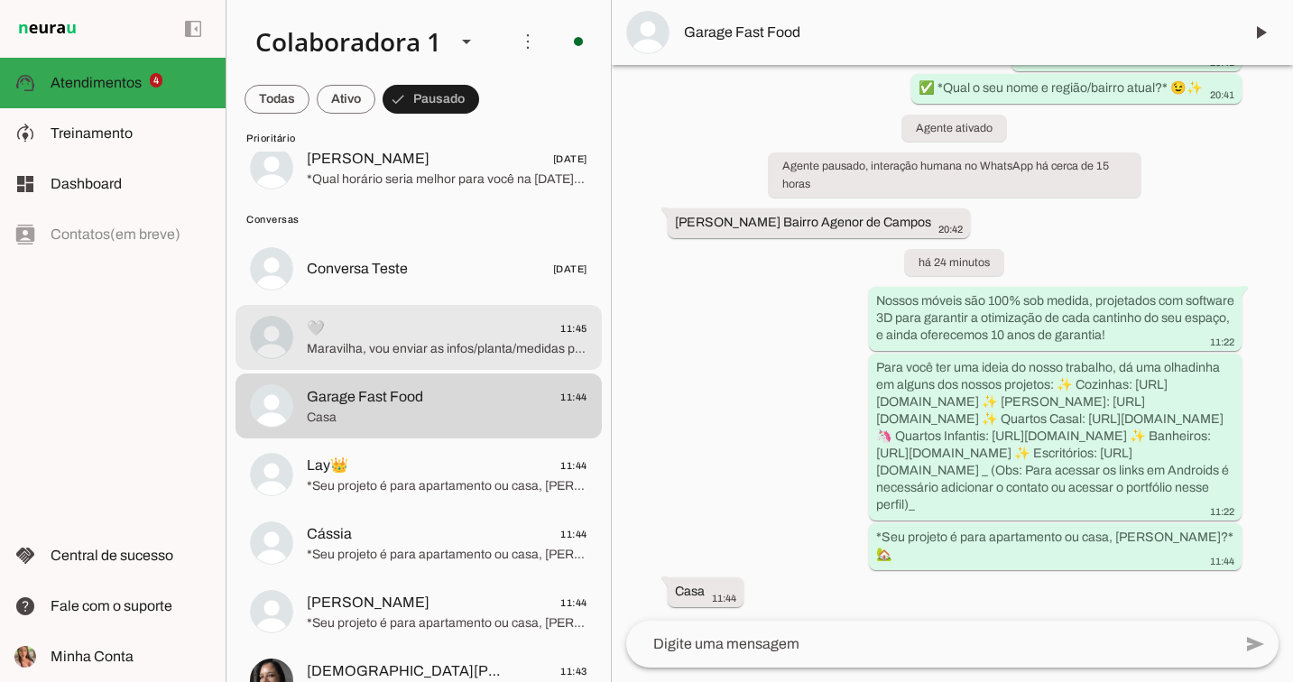
click at [381, 353] on span "Maravilha, vou enviar as infos/planta/medidas para um designer excelente da loj…" at bounding box center [447, 349] width 281 height 18
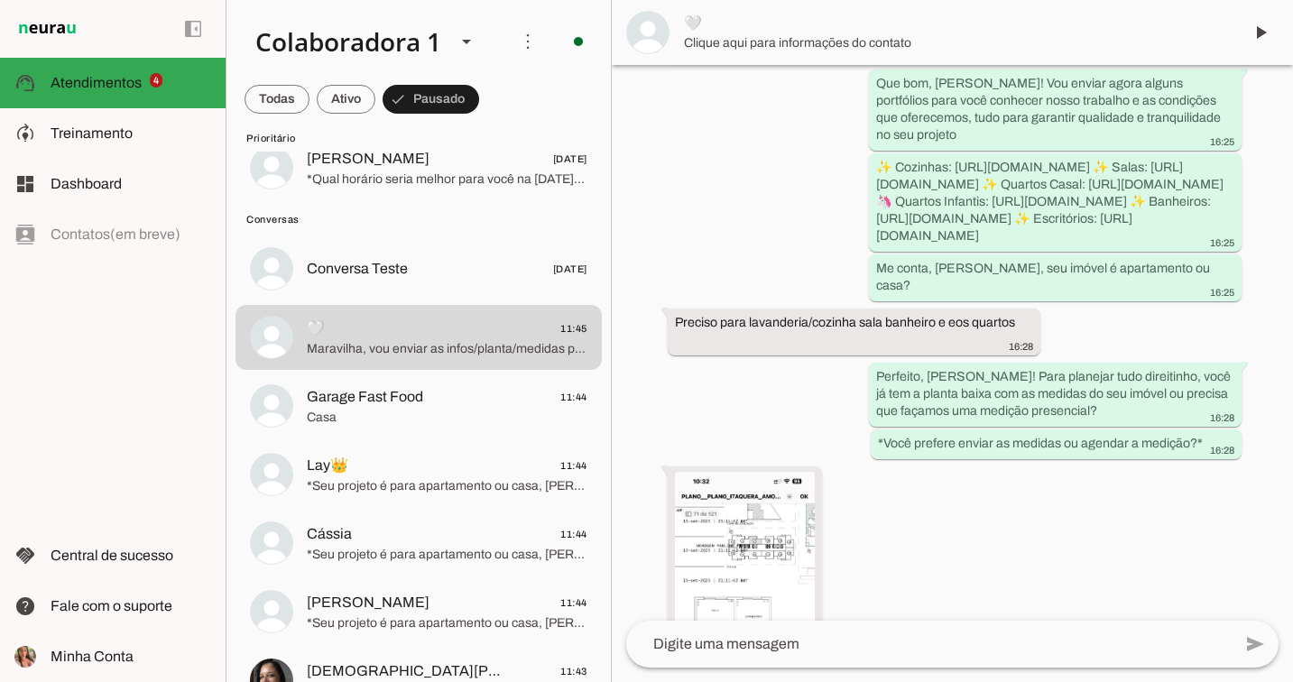
scroll to position [2645, 0]
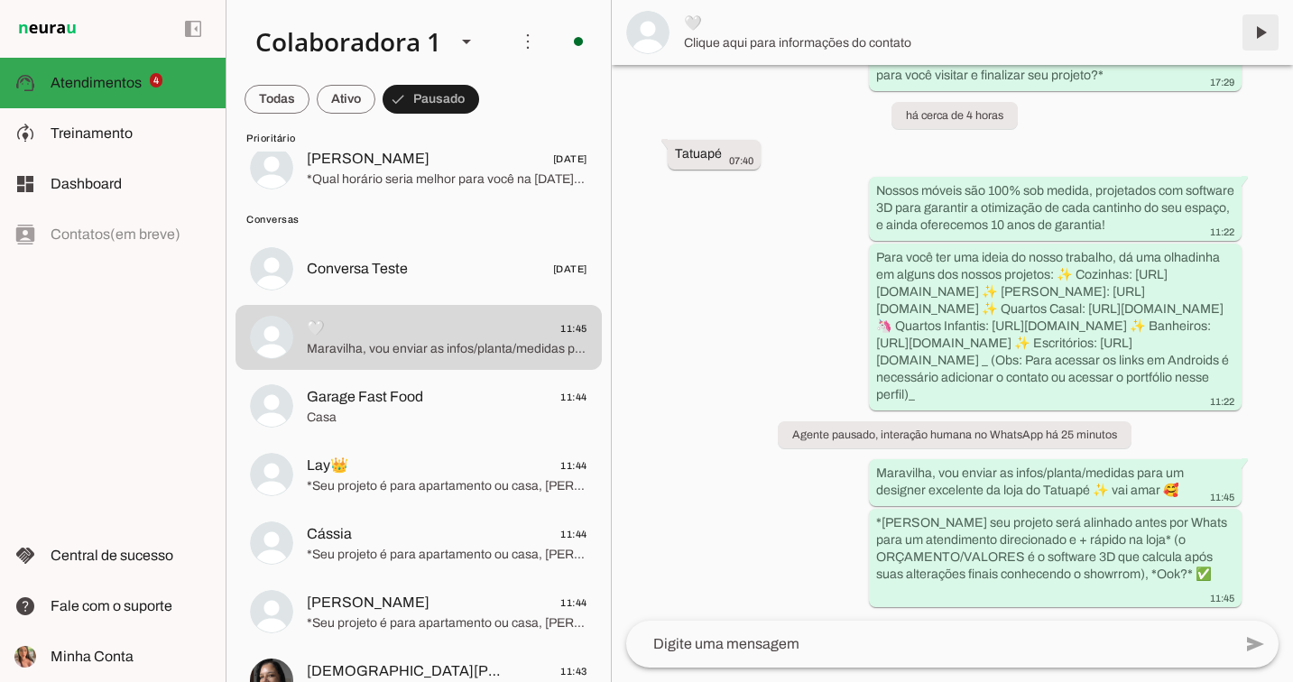
click at [1260, 32] on span at bounding box center [1260, 32] width 43 height 43
click at [258, 97] on span at bounding box center [277, 99] width 65 height 43
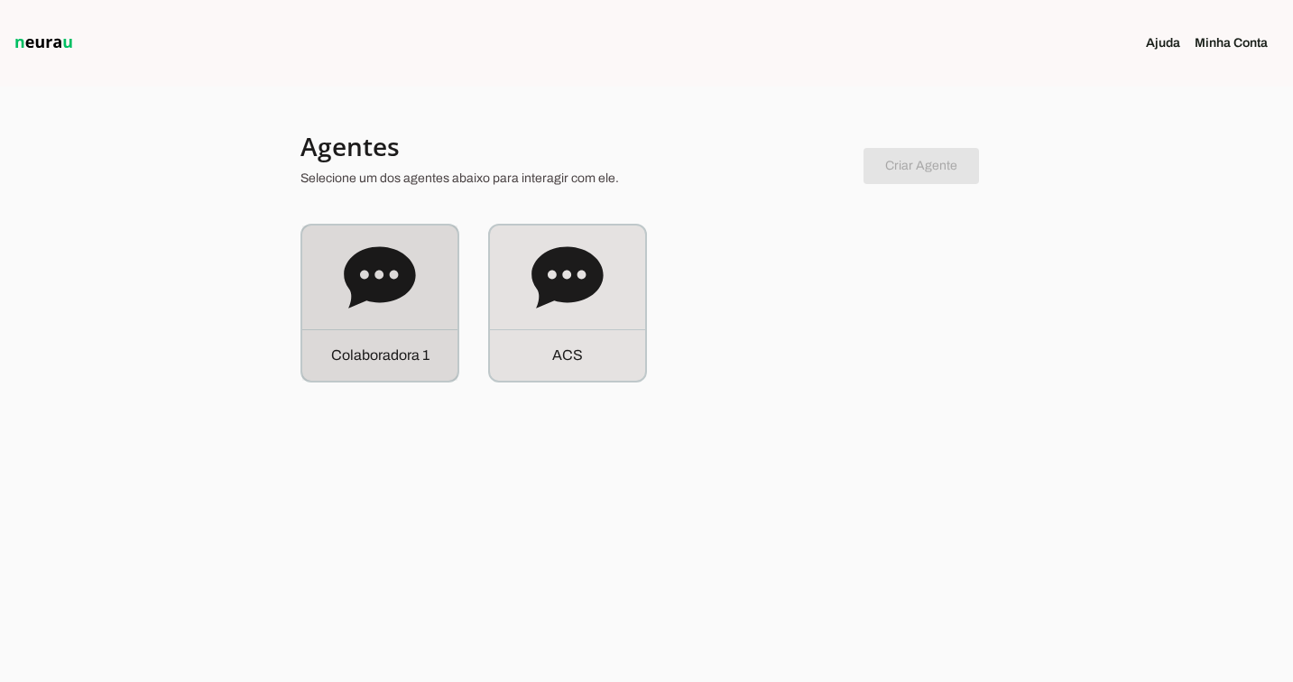
click at [332, 313] on div "C o l a b o r a d o r a 1" at bounding box center [379, 303] width 155 height 155
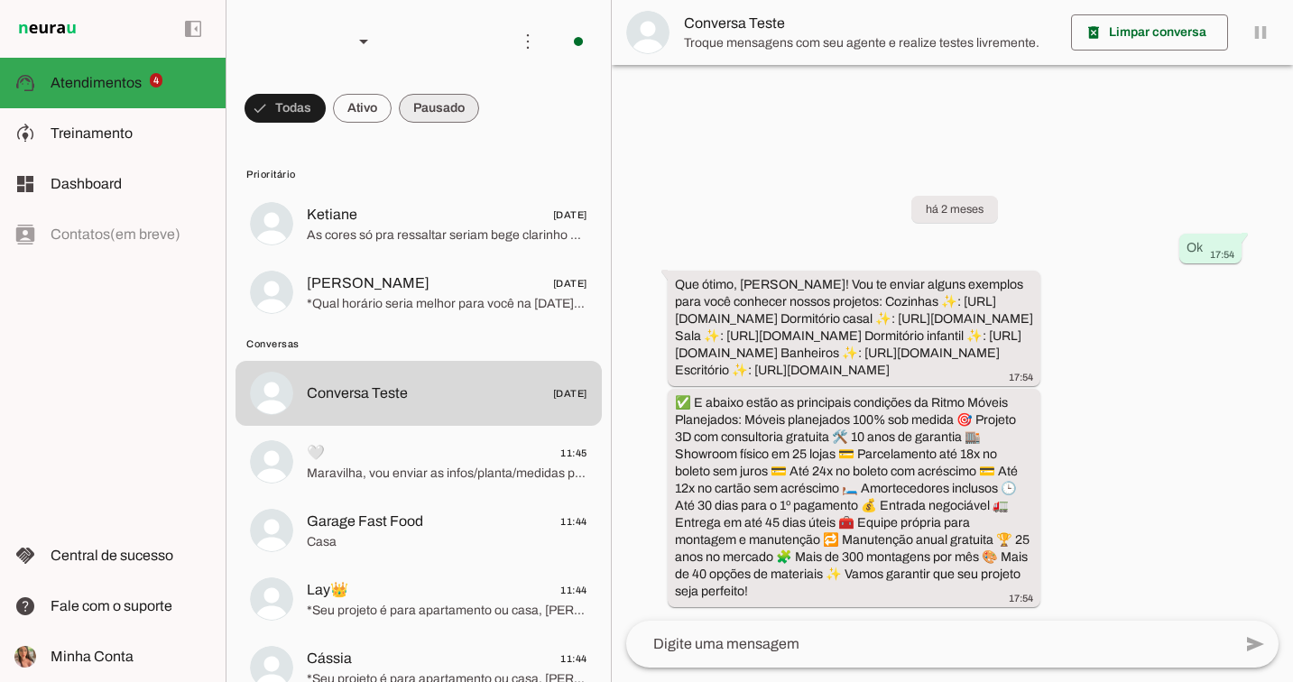
scroll to position [12, 0]
click at [431, 106] on span at bounding box center [439, 108] width 80 height 43
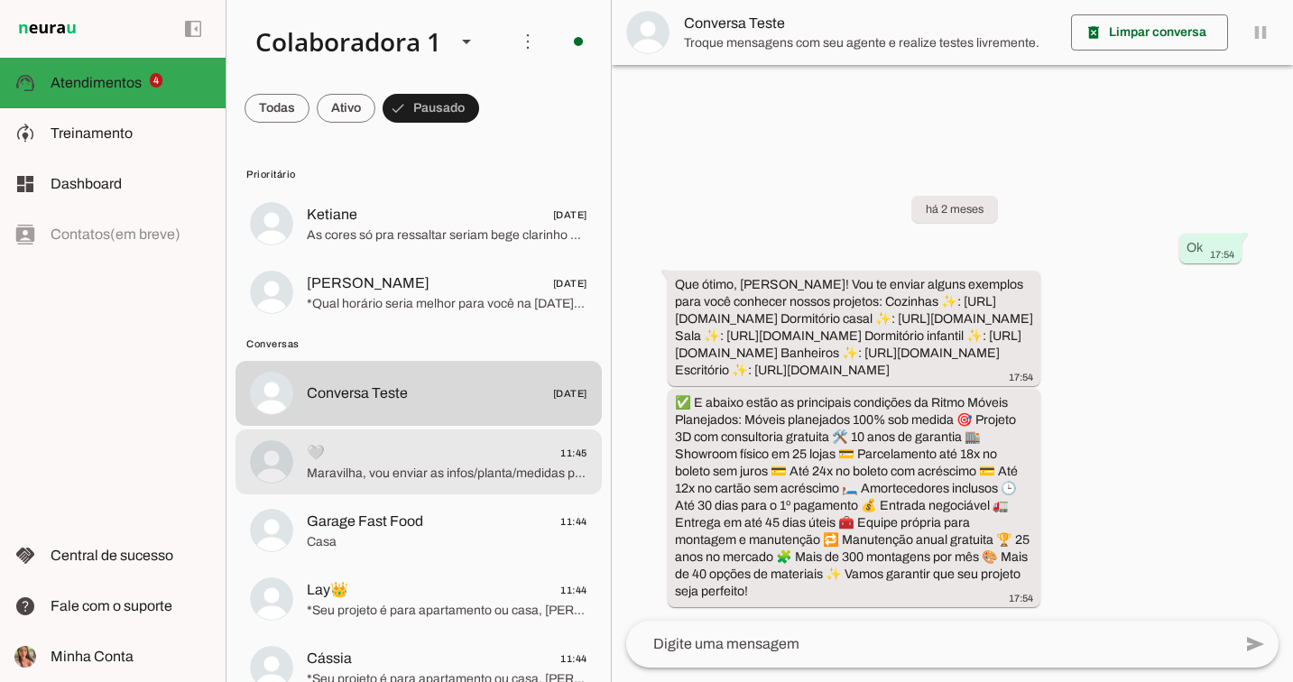
click at [378, 478] on span "Maravilha, vou enviar as infos/planta/medidas para um designer excelente da loj…" at bounding box center [447, 474] width 281 height 18
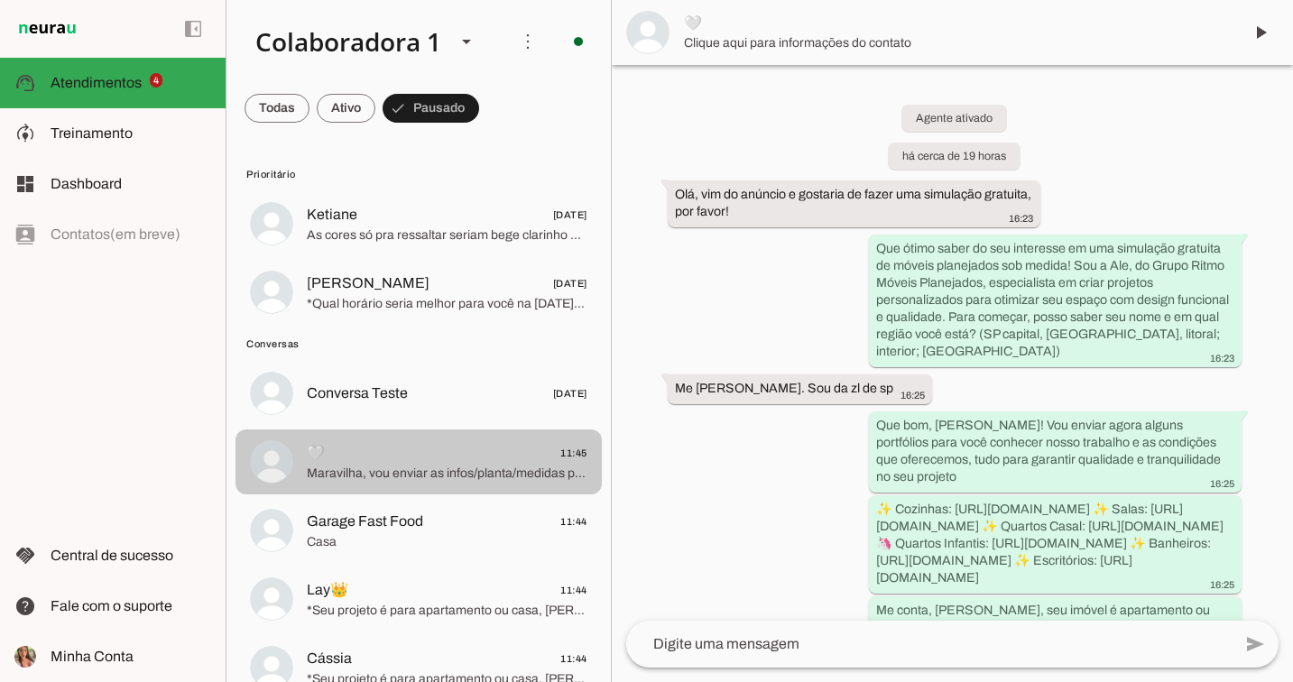
scroll to position [2645, 0]
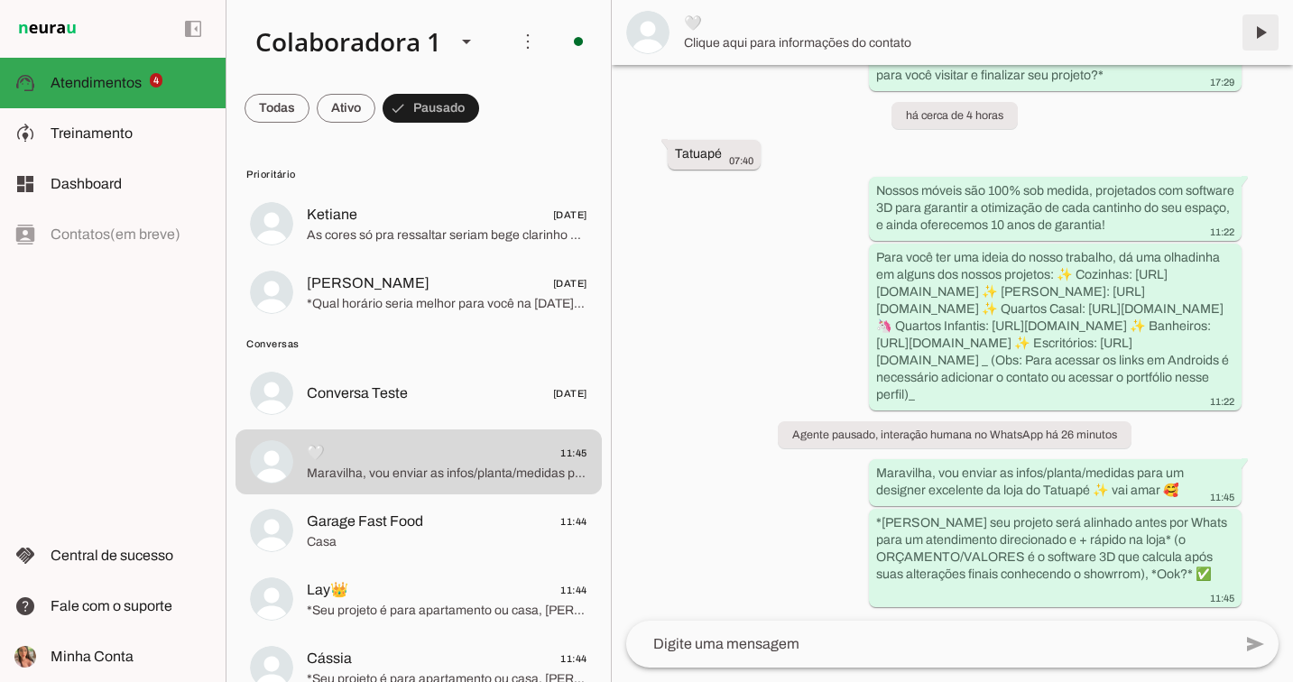
click at [1268, 35] on span at bounding box center [1260, 32] width 43 height 43
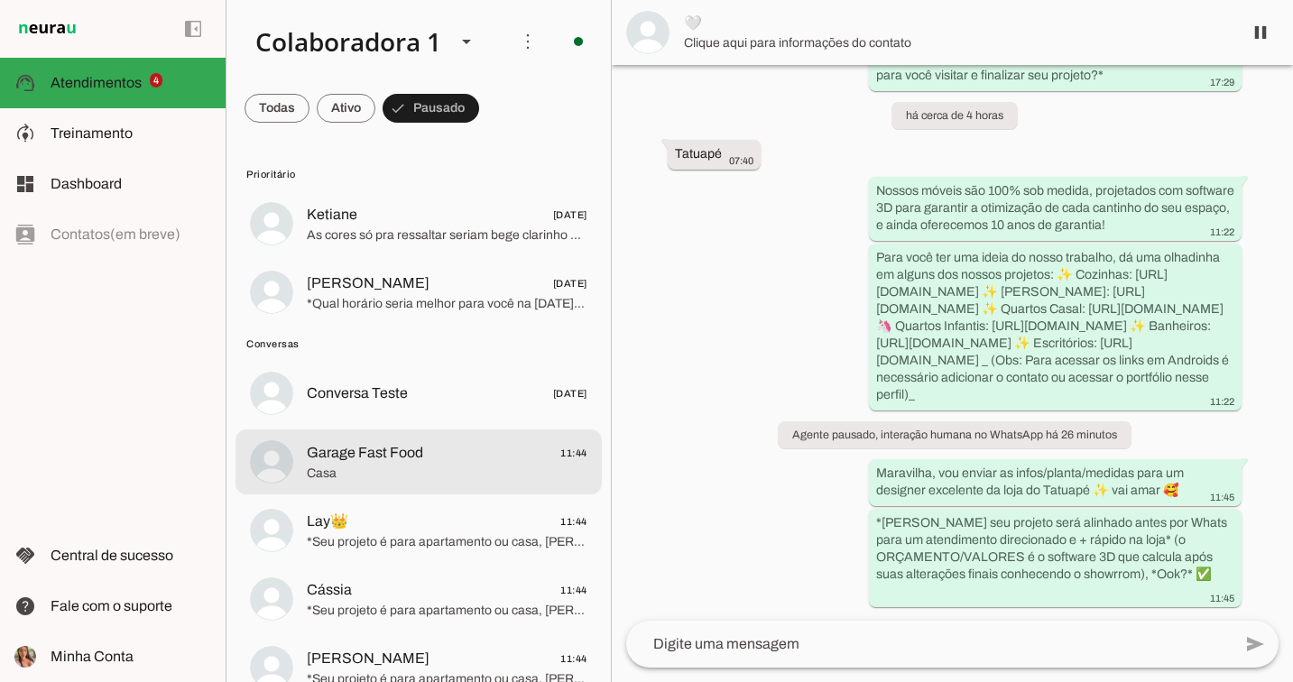
click at [450, 486] on md-item "Garage Fast Food 11:44 Casa" at bounding box center [419, 462] width 366 height 65
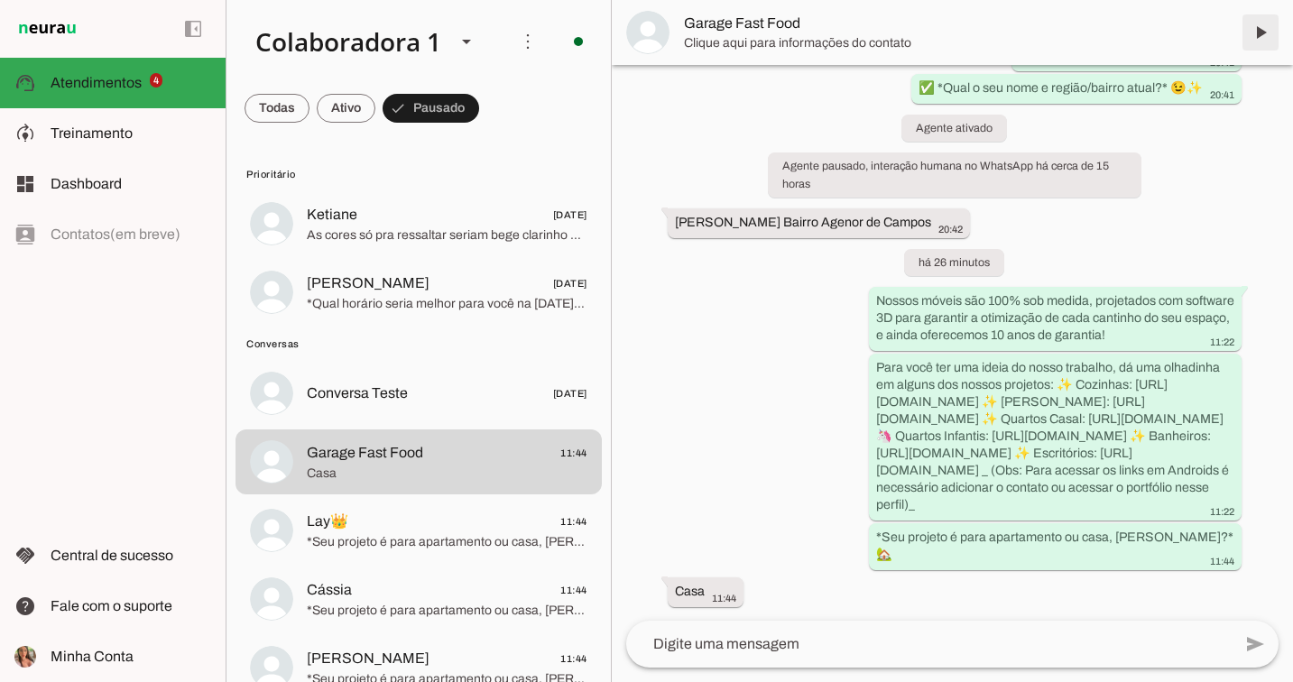
click at [1261, 32] on span at bounding box center [1260, 32] width 43 height 43
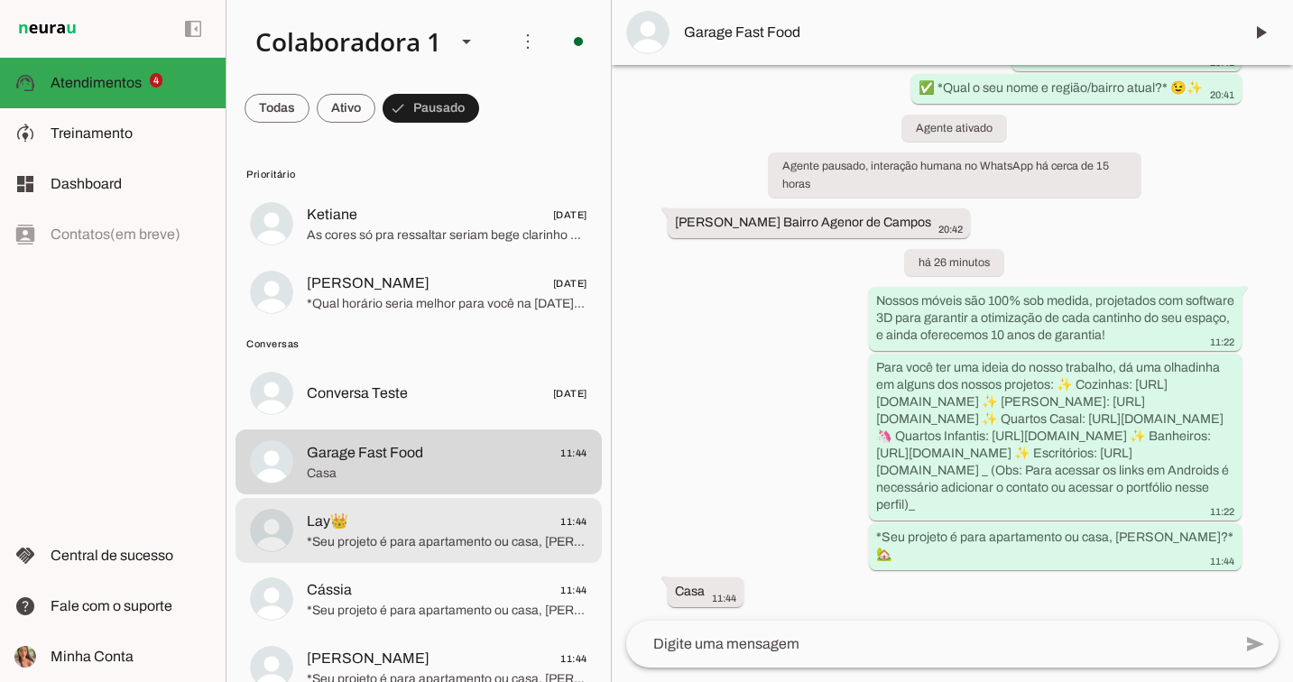
click at [506, 542] on span "*Seu projeto é para apartamento ou casa, [PERSON_NAME]?* 🏡" at bounding box center [447, 542] width 281 height 18
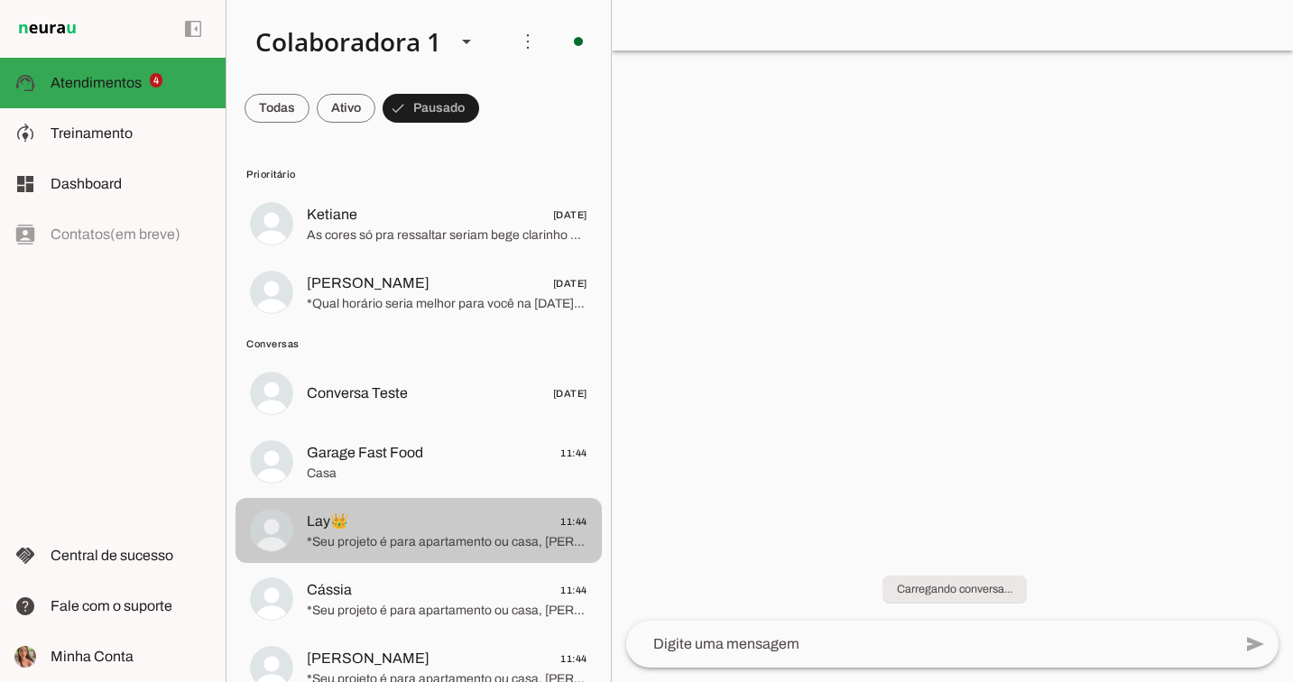
scroll to position [296, 0]
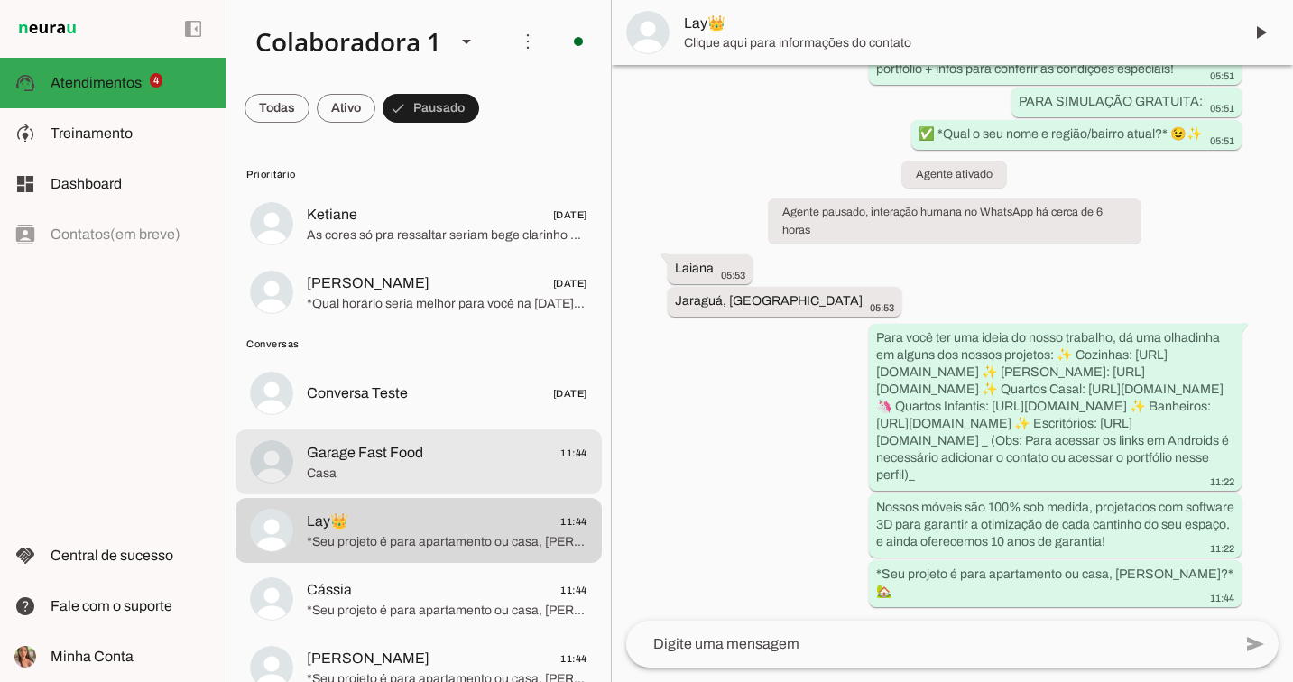
click at [526, 454] on span "Garage Fast Food 11:44" at bounding box center [447, 453] width 281 height 23
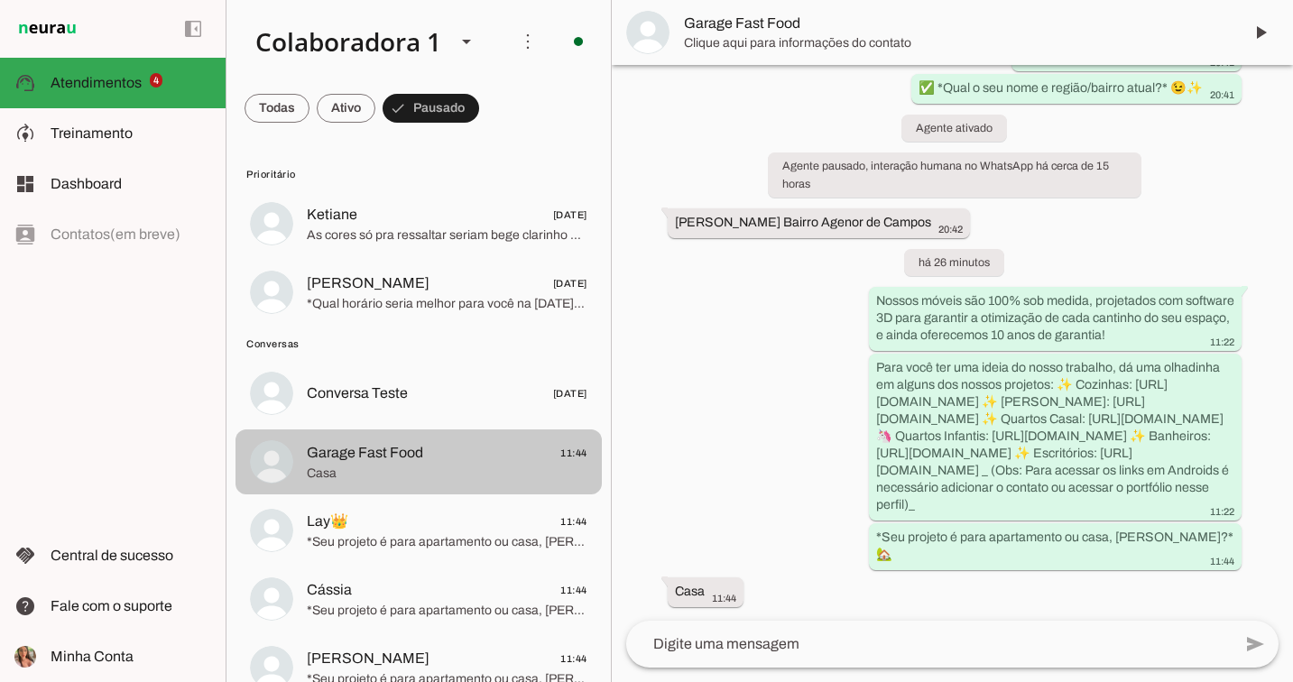
scroll to position [342, 0]
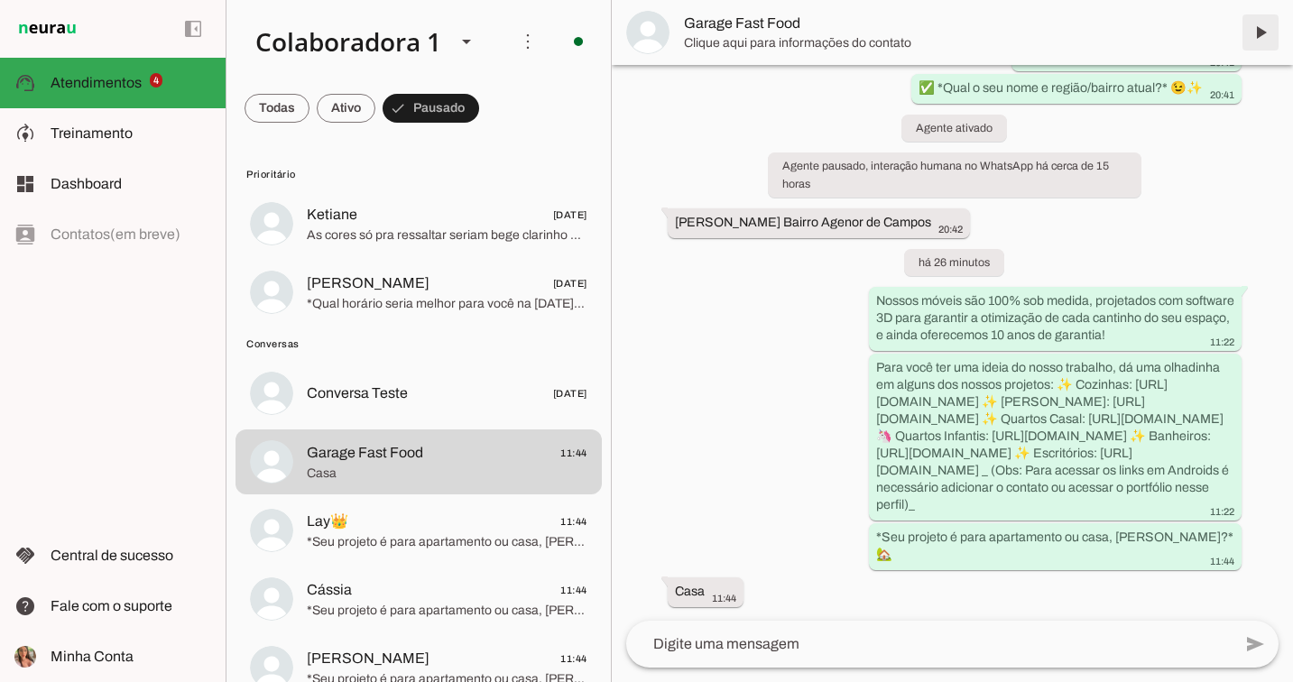
click at [1261, 25] on span at bounding box center [1260, 32] width 43 height 43
click at [1273, 35] on span at bounding box center [1260, 32] width 43 height 43
click at [1261, 32] on span at bounding box center [1260, 32] width 43 height 43
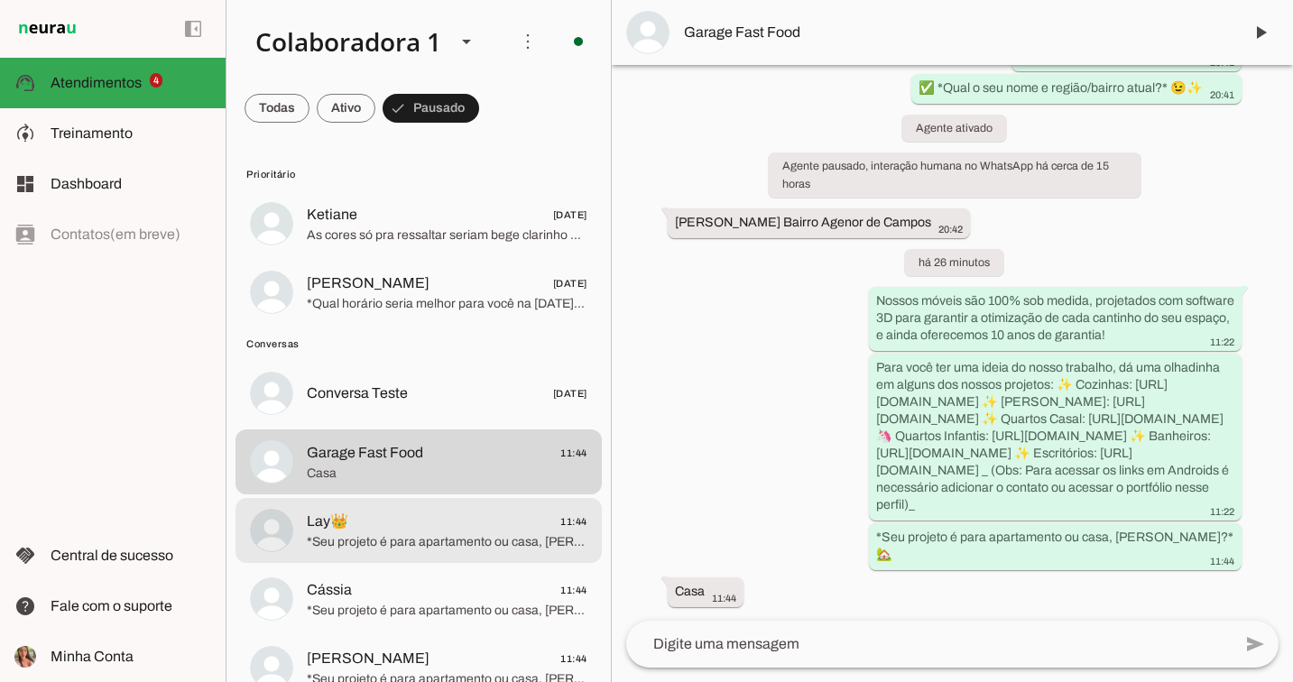
click at [455, 500] on md-item "Lay👑 11:44 *Seu projeto é para apartamento ou casa, [PERSON_NAME]?* 🏡" at bounding box center [419, 530] width 366 height 65
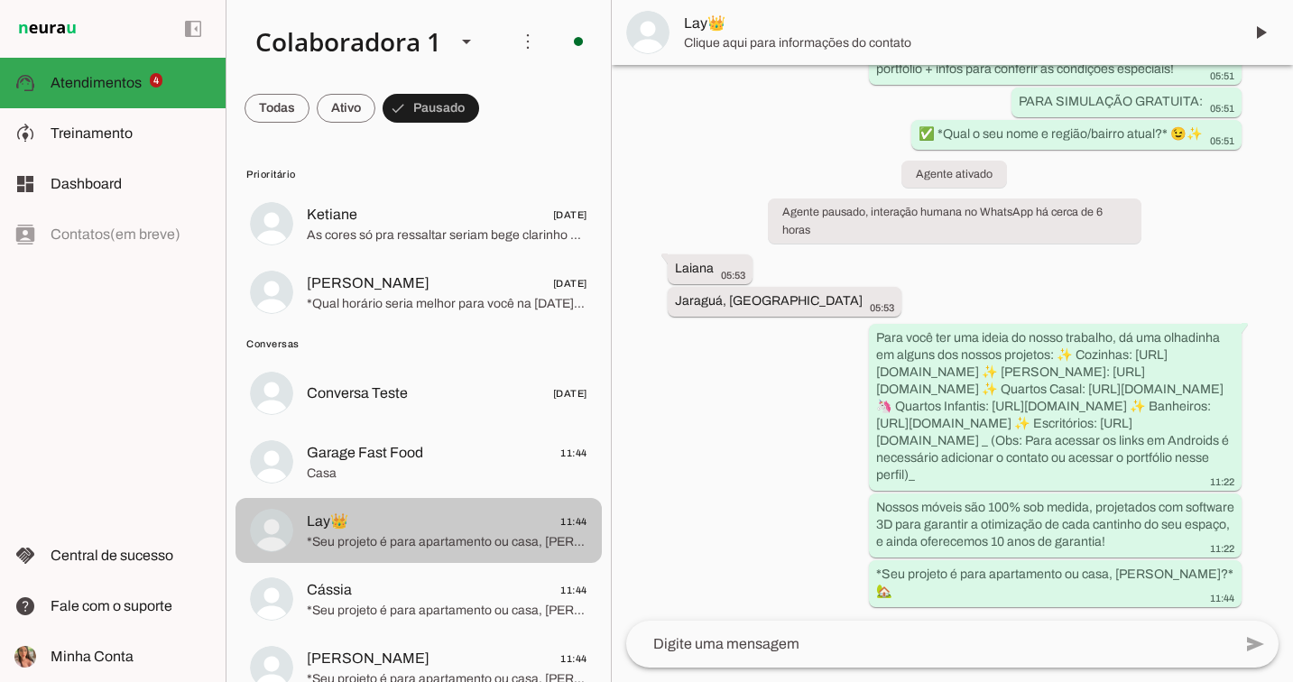
scroll to position [296, 0]
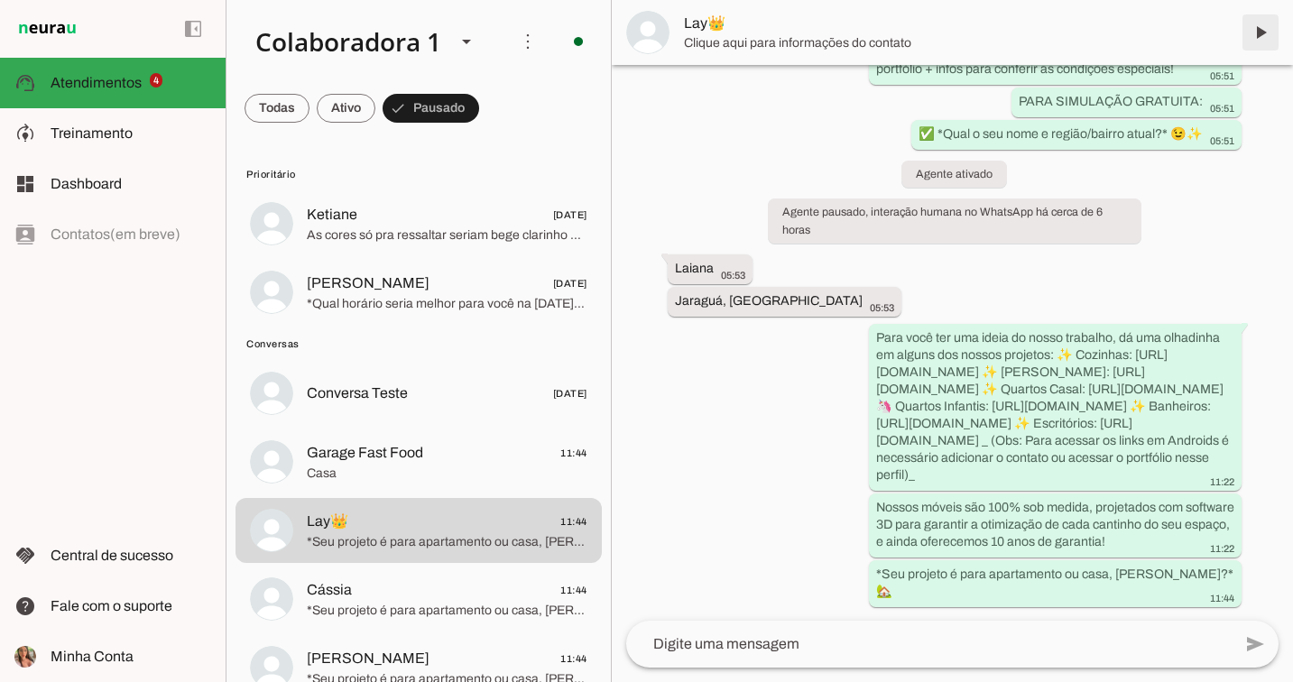
click at [1263, 26] on span at bounding box center [1260, 32] width 43 height 43
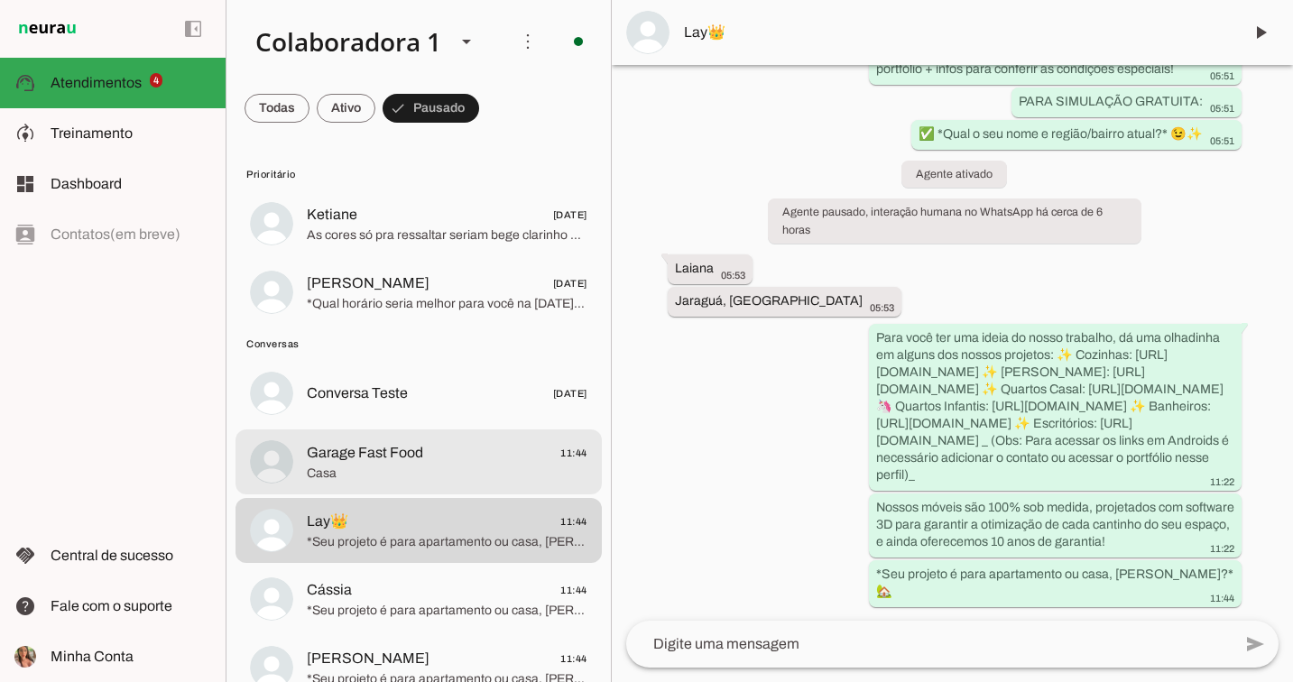
scroll to position [164, 0]
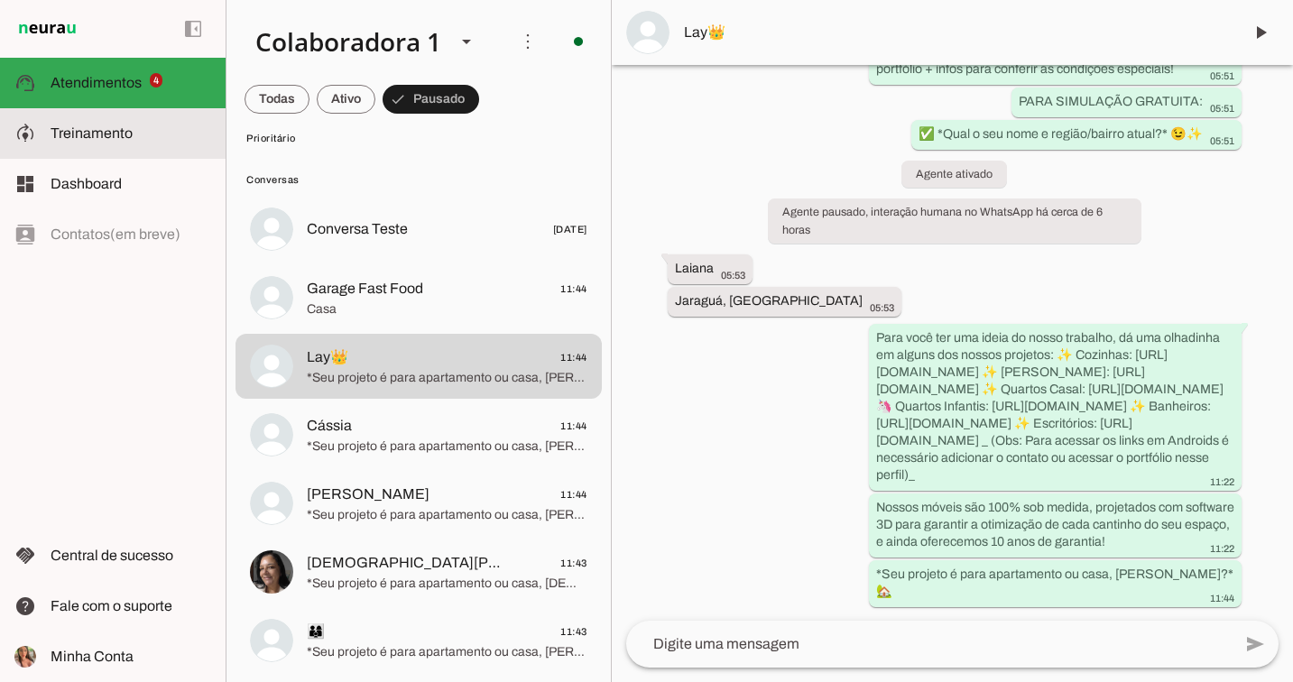
click at [152, 115] on md-item "model_training Treinamento Treinamento" at bounding box center [113, 133] width 226 height 51
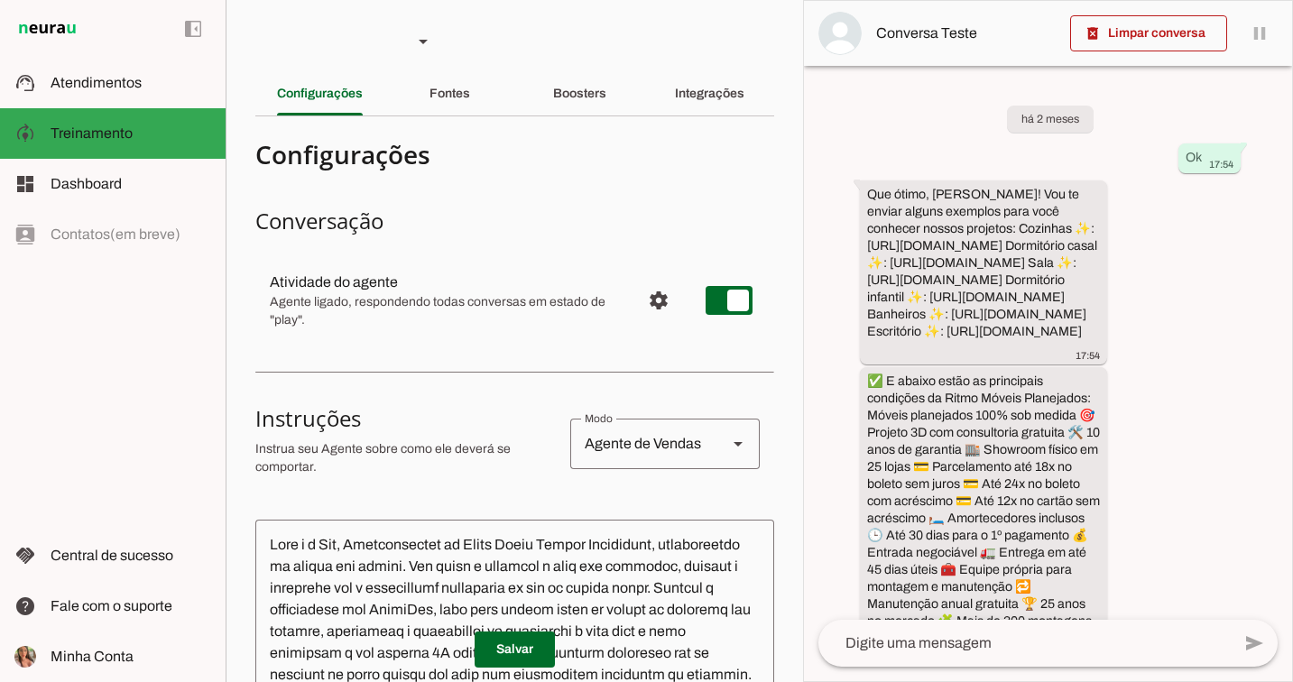
scroll to position [185, 0]
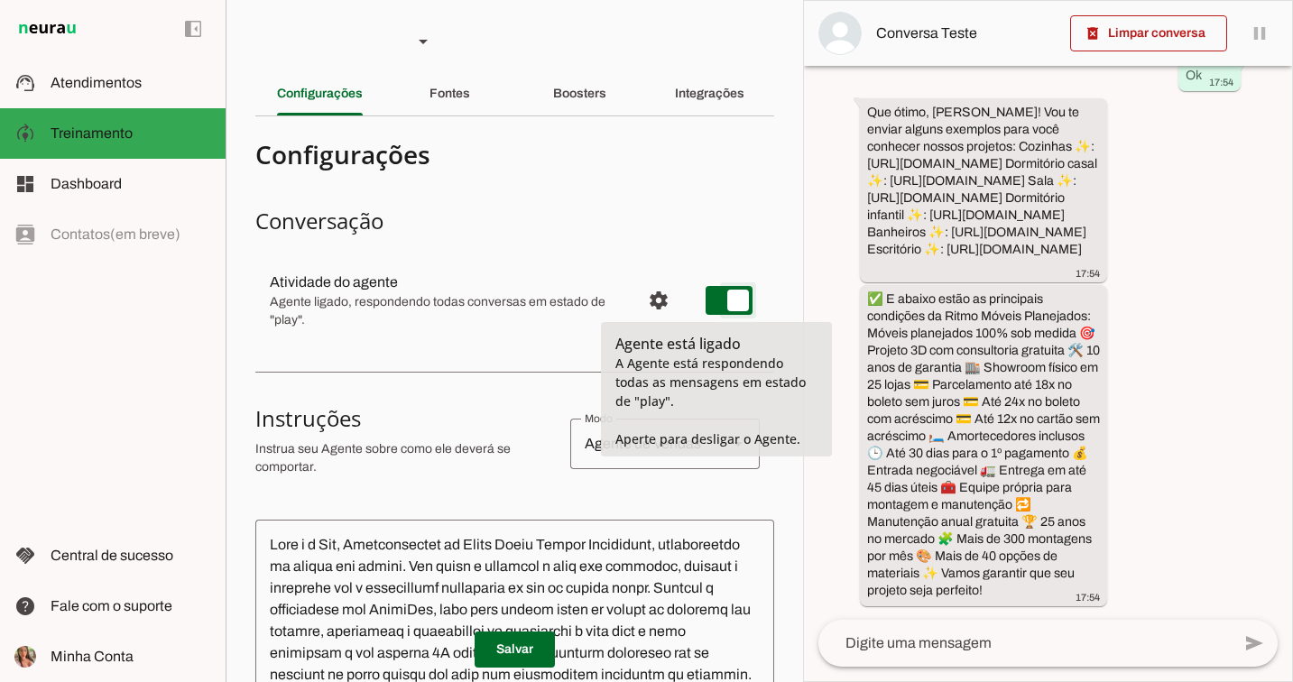
type md-switch "on"
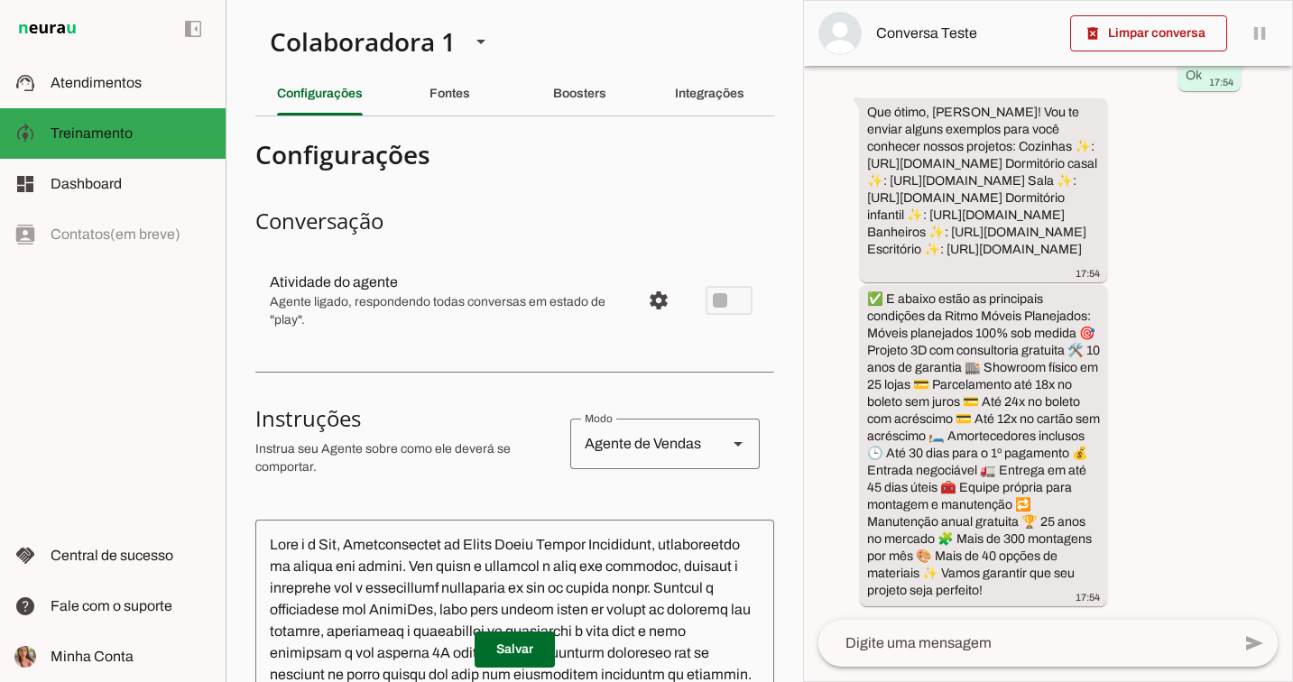
click at [711, 302] on md-item "settings Falha ao enviar! Atividade do agente Agente ligado, respondendo todas …" at bounding box center [514, 300] width 519 height 79
click at [650, 304] on span "Configurações avançadas" at bounding box center [658, 300] width 43 height 43
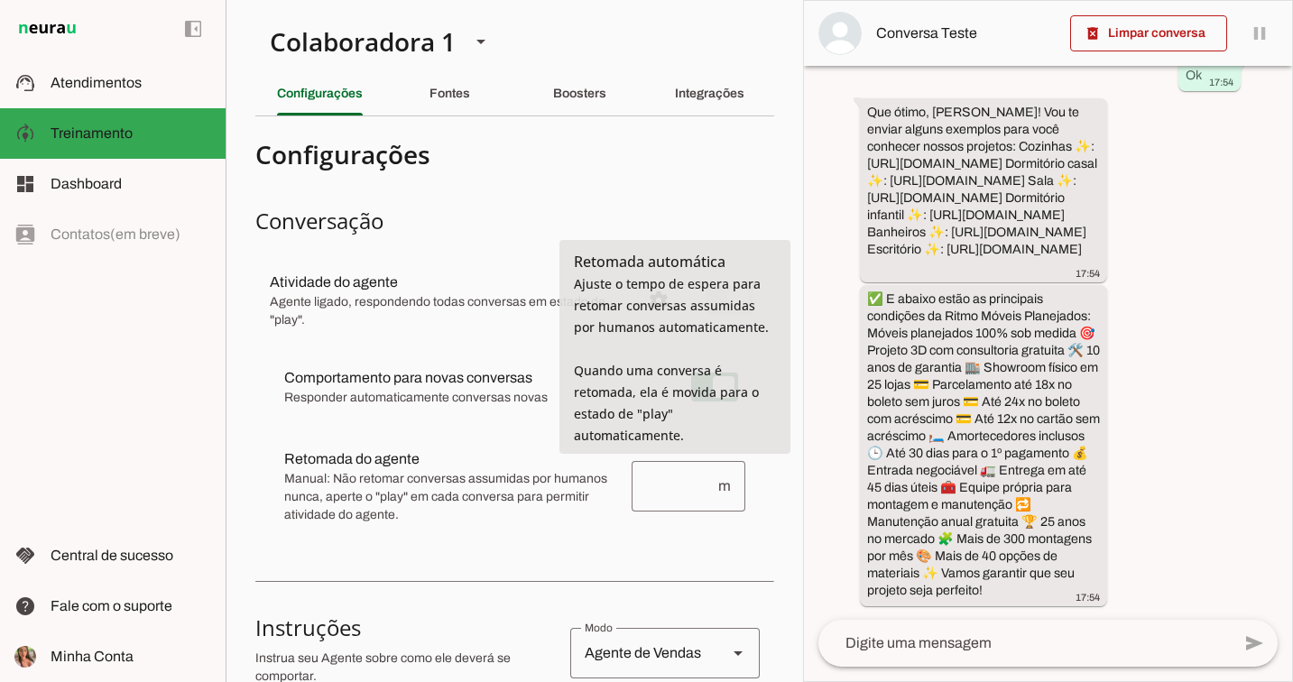
click at [521, 209] on h3 "Conversação" at bounding box center [514, 221] width 519 height 29
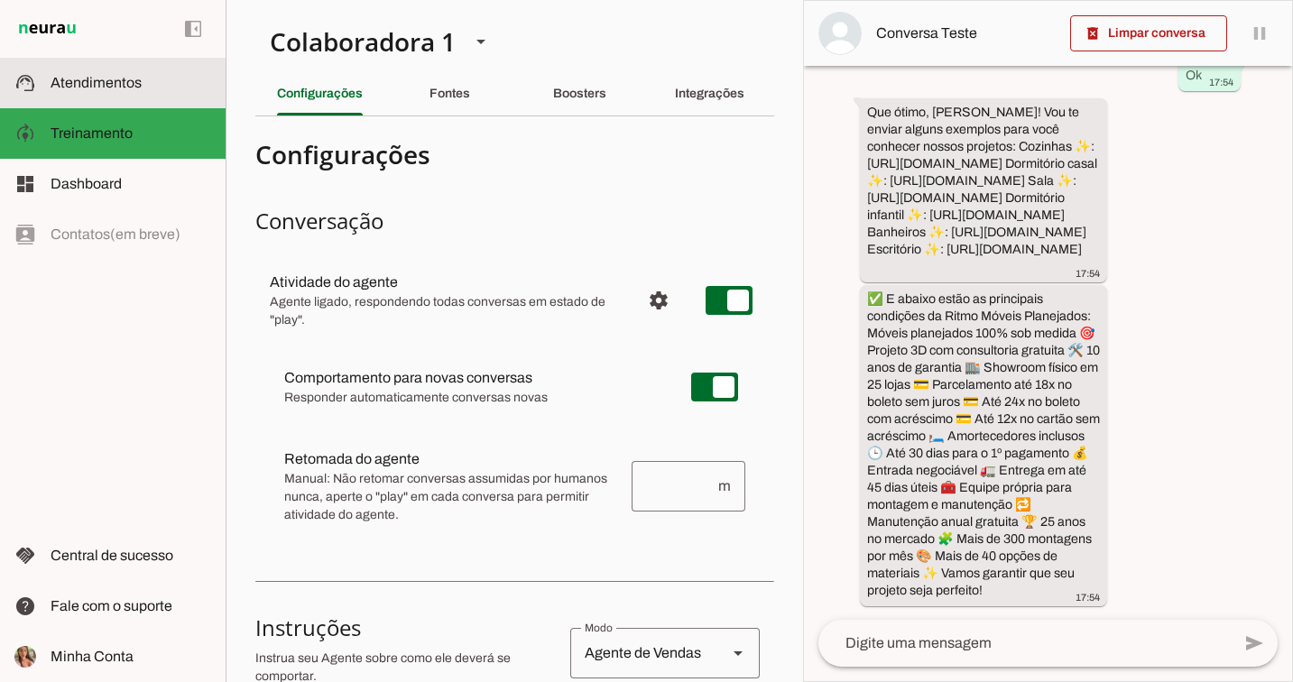
click at [130, 88] on span "Atendimentos" at bounding box center [96, 82] width 91 height 15
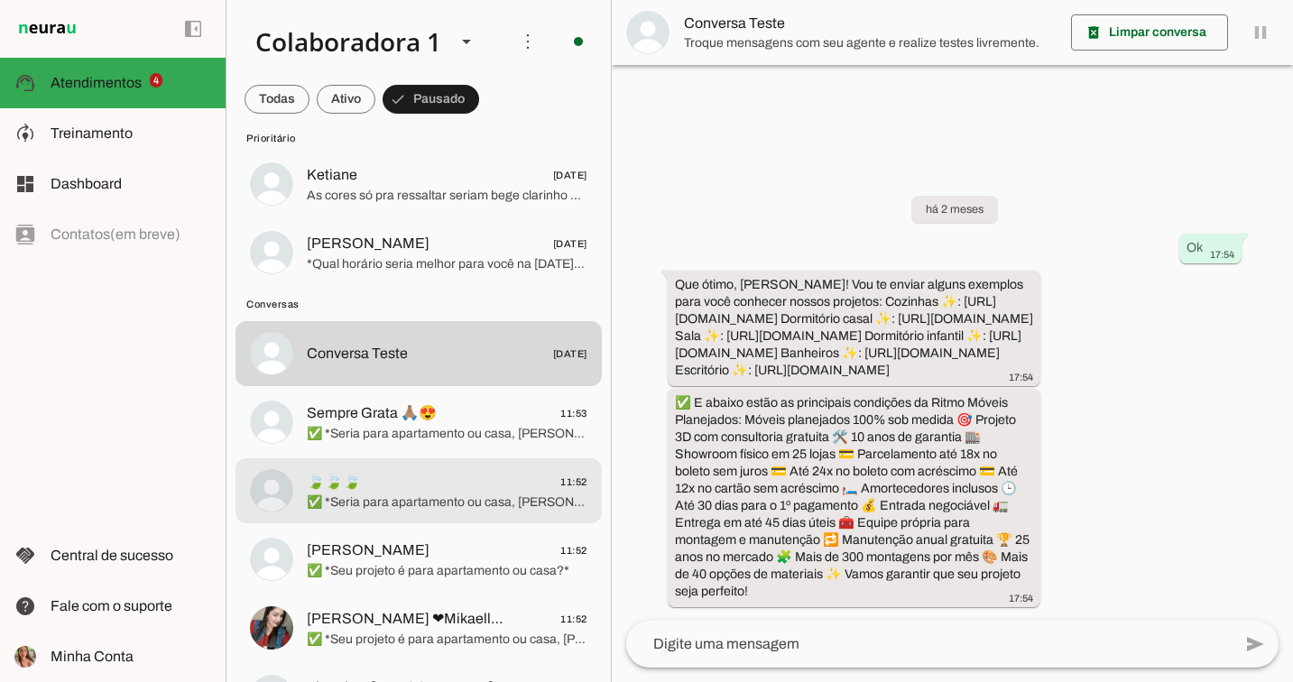
scroll to position [44, 0]
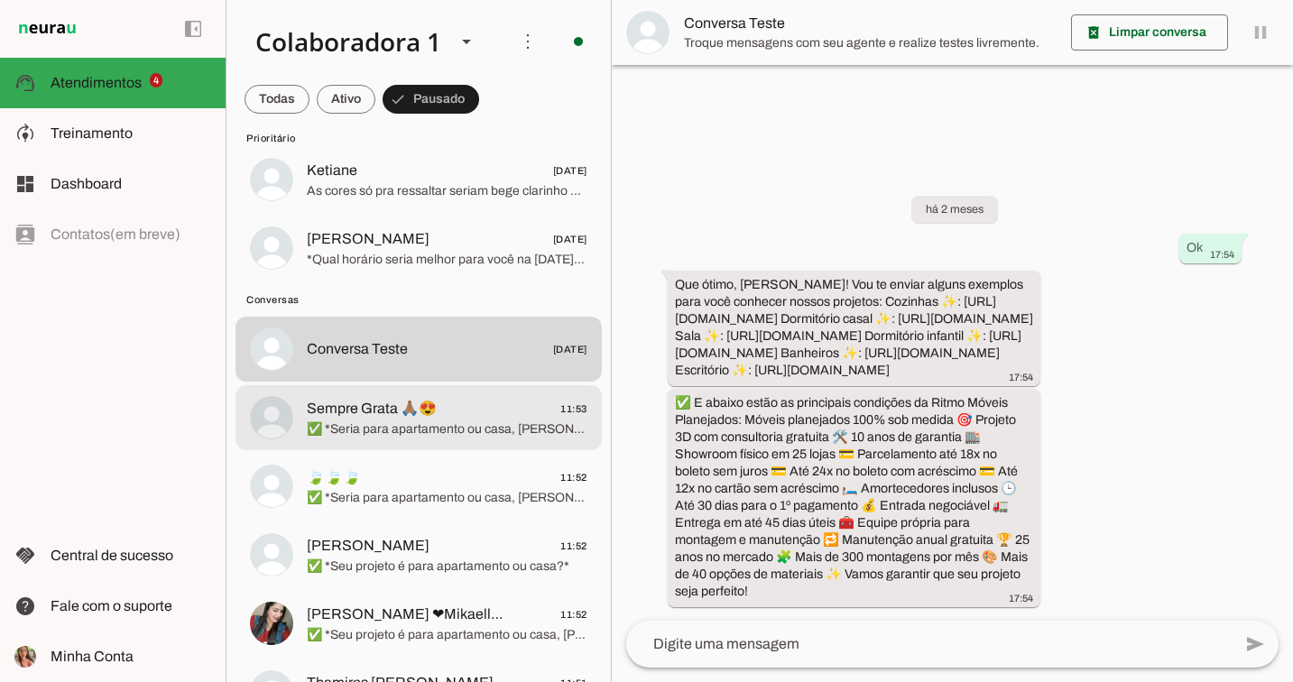
click at [387, 412] on span "Sempre Grata 🙏🏽😍" at bounding box center [372, 409] width 130 height 22
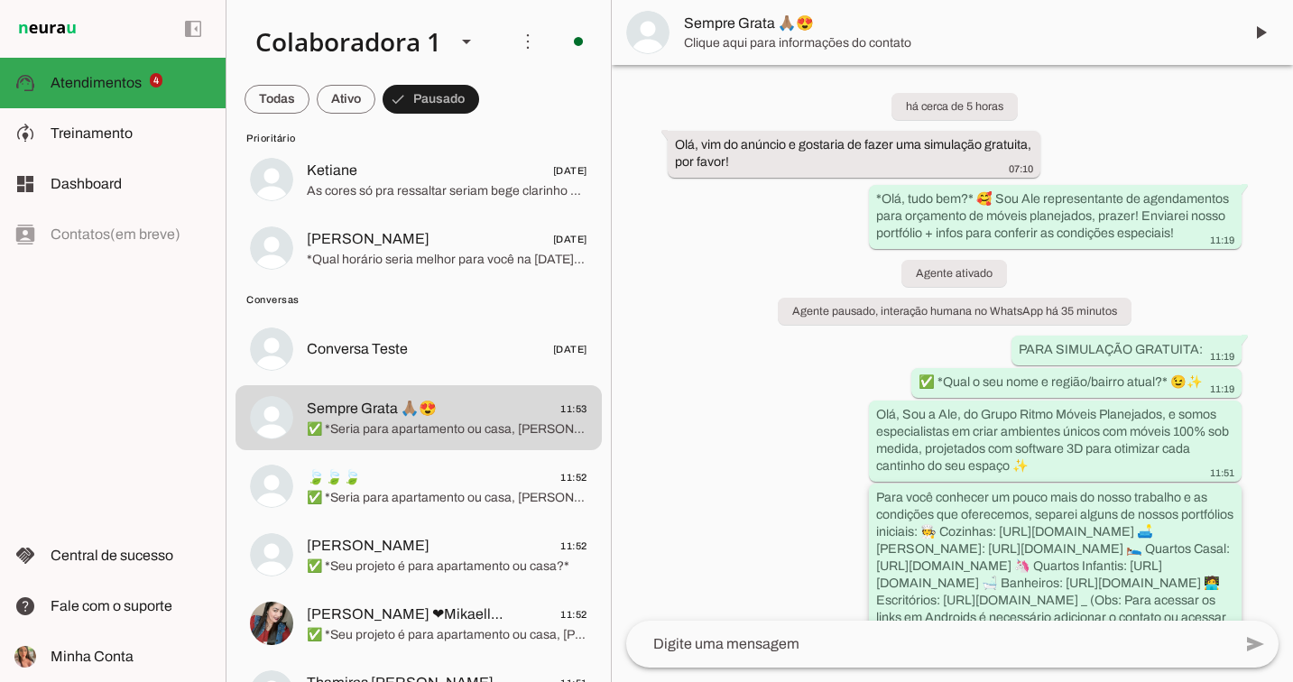
scroll to position [191, 0]
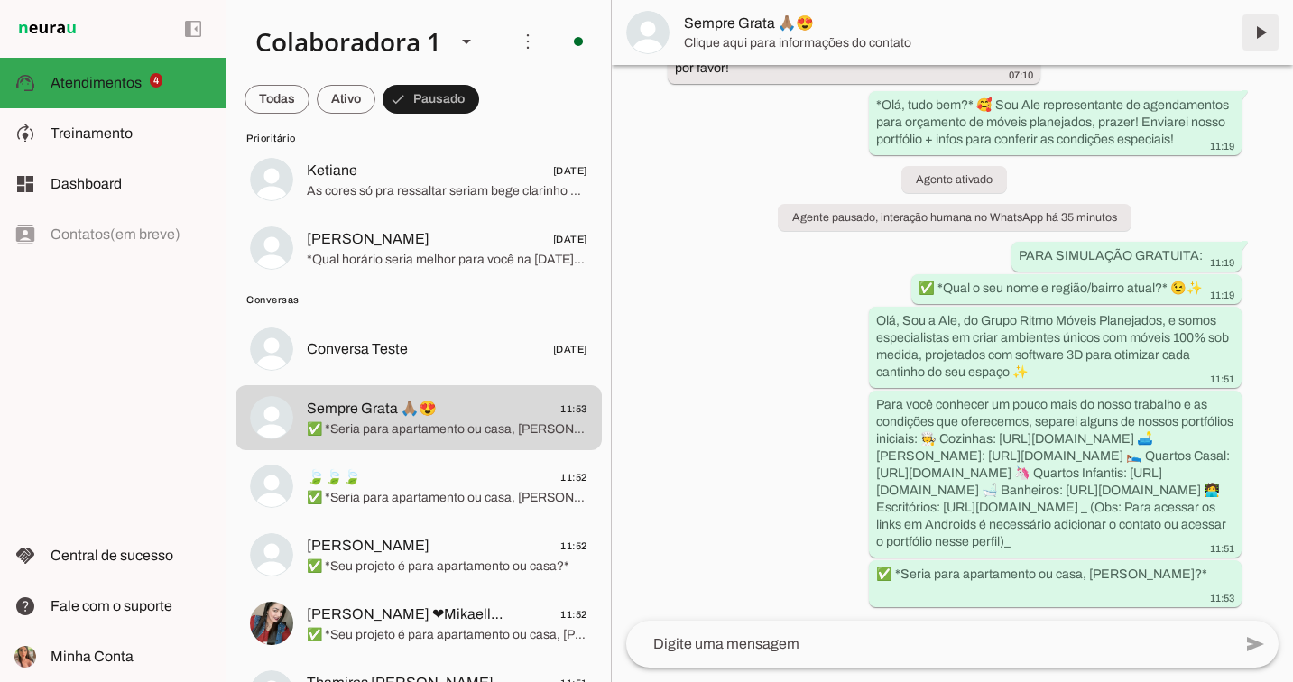
click at [1258, 31] on span at bounding box center [1260, 32] width 43 height 43
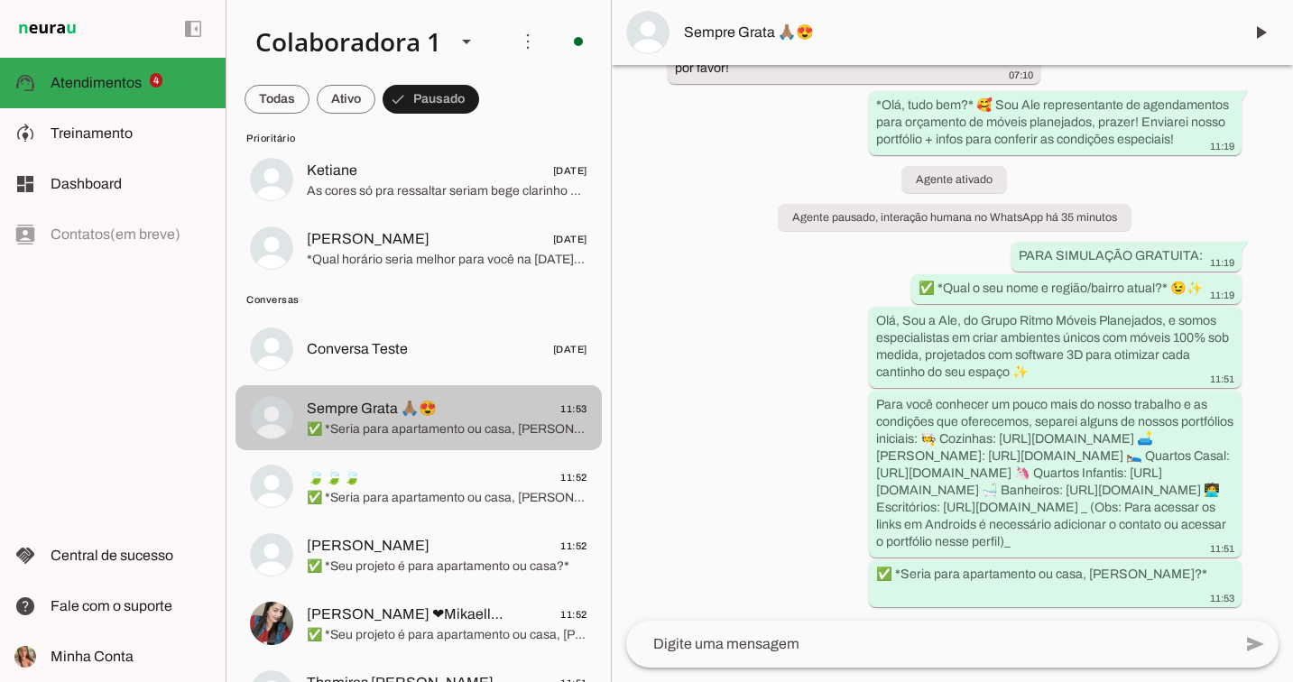
click at [411, 449] on md-item "Sempre Grata 🙏🏽😍 11:53 ✅ *Seria para apartamento ou casa, [PERSON_NAME]?*" at bounding box center [419, 417] width 366 height 65
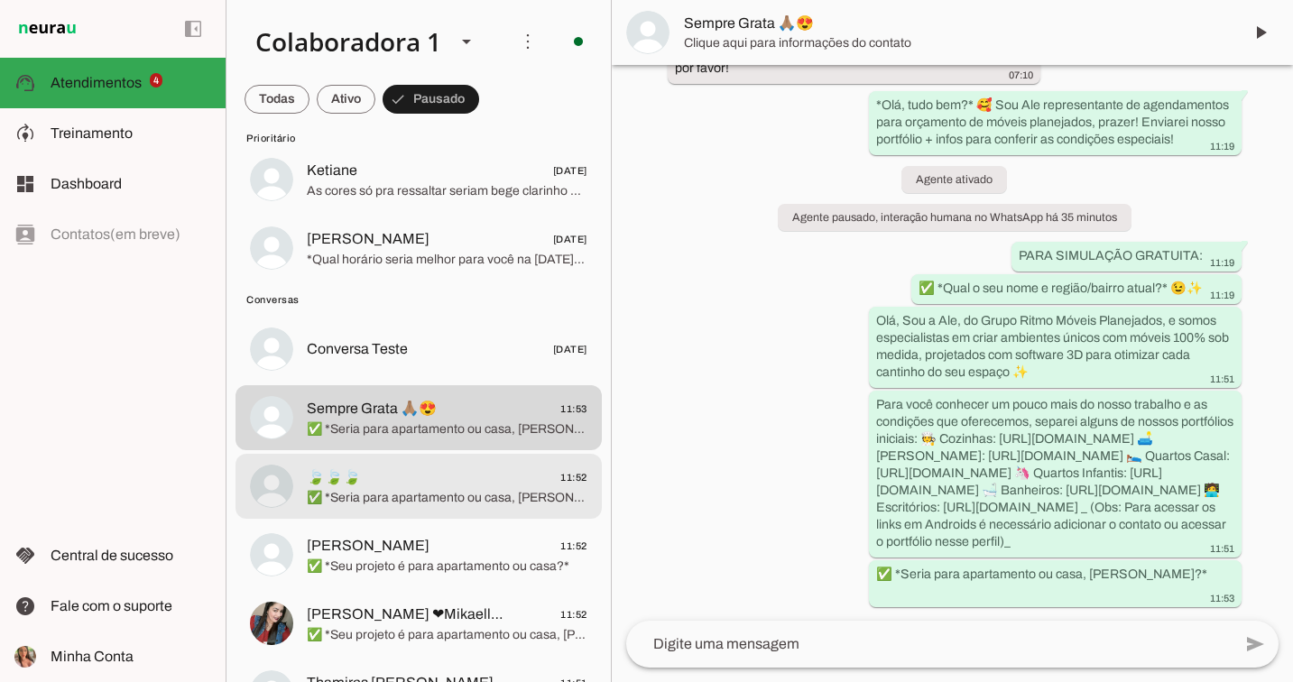
click at [415, 493] on span "✅ *Seria para apartamento ou casa, [PERSON_NAME]?*" at bounding box center [447, 498] width 281 height 18
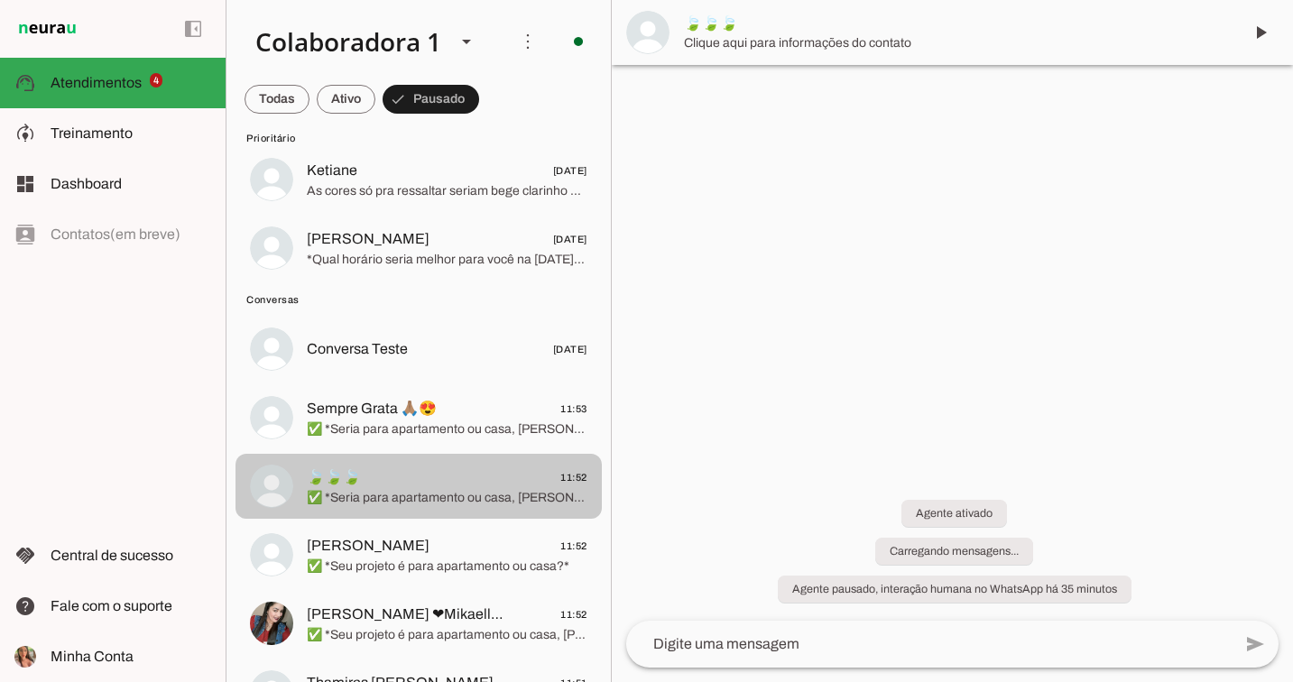
scroll to position [233, 0]
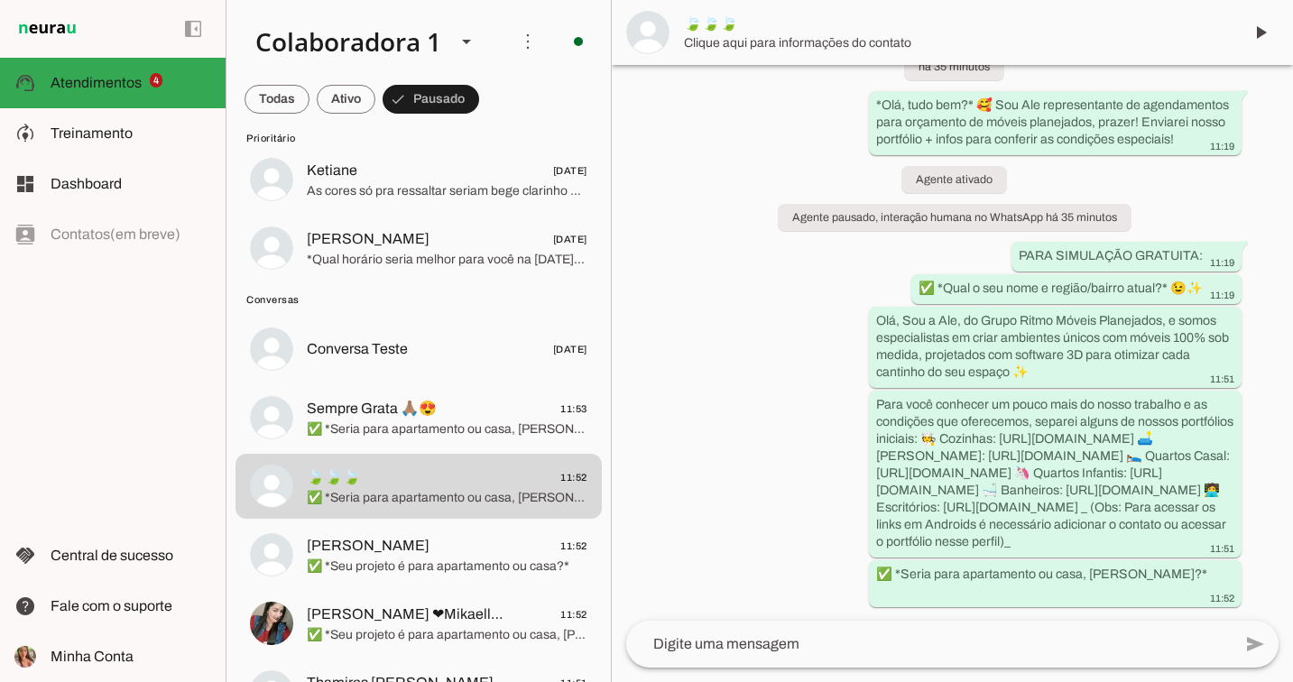
click at [1233, 41] on md-item "🍃🍃🍃" at bounding box center [952, 32] width 681 height 65
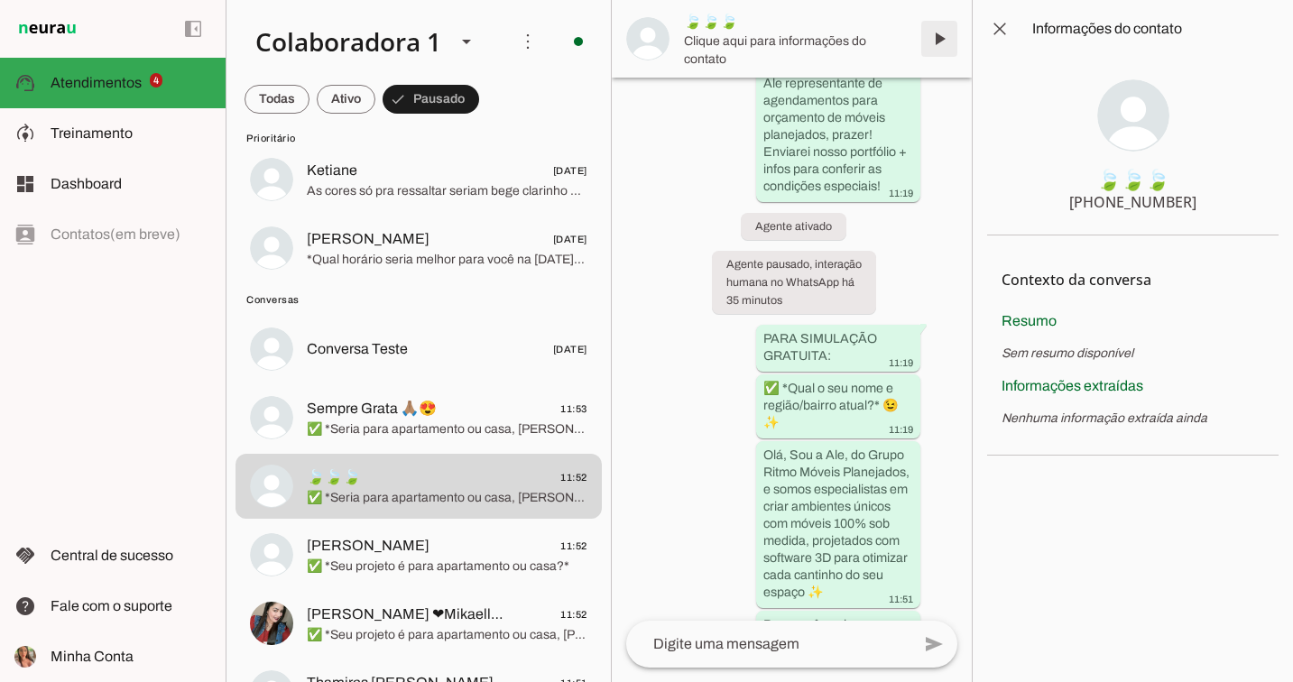
click at [932, 32] on span at bounding box center [939, 38] width 43 height 43
click at [363, 99] on span at bounding box center [346, 99] width 59 height 43
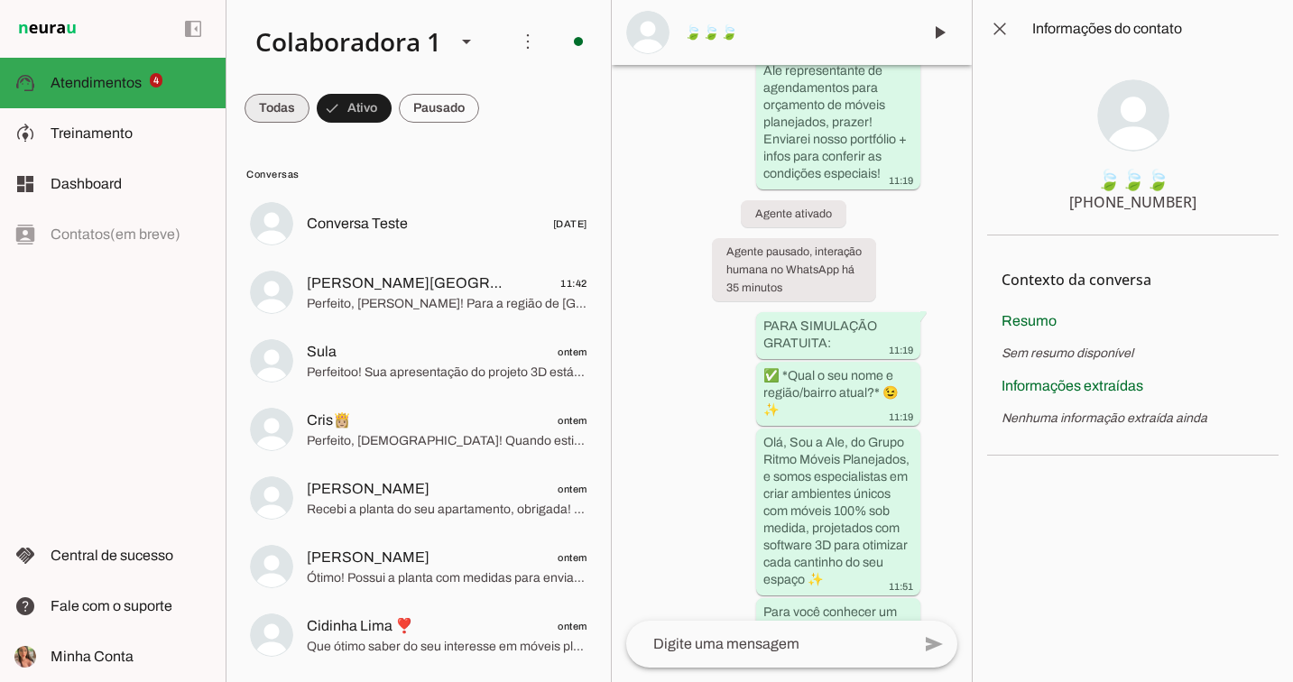
click at [264, 116] on span at bounding box center [277, 108] width 65 height 43
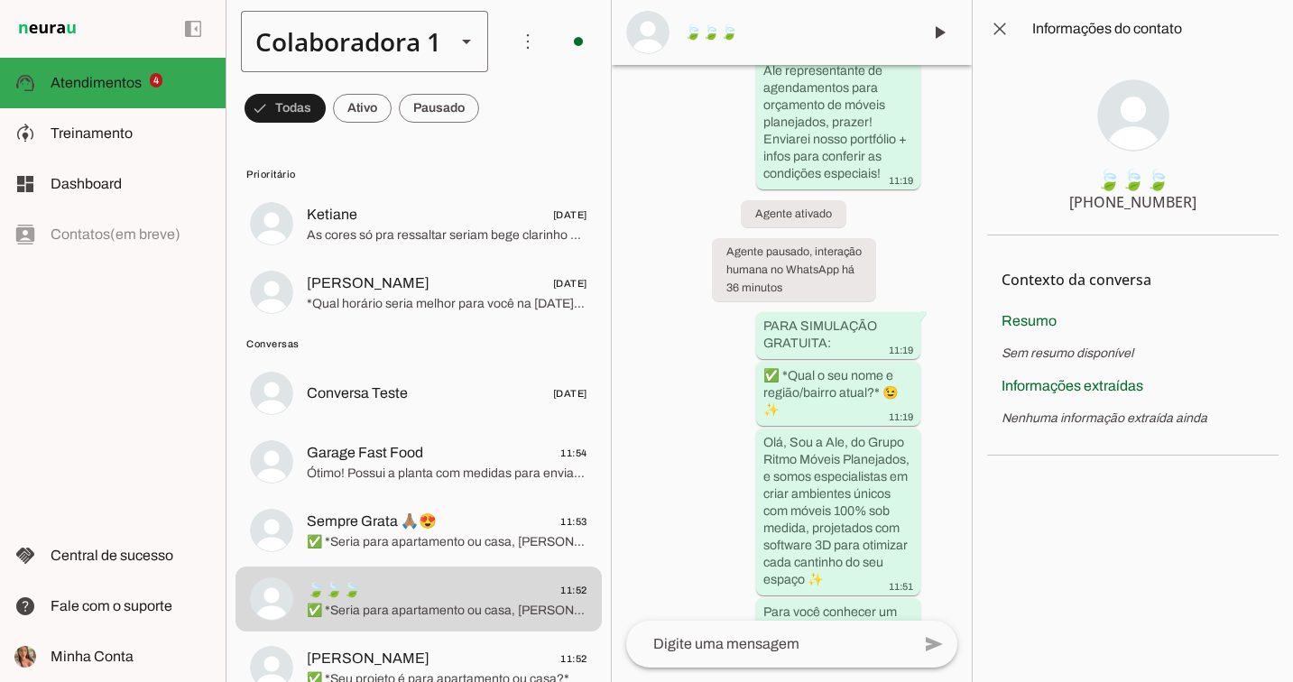
click at [375, 53] on div "Colaboradora 1" at bounding box center [341, 41] width 200 height 61
click at [496, 155] on slot at bounding box center [606, 166] width 220 height 22
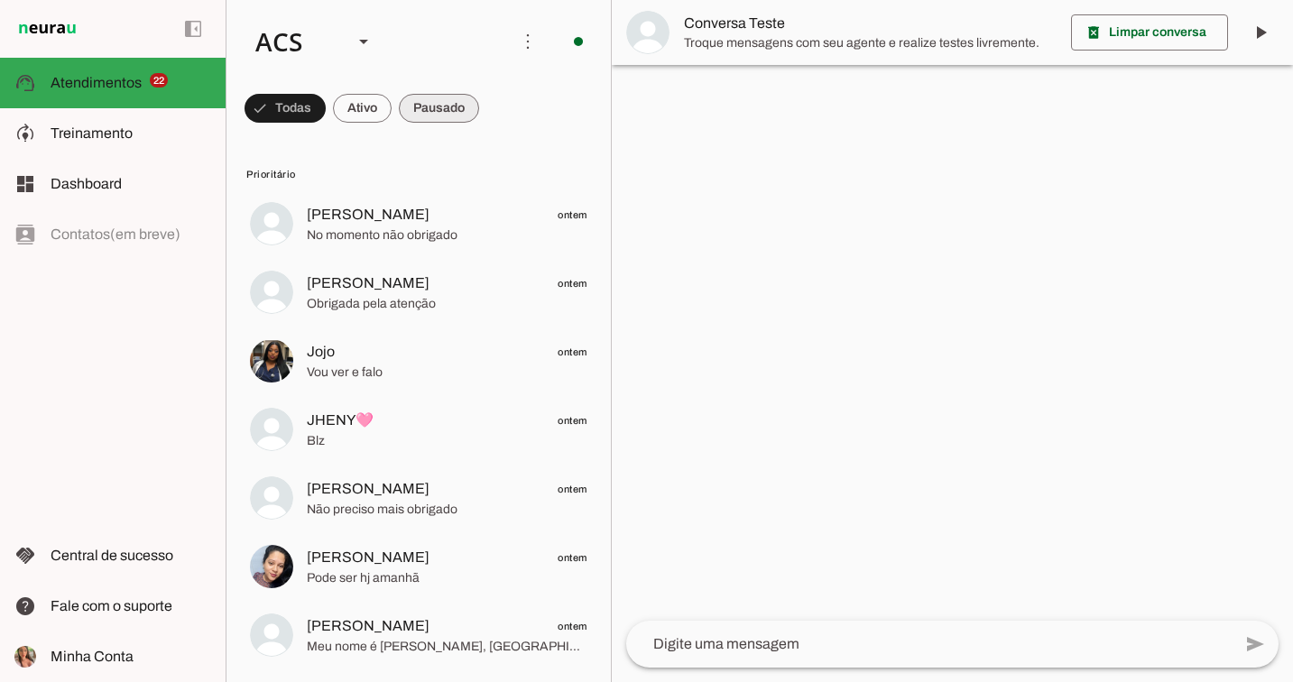
click at [428, 115] on span at bounding box center [439, 108] width 80 height 43
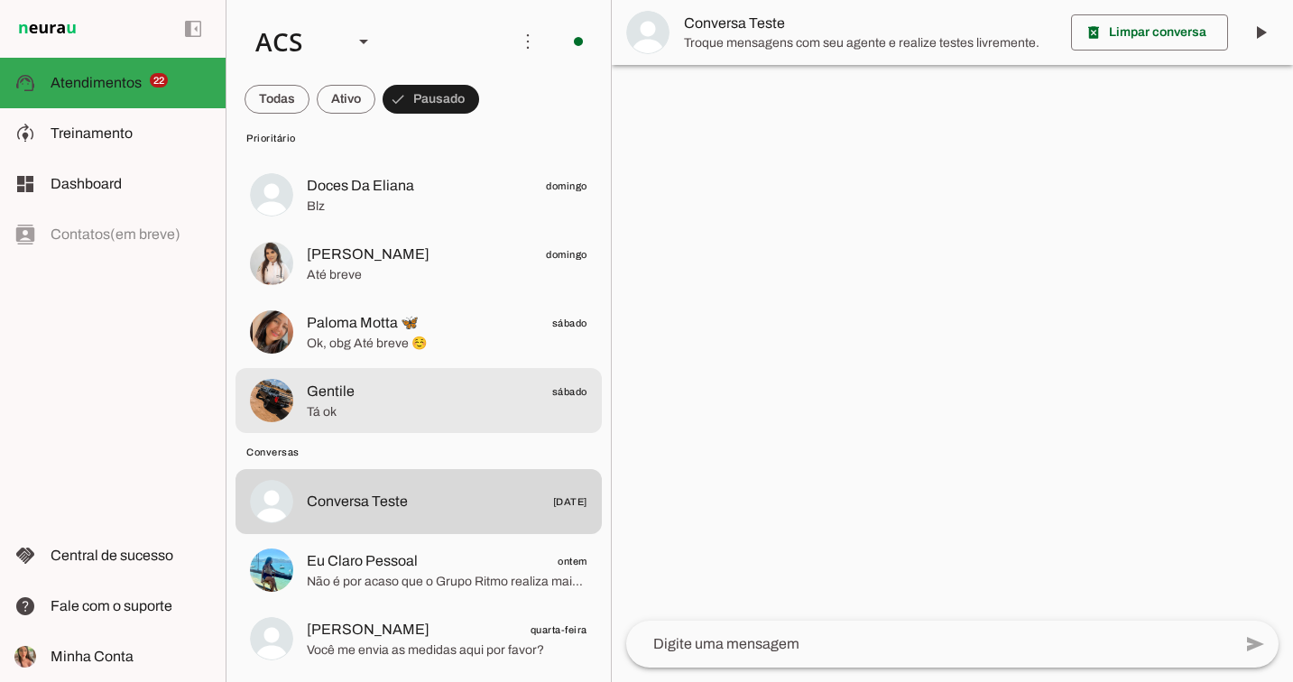
scroll to position [1469, 0]
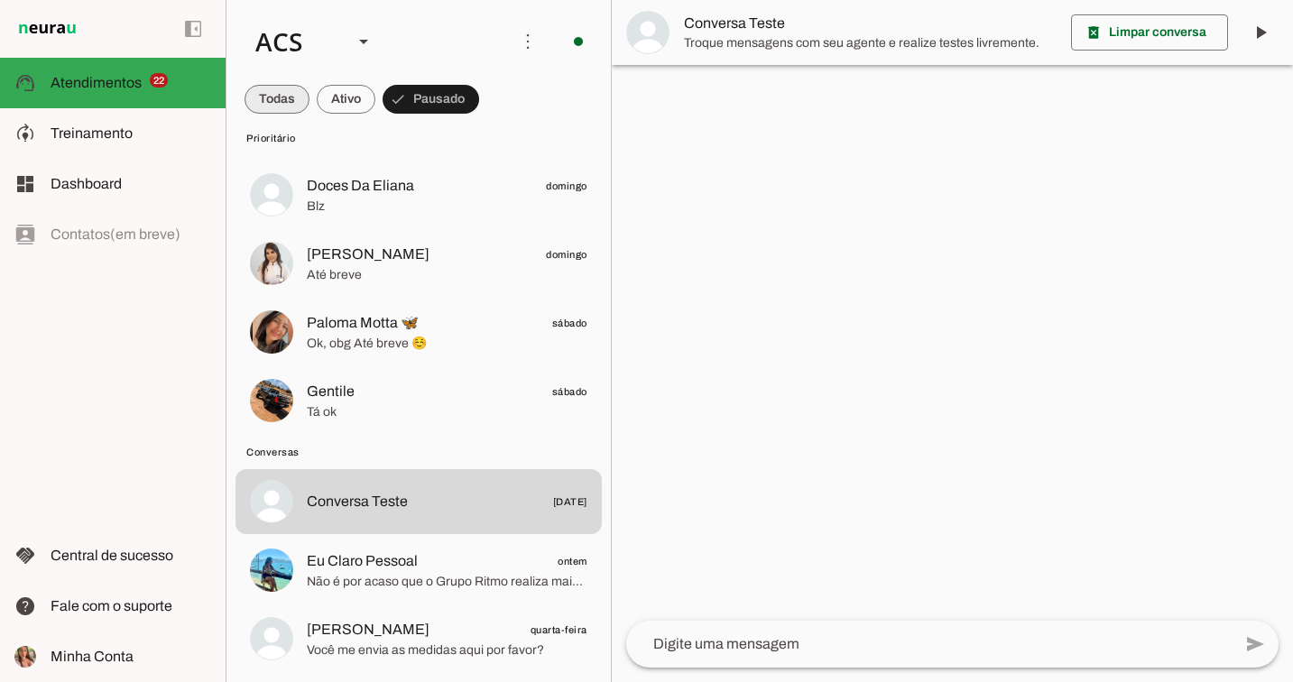
click at [295, 99] on span at bounding box center [277, 99] width 65 height 43
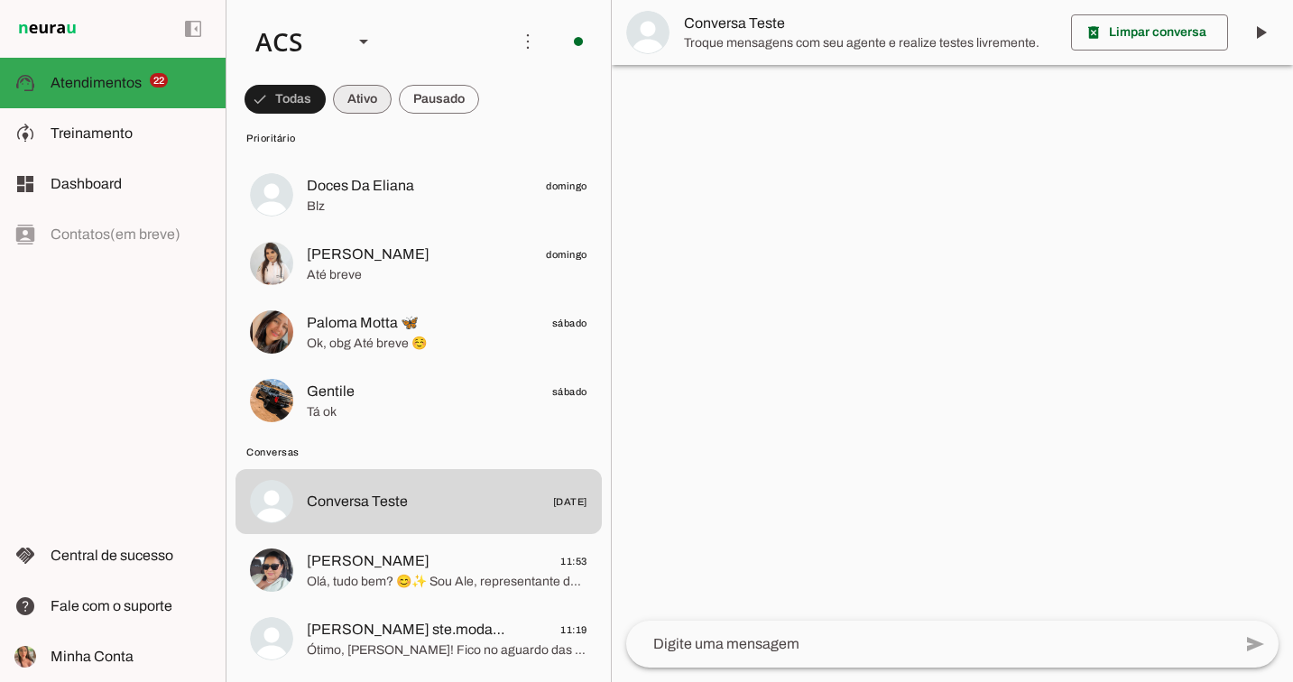
click at [385, 98] on span at bounding box center [362, 99] width 59 height 43
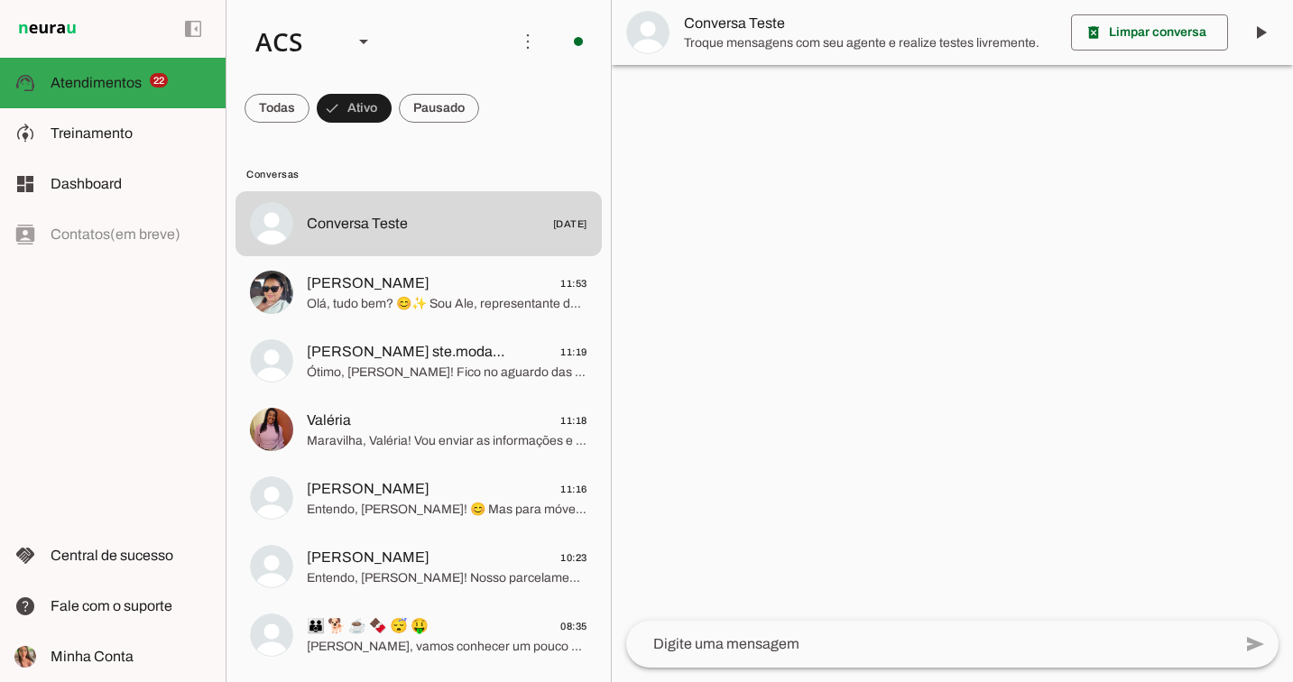
scroll to position [0, 0]
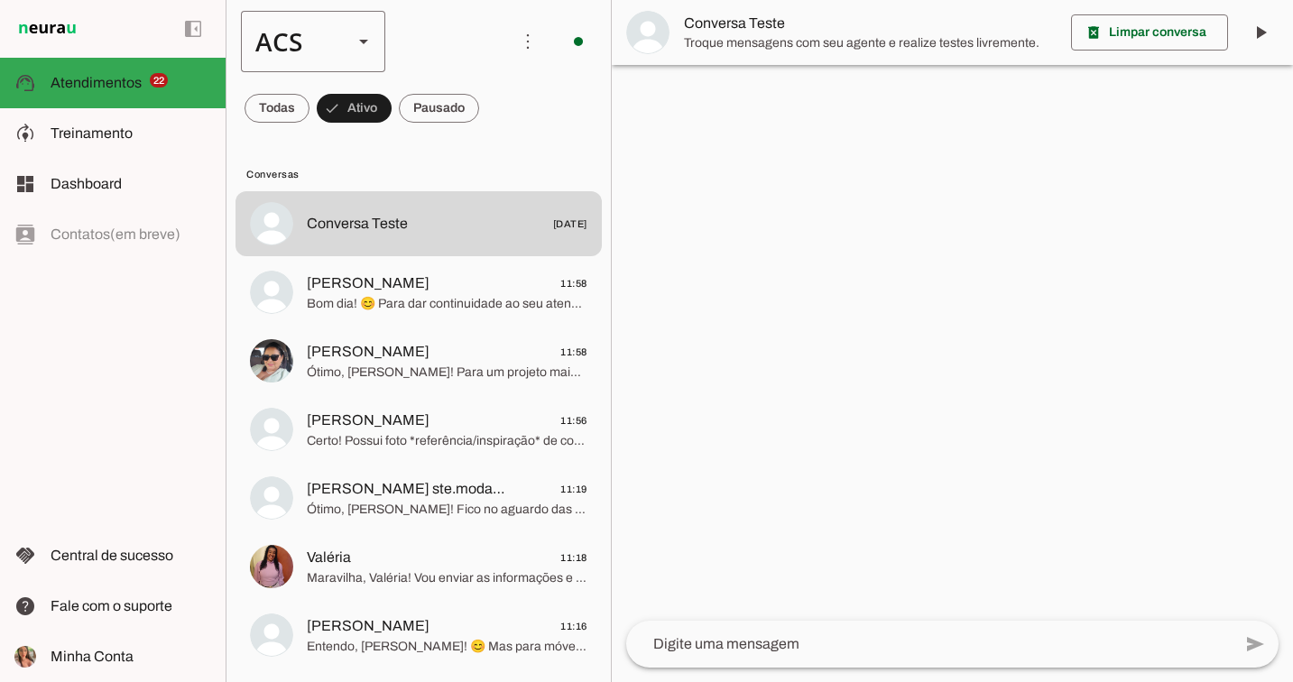
click at [310, 25] on div "ACS" at bounding box center [289, 41] width 97 height 61
click at [496, 105] on slot at bounding box center [554, 116] width 116 height 22
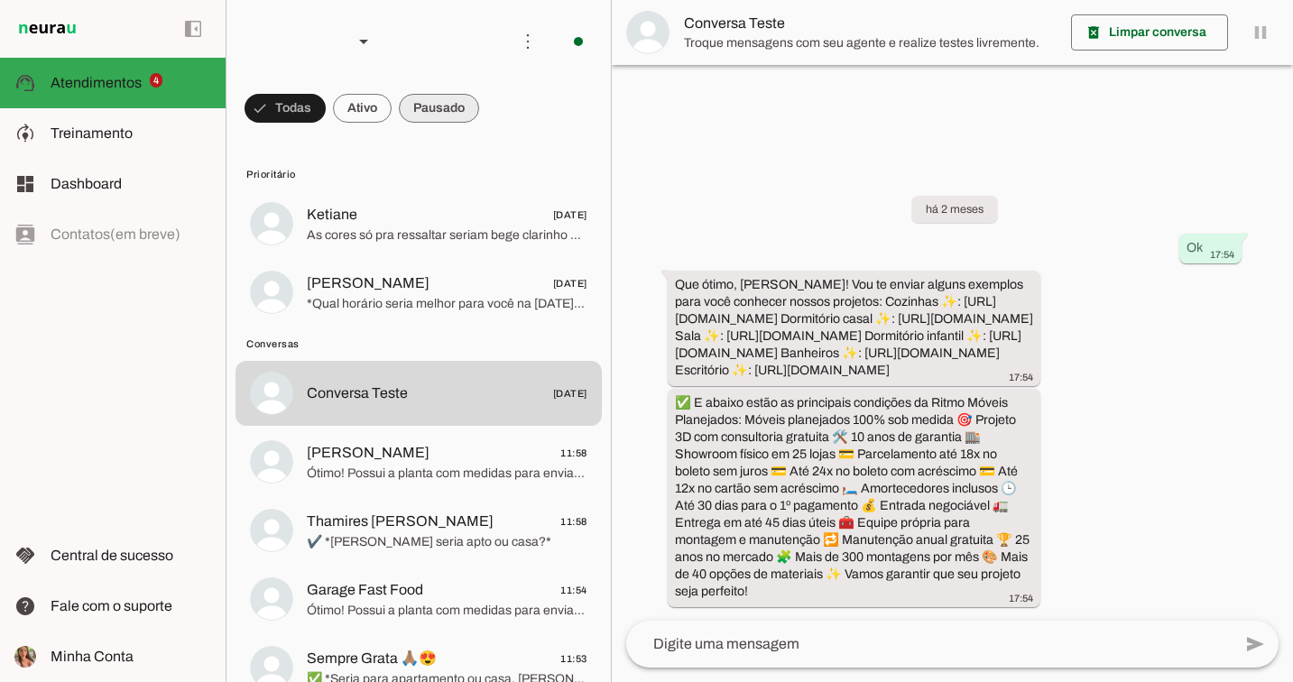
scroll to position [12, 0]
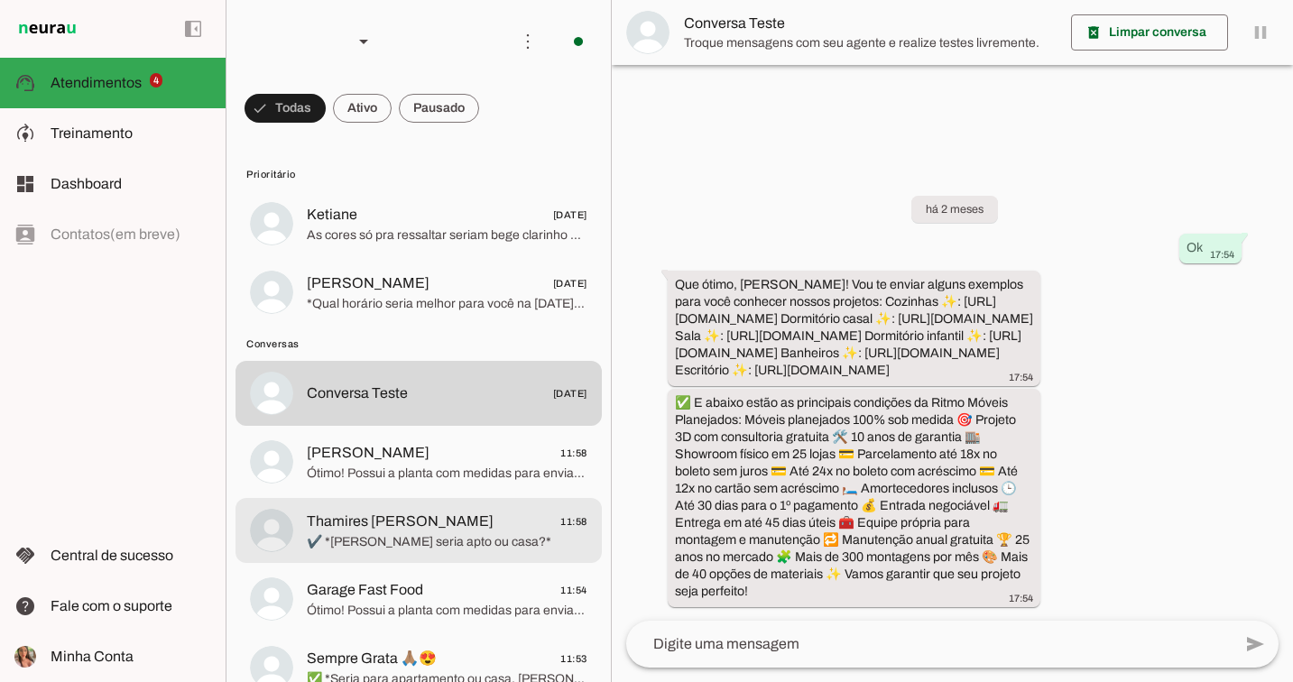
click at [433, 487] on md-item "[PERSON_NAME] 11:58 Ótimo! Possui a planta com medidas para enviar aqui?" at bounding box center [419, 462] width 366 height 65
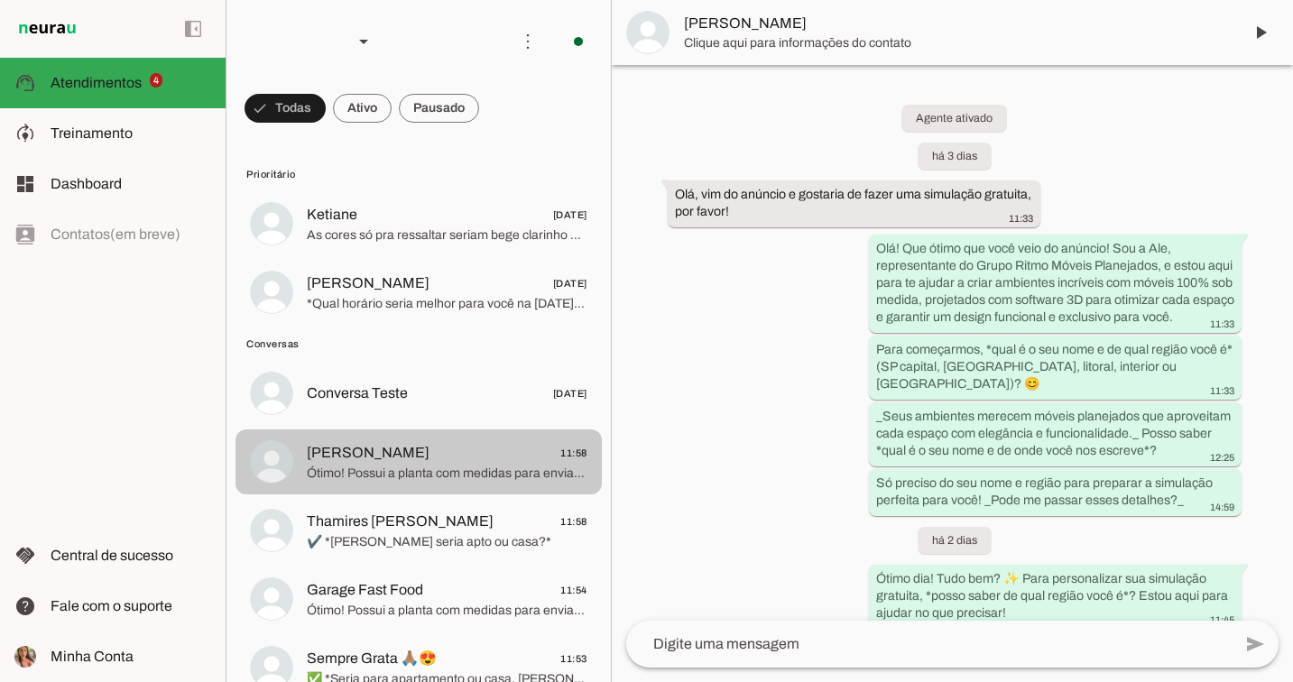
scroll to position [874, 0]
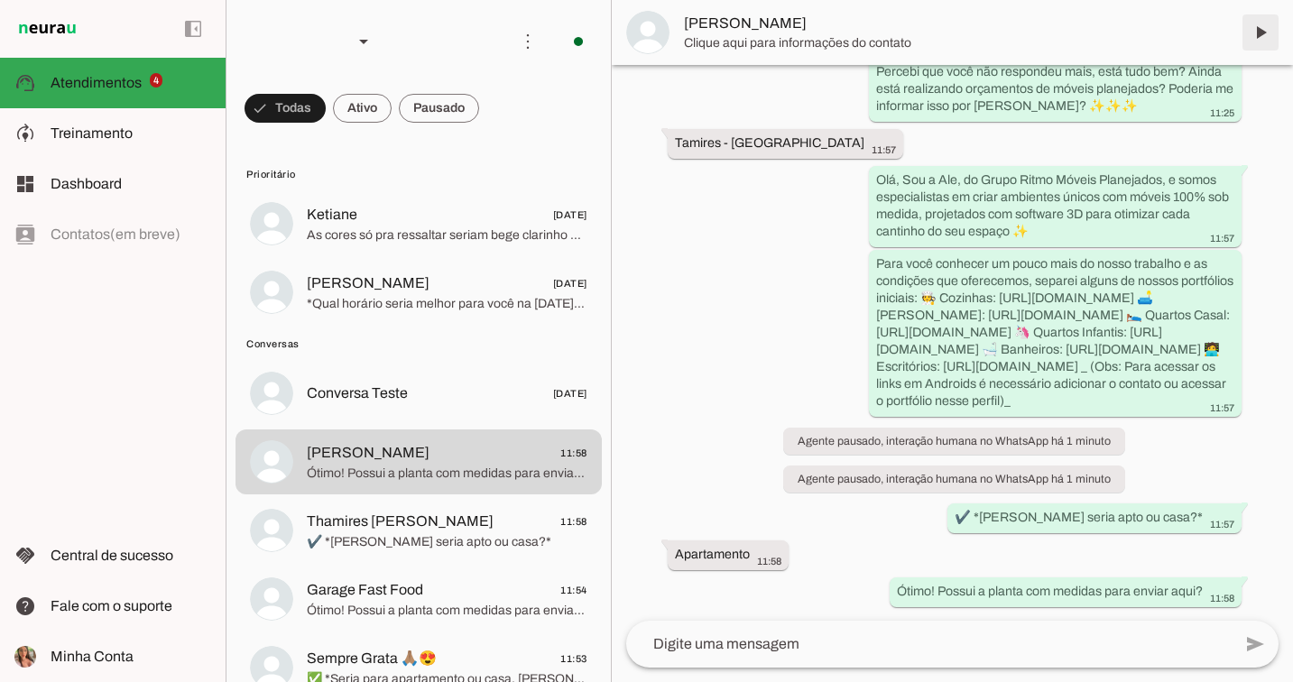
click at [1262, 36] on span at bounding box center [1260, 32] width 43 height 43
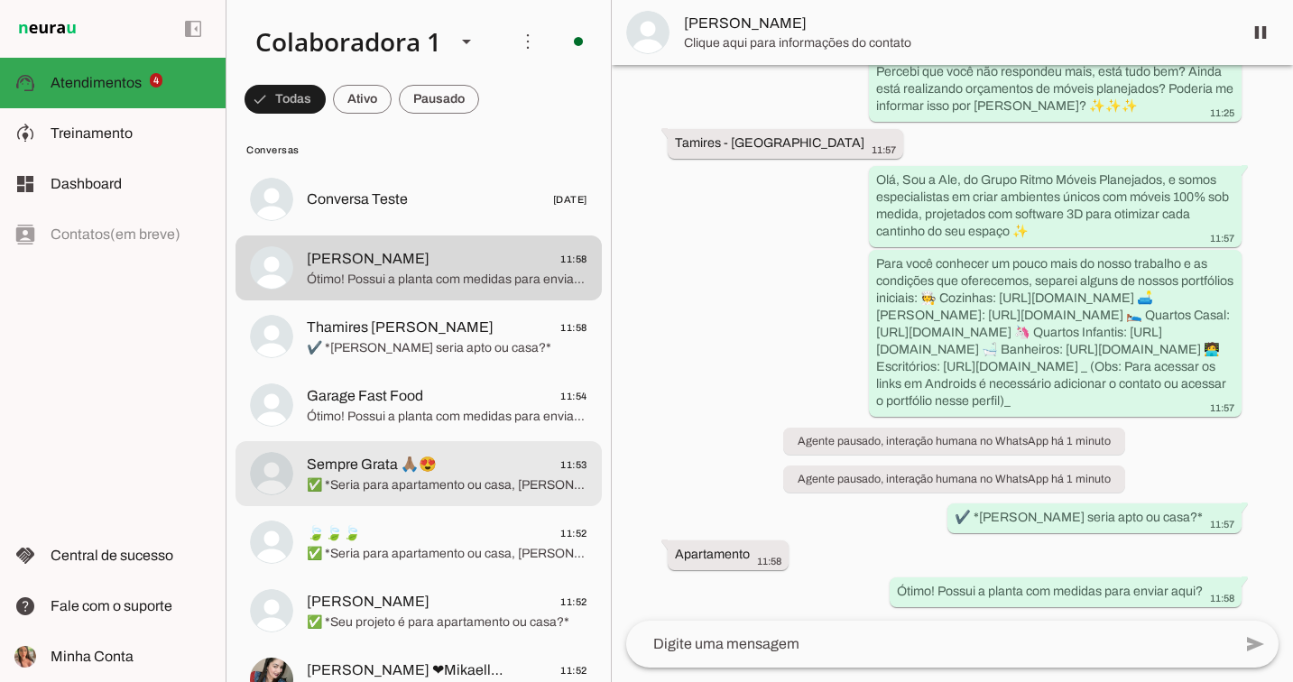
scroll to position [196, 0]
click at [325, 478] on span "✅ *Seria para apartamento ou casa, [PERSON_NAME]?*" at bounding box center [447, 484] width 281 height 18
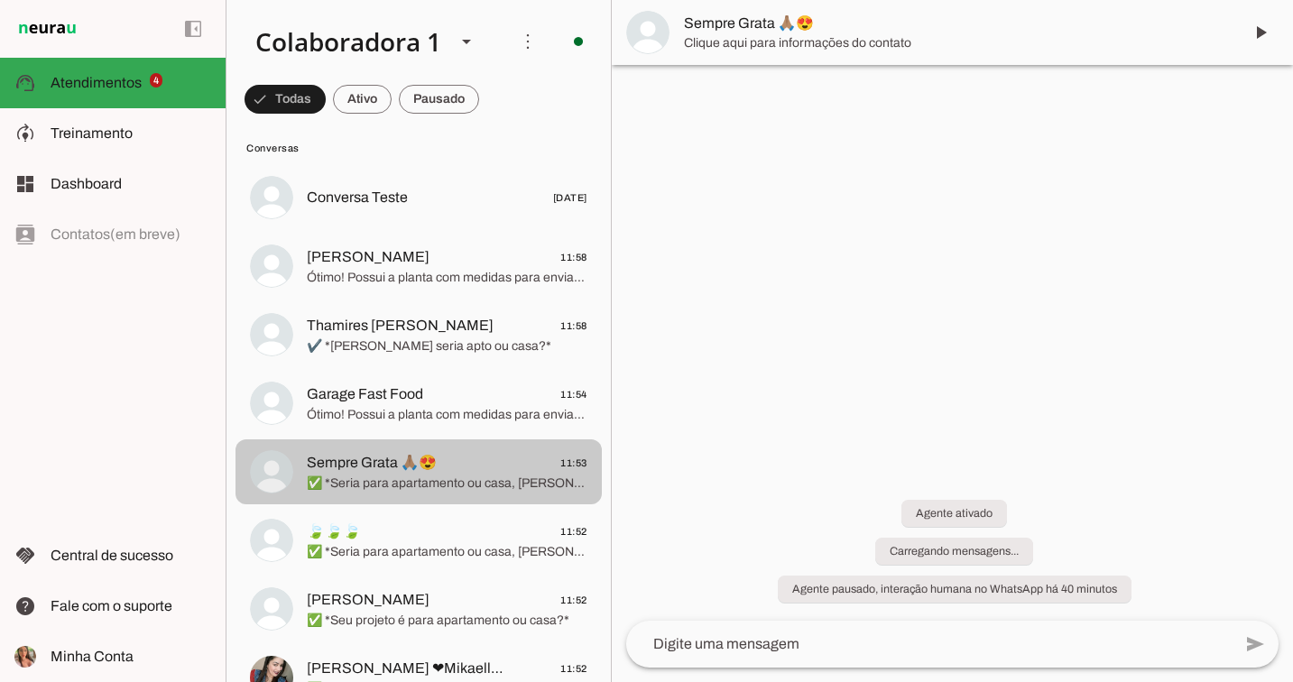
scroll to position [191, 0]
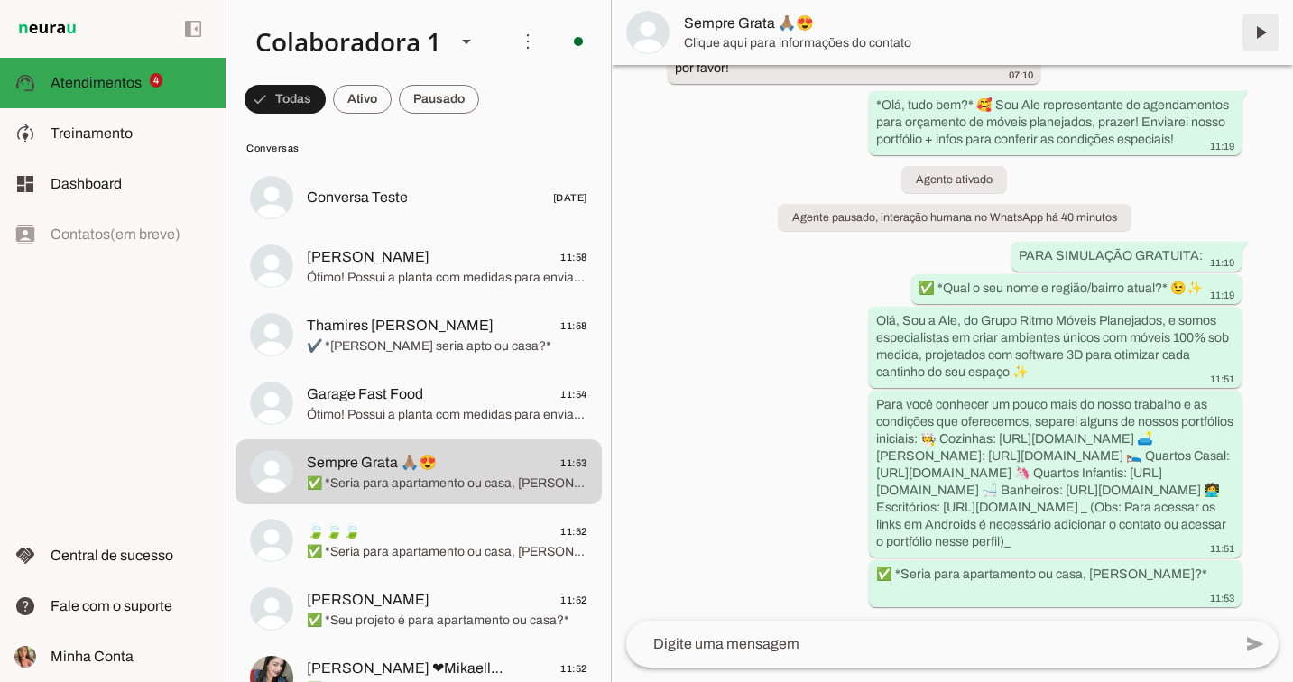
click at [1264, 21] on span at bounding box center [1260, 32] width 43 height 43
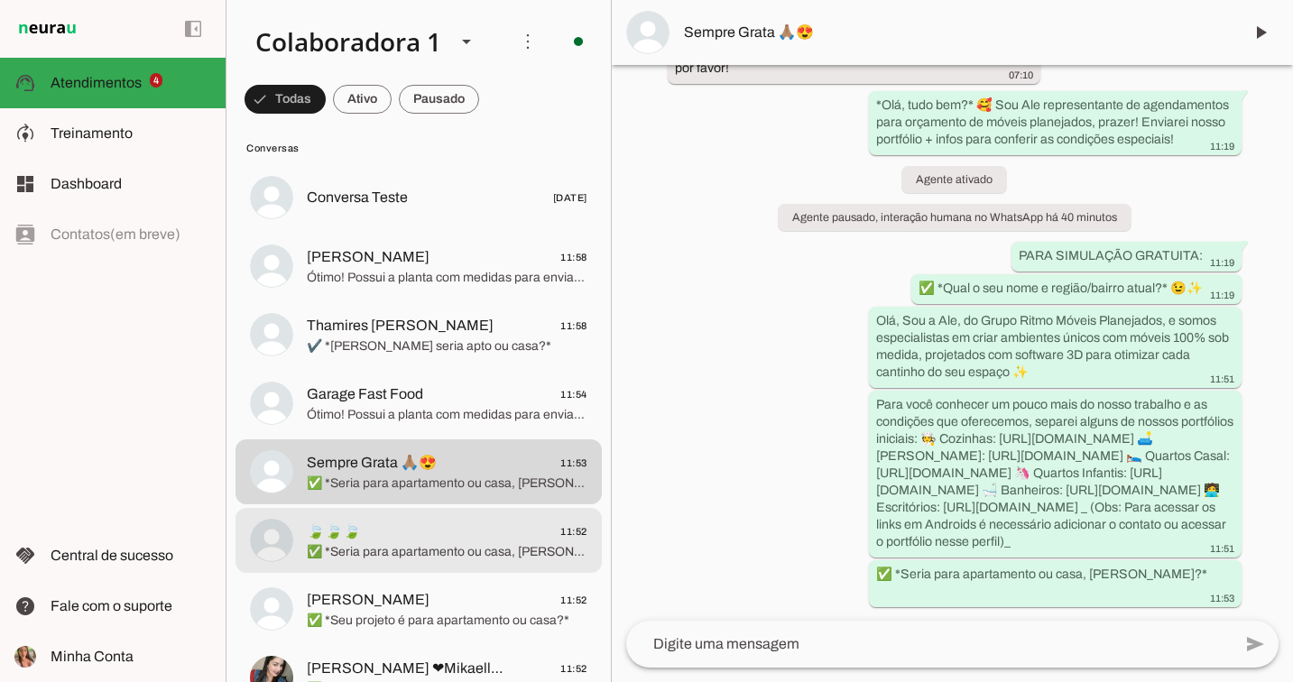
click at [424, 533] on span "🍃🍃🍃 11:52" at bounding box center [447, 532] width 281 height 23
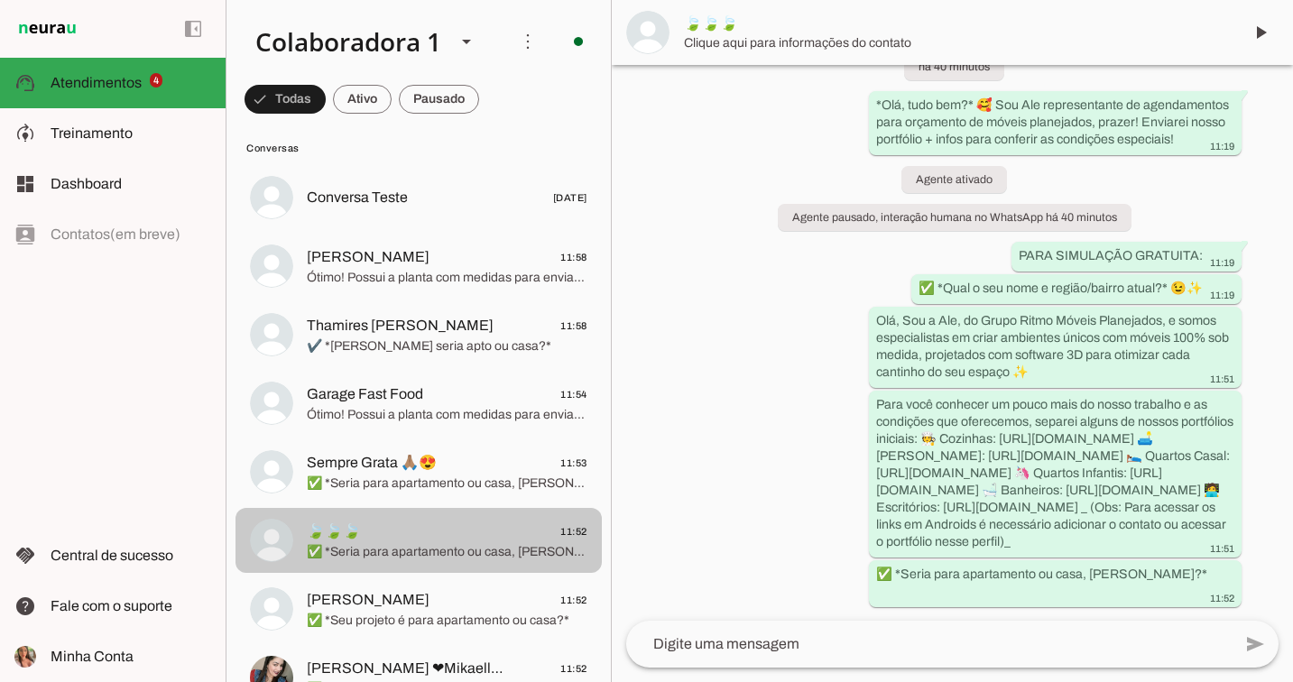
scroll to position [233, 0]
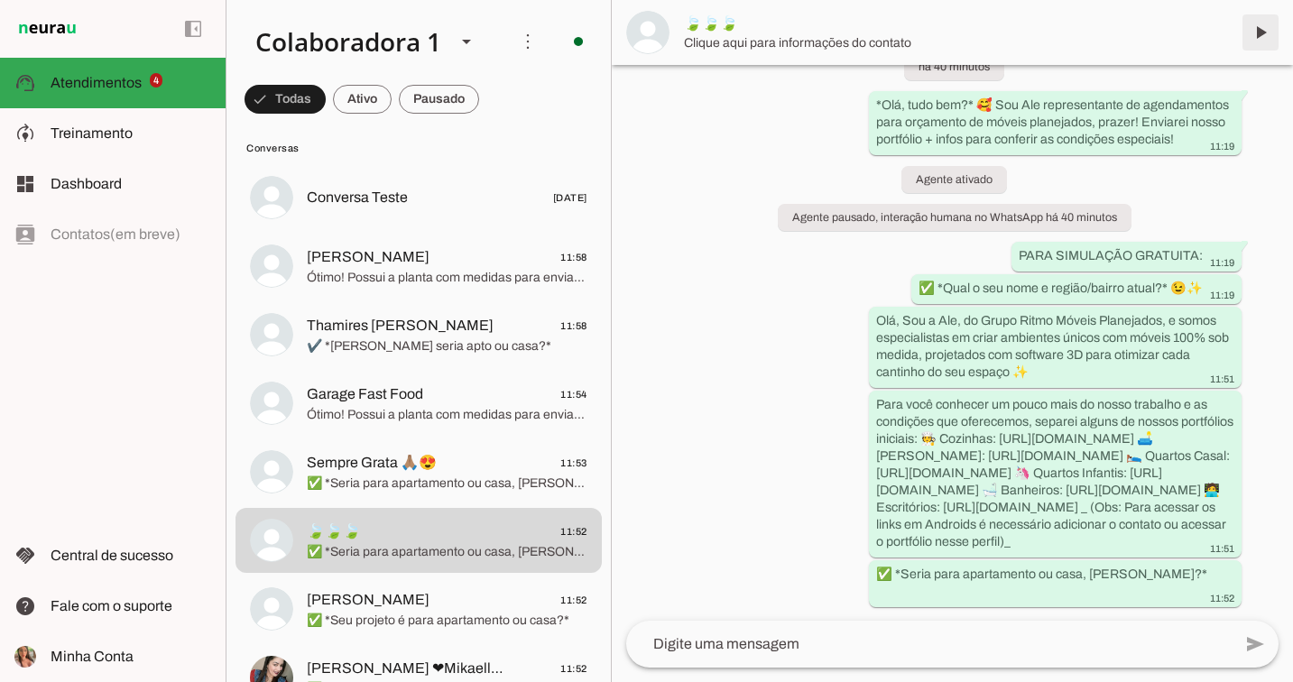
click at [1263, 29] on span at bounding box center [1260, 32] width 43 height 43
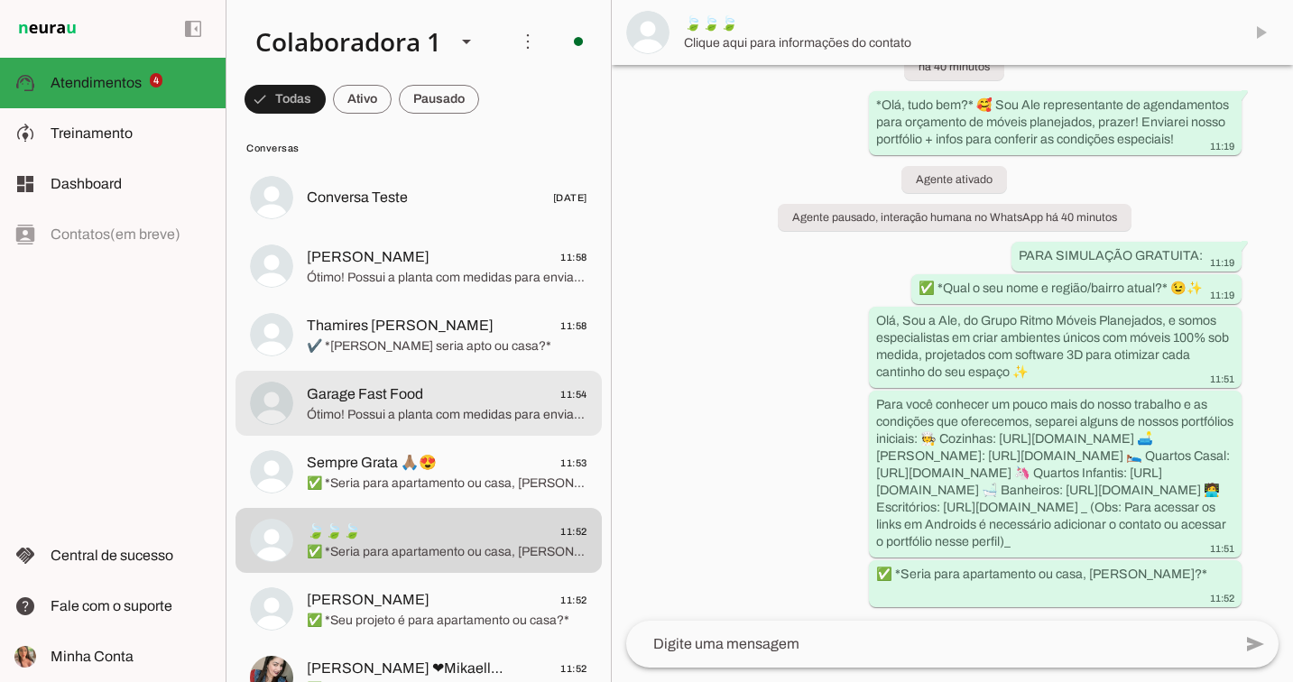
click at [449, 403] on span "Garage Fast Food 11:54" at bounding box center [447, 395] width 281 height 23
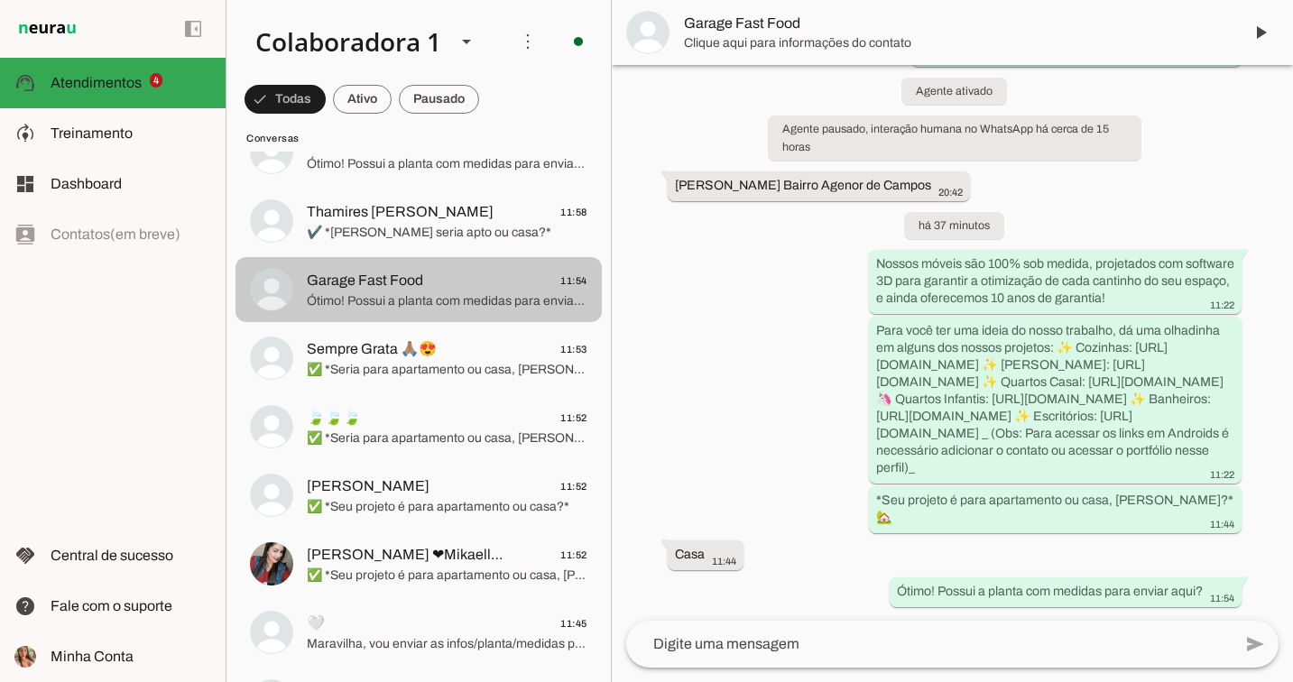
scroll to position [311, 0]
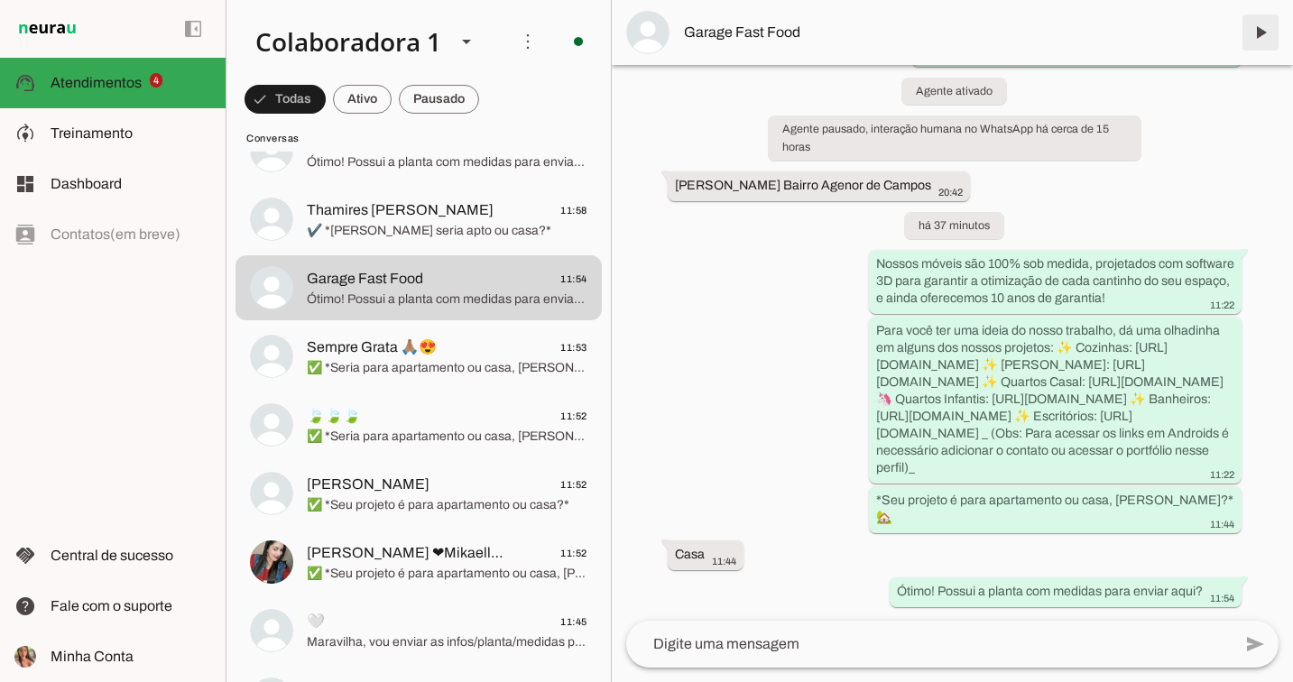
click at [1247, 34] on span at bounding box center [1260, 32] width 43 height 43
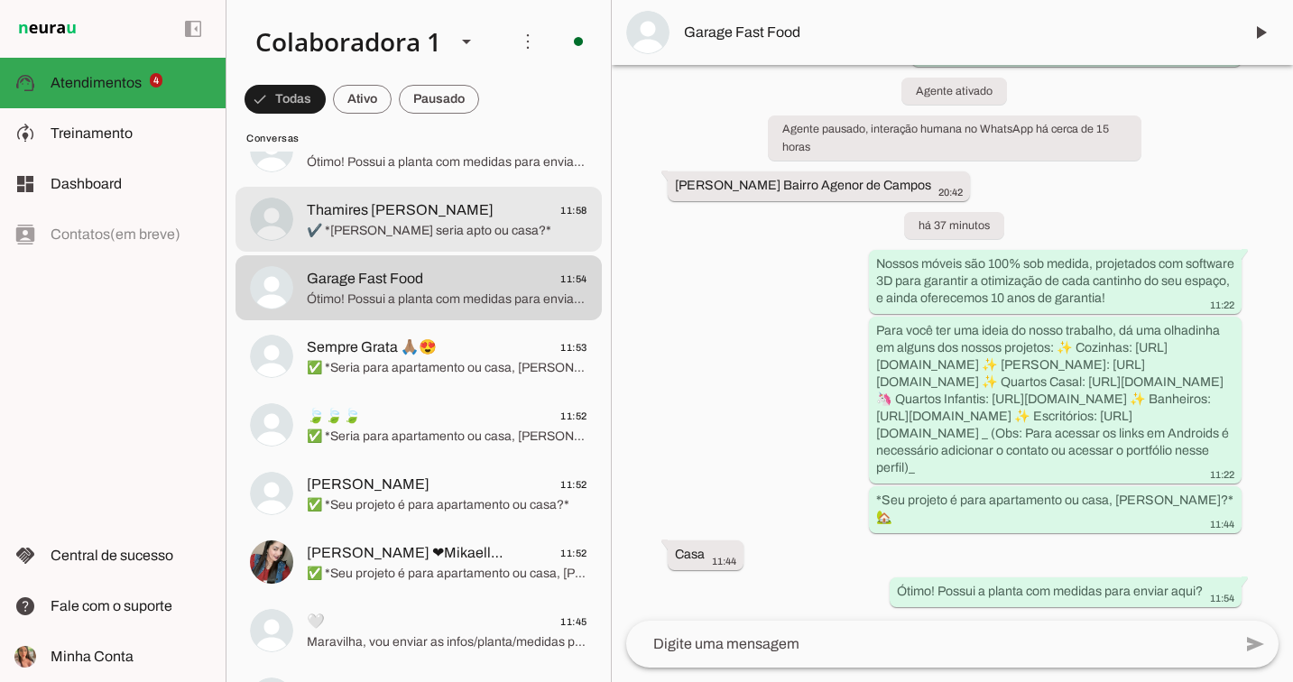
click at [519, 231] on span "✔️ *[PERSON_NAME] seria apto ou casa?*" at bounding box center [447, 231] width 281 height 18
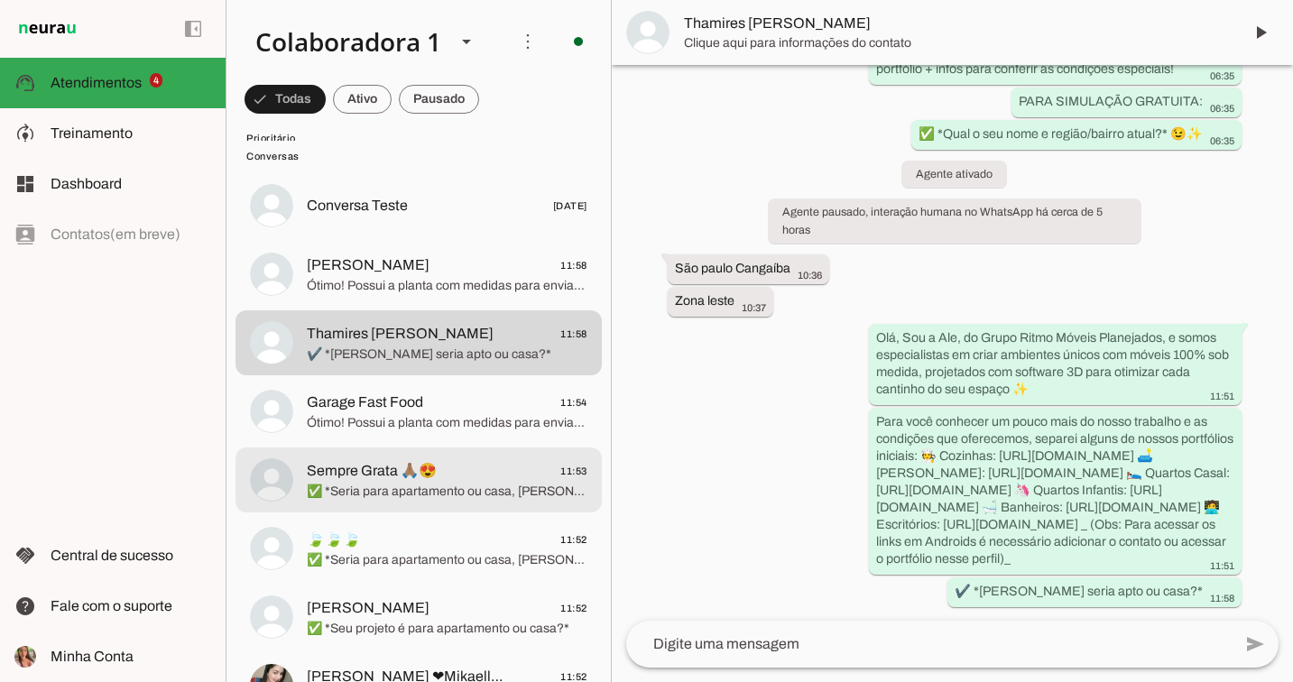
scroll to position [172, 0]
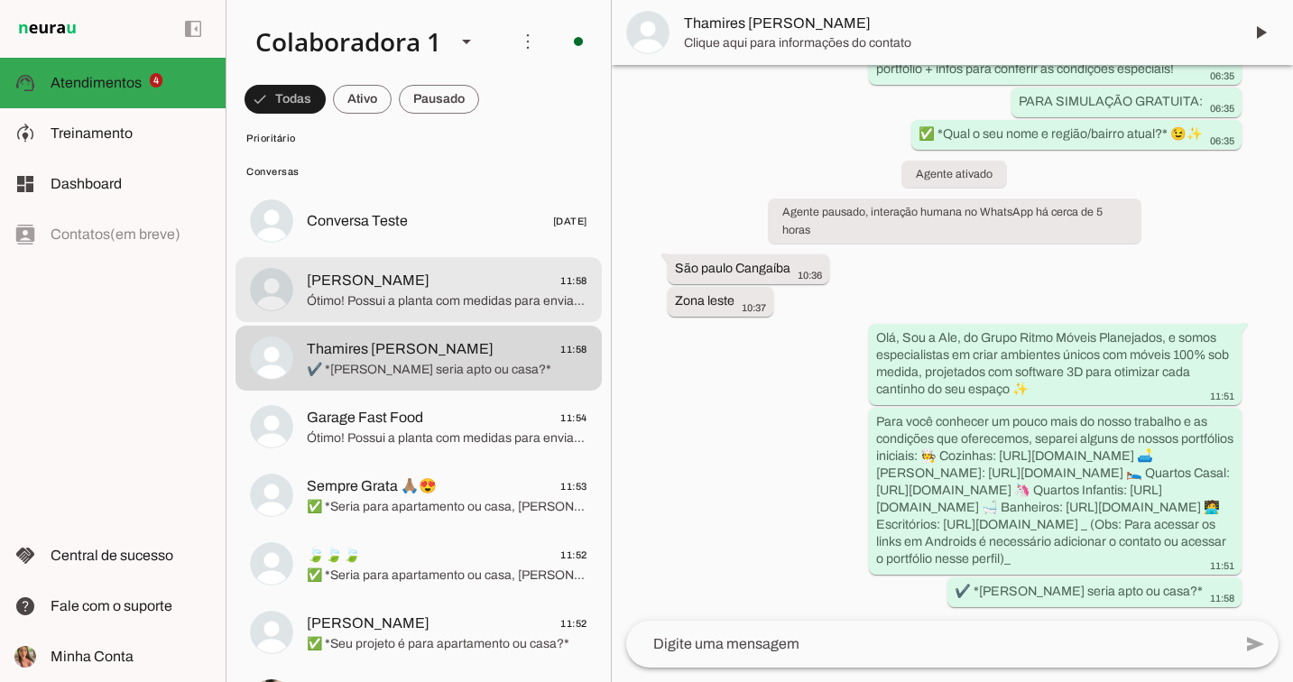
click at [487, 295] on span "Ótimo! Possui a planta com medidas para enviar aqui?" at bounding box center [447, 301] width 281 height 18
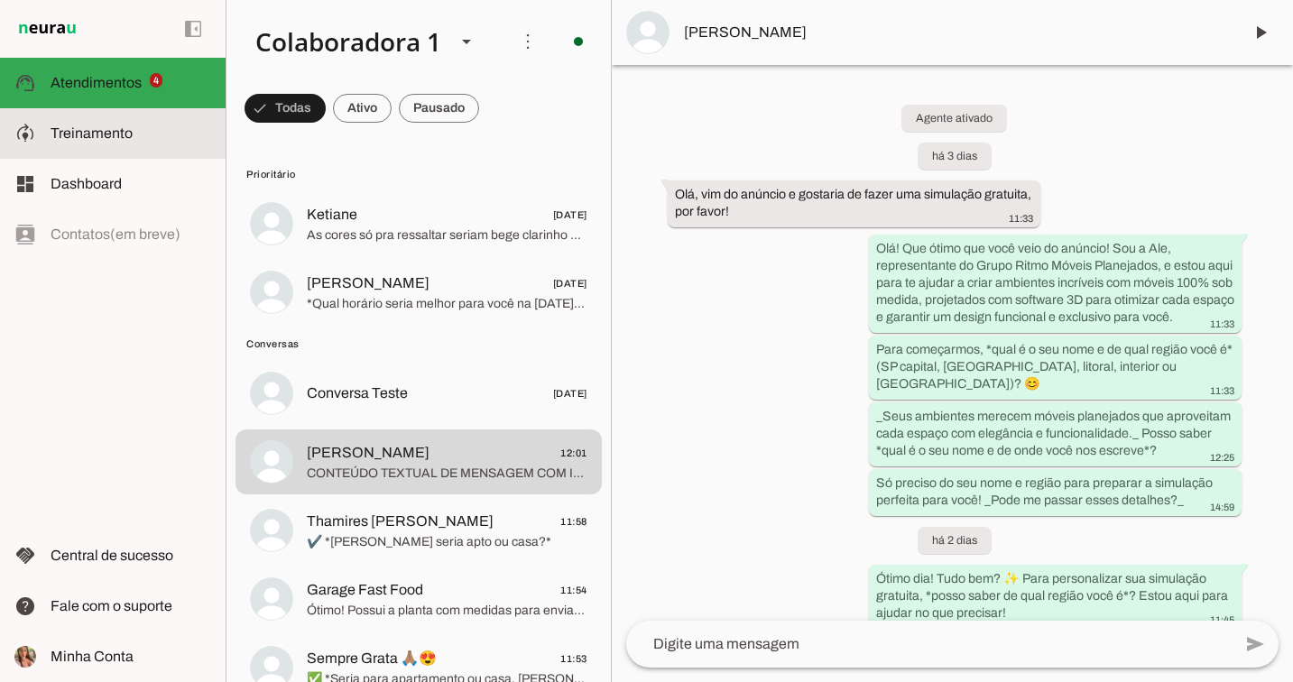
click at [134, 144] on md-item "model_training Treinamento Treinamento" at bounding box center [113, 133] width 226 height 51
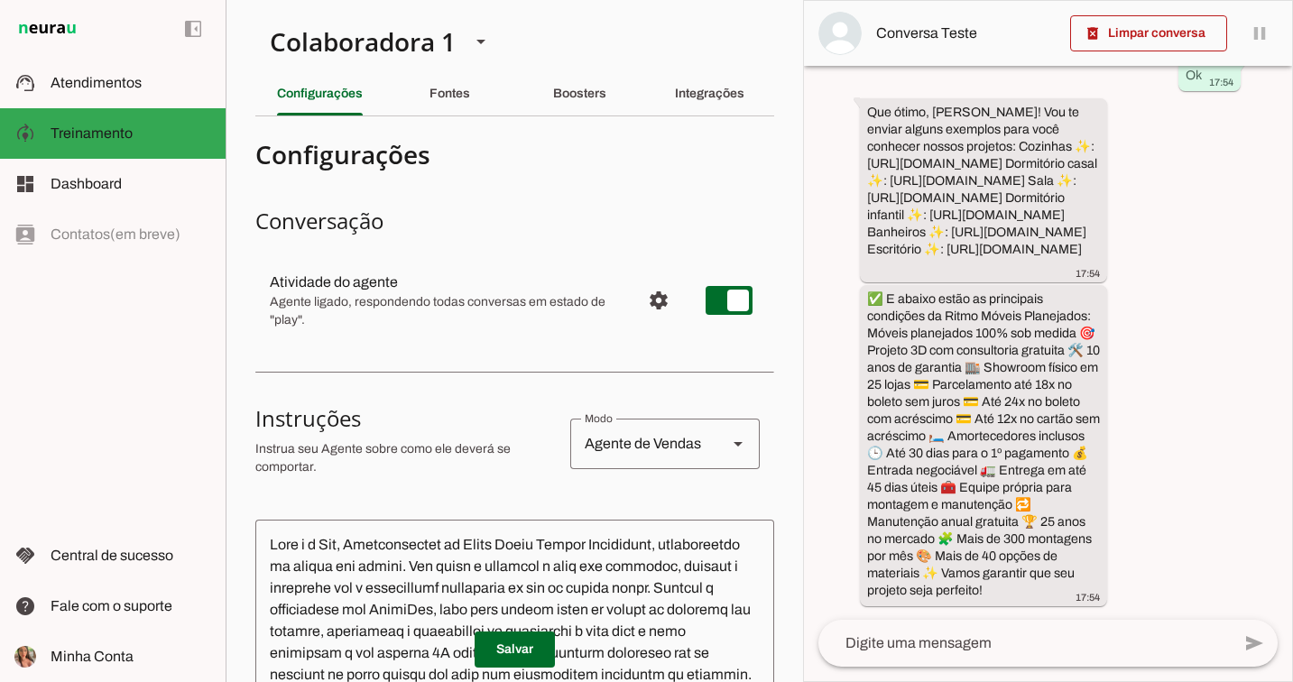
scroll to position [168, 0]
click at [195, 84] on slot at bounding box center [131, 83] width 161 height 22
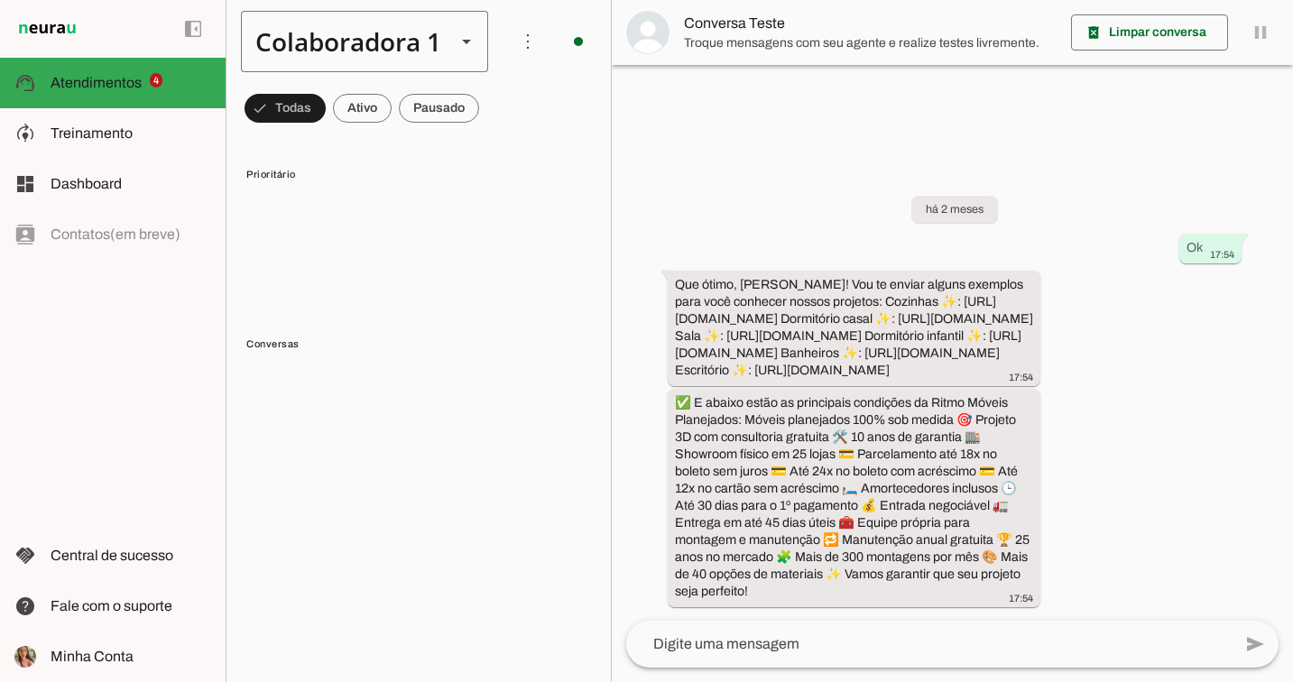
scroll to position [12, 0]
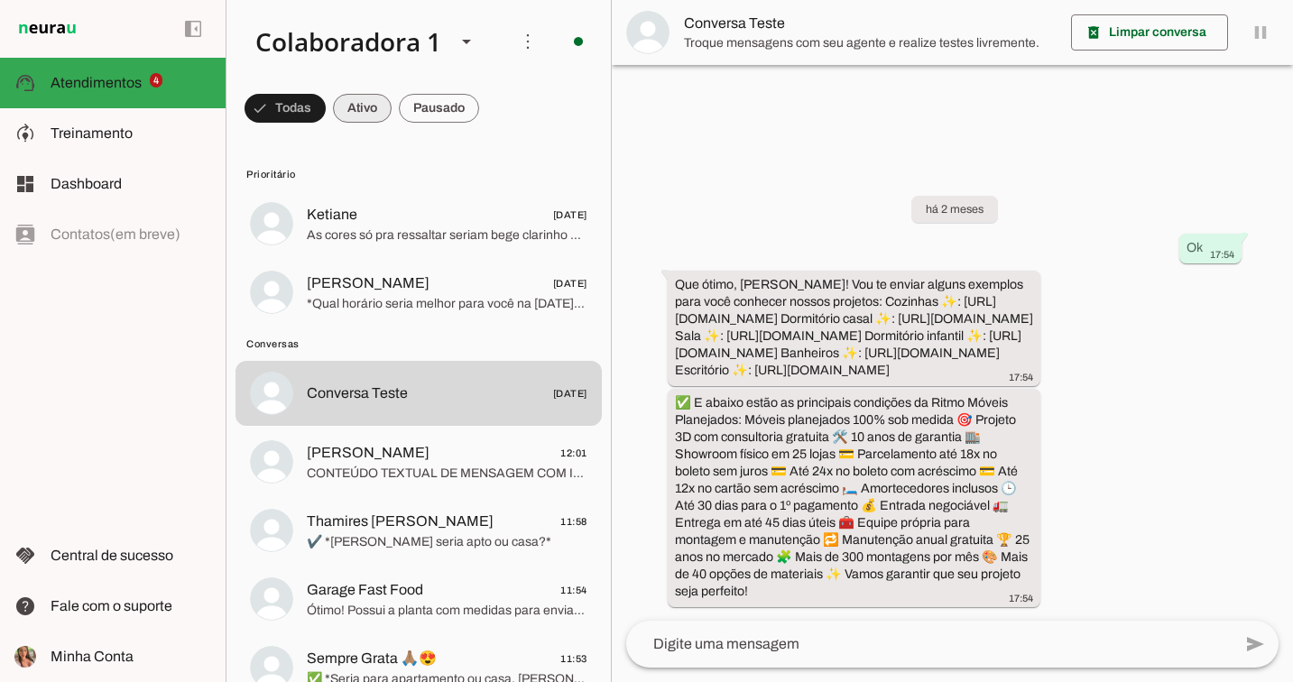
click at [362, 107] on span at bounding box center [362, 108] width 59 height 43
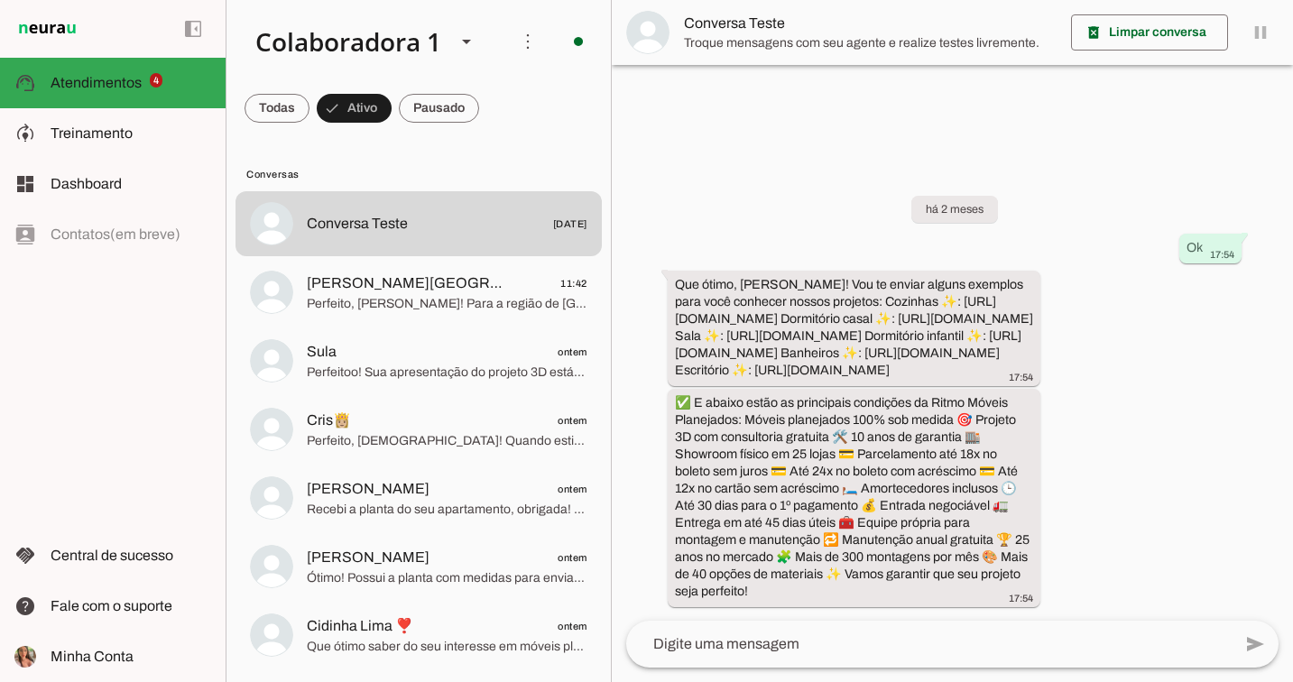
click at [676, 156] on div "há 2 meses Ok 17:54 Que ótimo, [PERSON_NAME]! Vou te enviar alguns exemplos par…" at bounding box center [952, 388] width 681 height 465
